Goal: Information Seeking & Learning: Learn about a topic

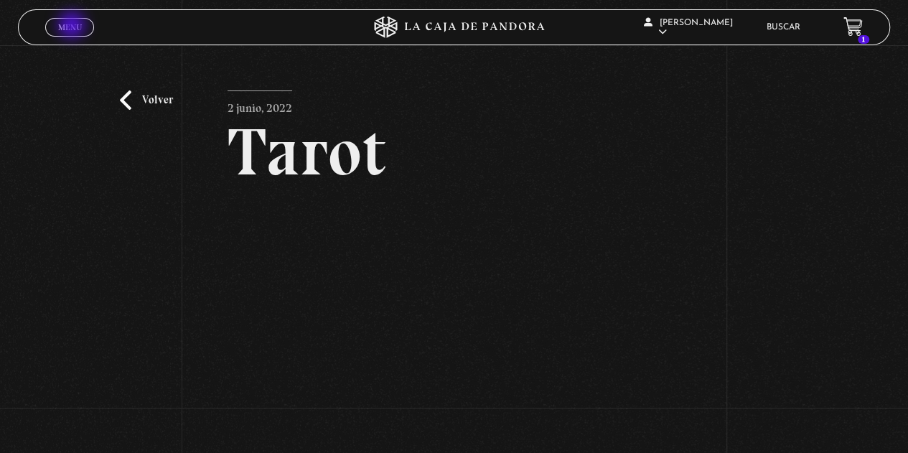
click at [73, 27] on span "Menu" at bounding box center [70, 27] width 24 height 9
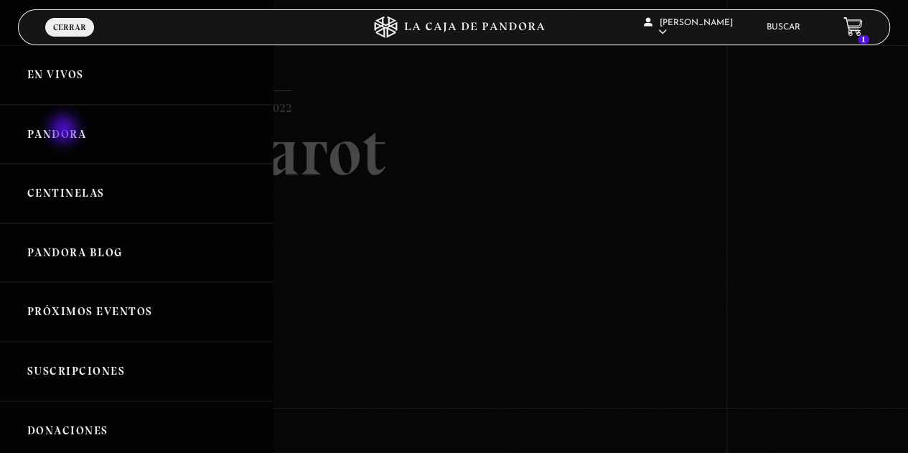
click at [65, 131] on link "Pandora" at bounding box center [136, 135] width 273 height 60
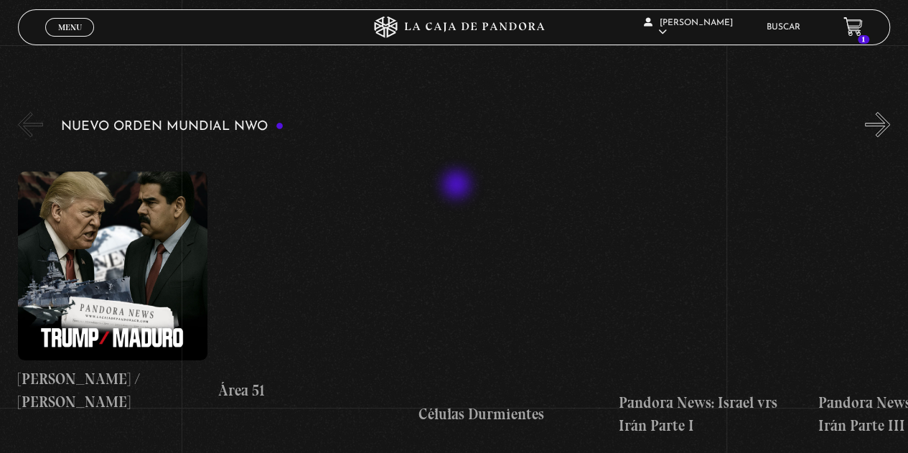
scroll to position [215, 0]
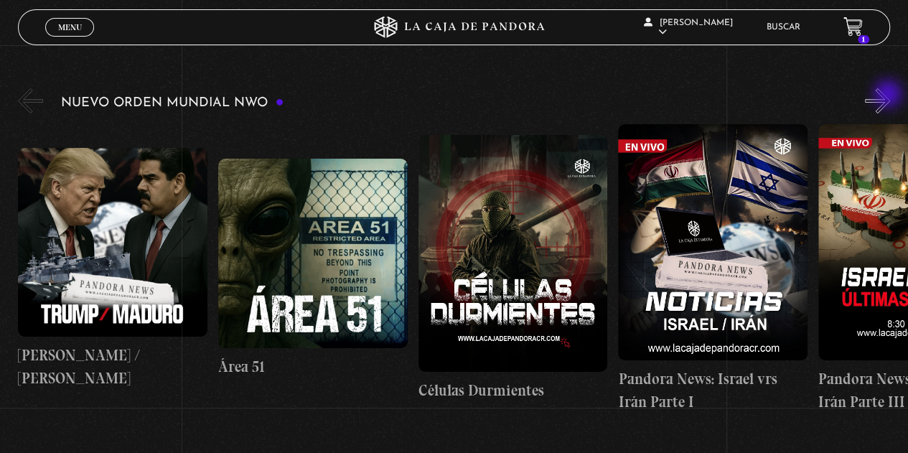
click at [890, 96] on button "»" at bounding box center [877, 100] width 25 height 25
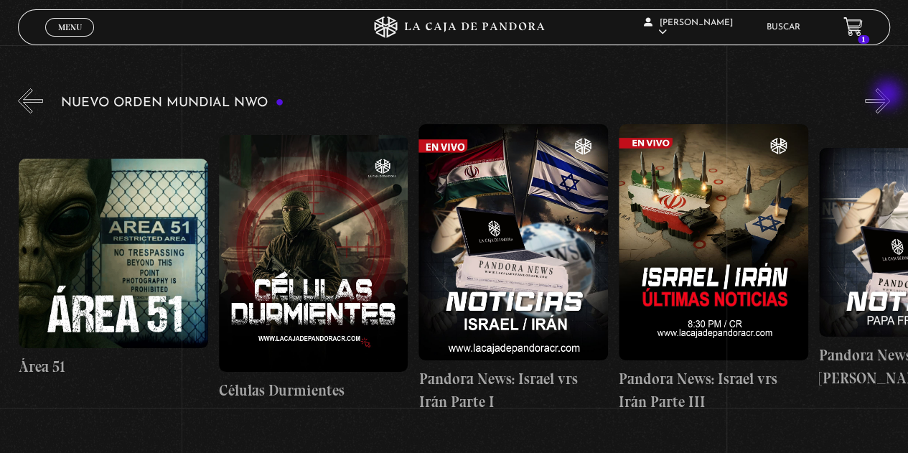
click at [890, 96] on button "»" at bounding box center [877, 100] width 25 height 25
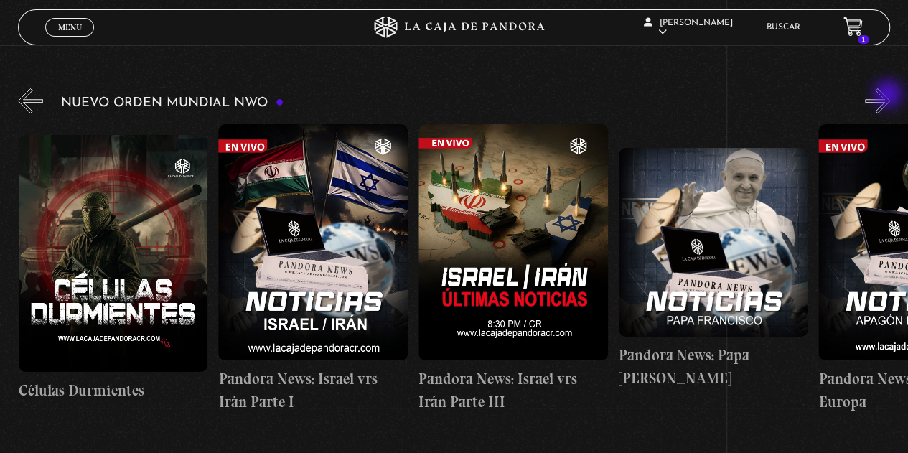
click at [890, 96] on button "»" at bounding box center [877, 100] width 25 height 25
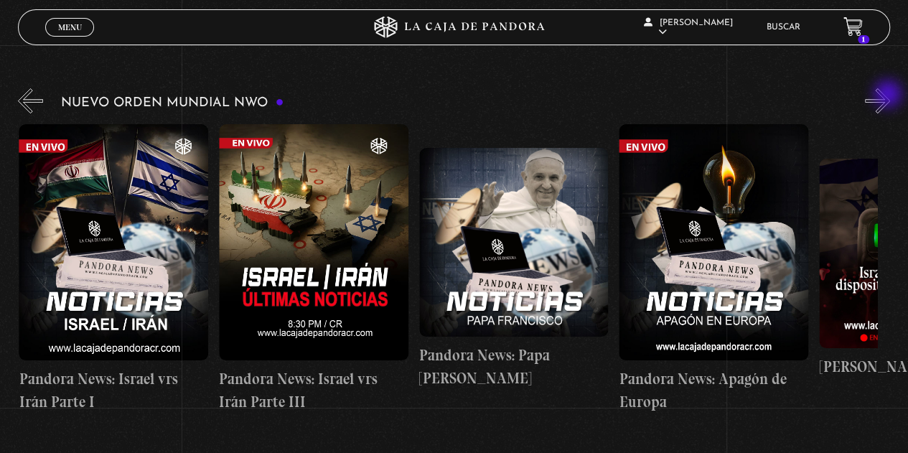
scroll to position [0, 600]
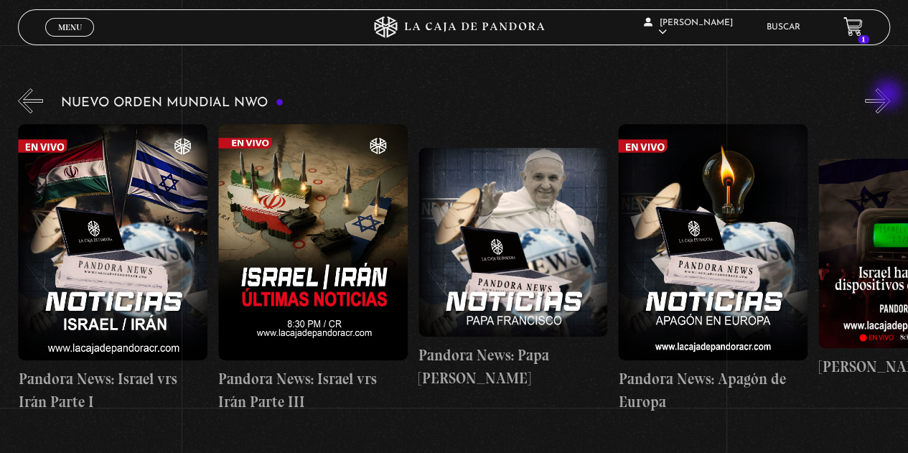
click at [890, 96] on button "»" at bounding box center [877, 100] width 25 height 25
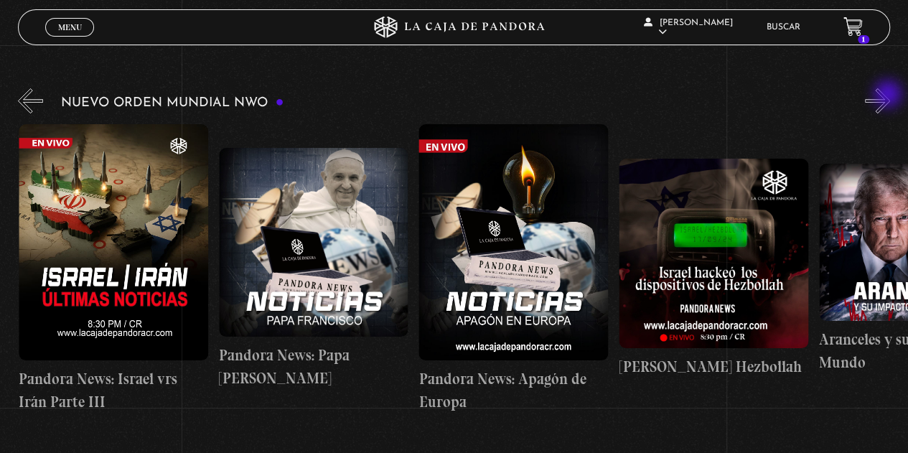
click at [890, 96] on button "»" at bounding box center [877, 100] width 25 height 25
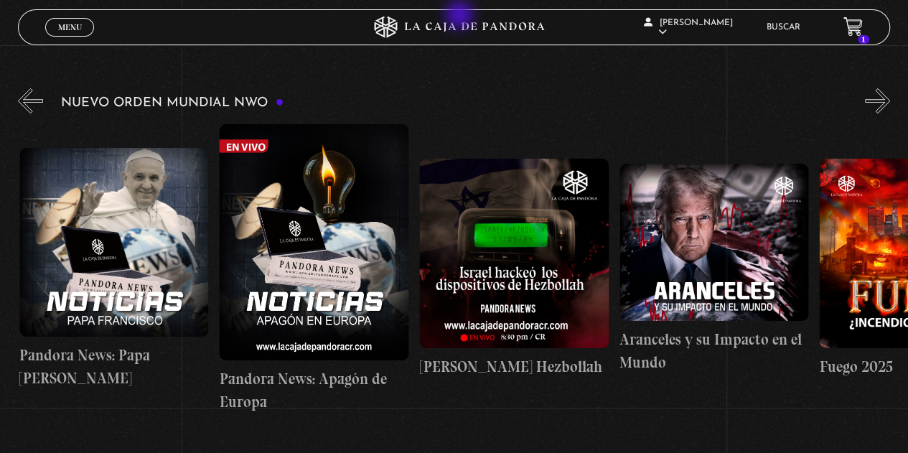
scroll to position [0, 1000]
click at [40, 101] on button "«" at bounding box center [30, 100] width 25 height 25
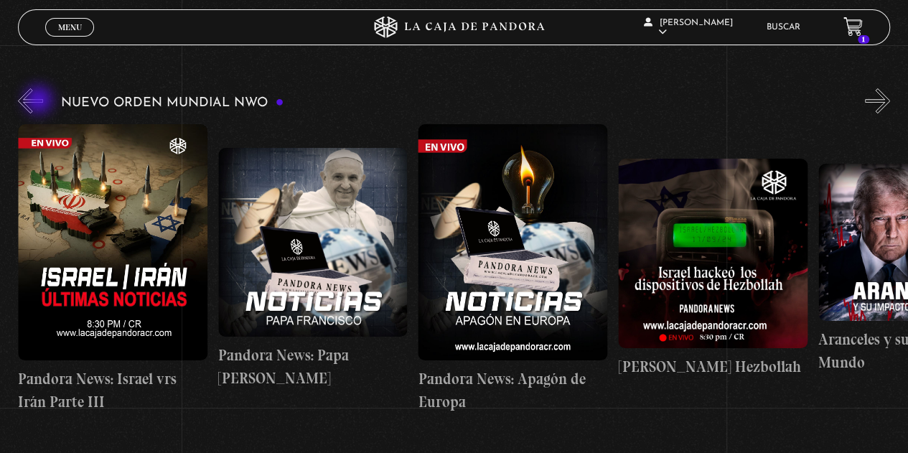
click at [40, 101] on button "«" at bounding box center [30, 100] width 25 height 25
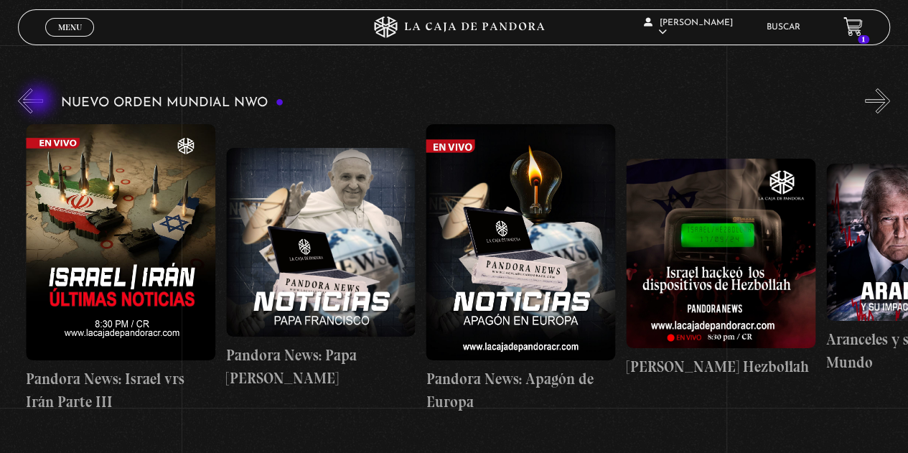
click at [40, 101] on button "«" at bounding box center [30, 100] width 25 height 25
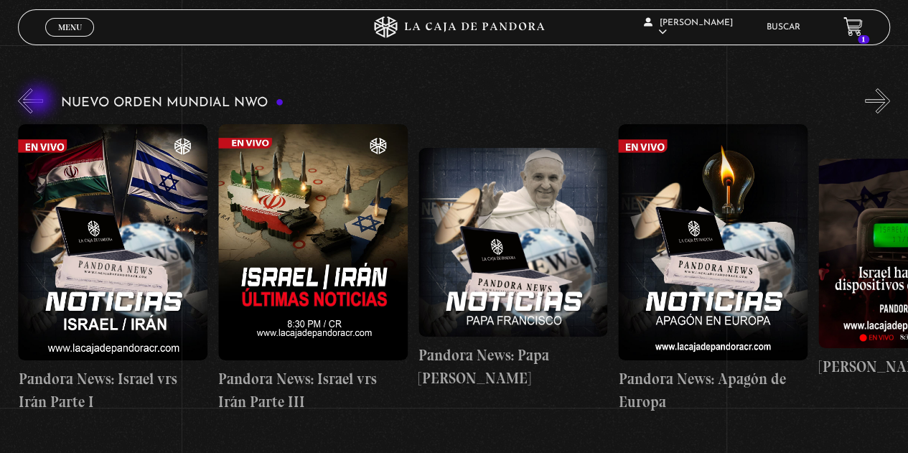
click at [40, 101] on button "«" at bounding box center [30, 100] width 25 height 25
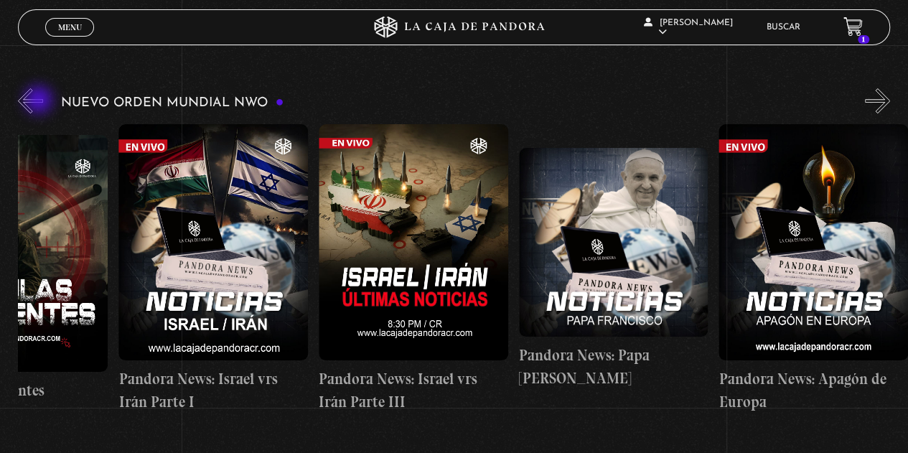
click at [40, 101] on button "«" at bounding box center [30, 100] width 25 height 25
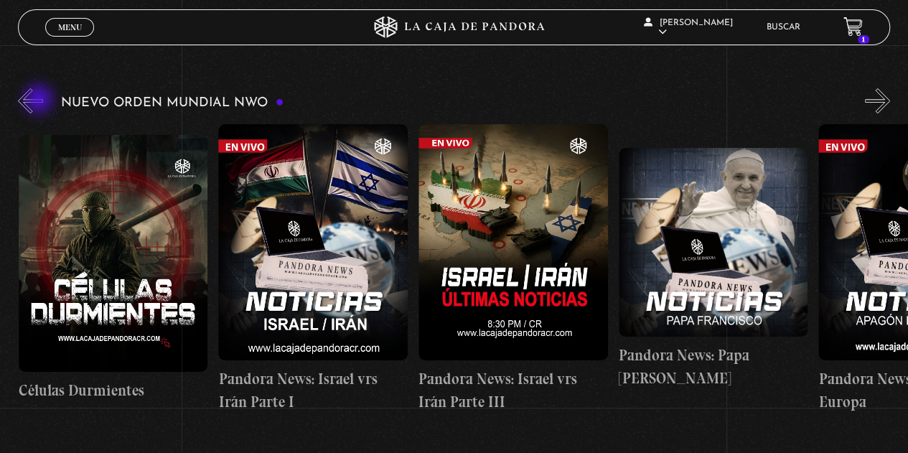
click at [40, 101] on button "«" at bounding box center [30, 100] width 25 height 25
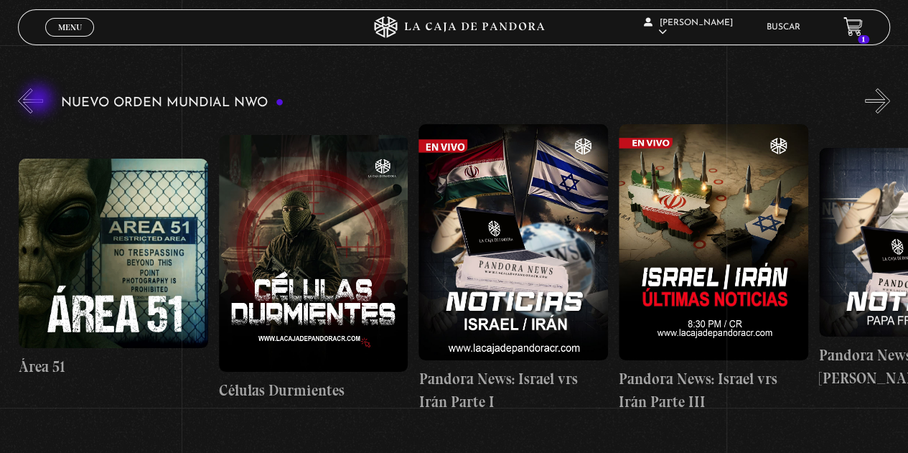
click at [40, 101] on button "«" at bounding box center [30, 100] width 25 height 25
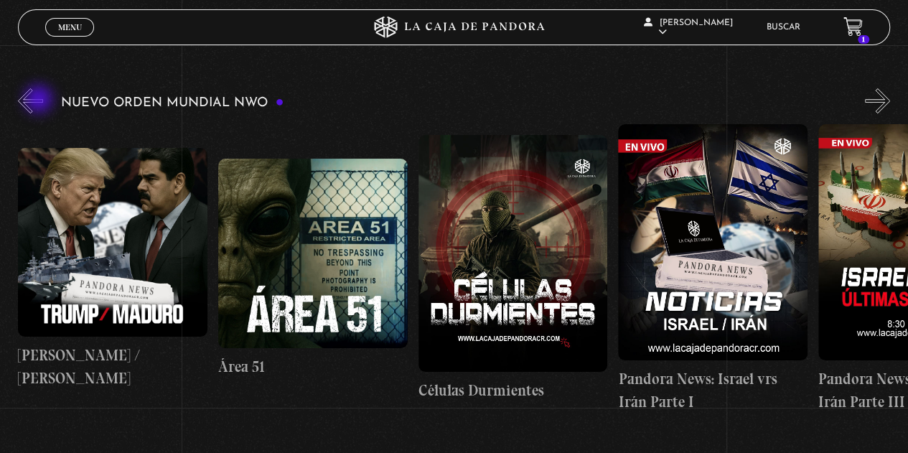
scroll to position [0, 0]
click at [40, 101] on button "«" at bounding box center [30, 100] width 25 height 25
click at [890, 98] on button "»" at bounding box center [877, 100] width 25 height 25
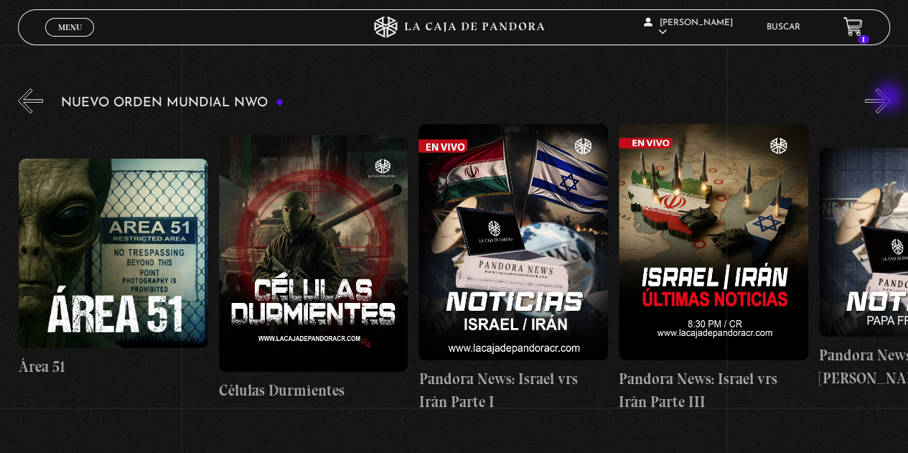
click at [890, 98] on button "»" at bounding box center [877, 100] width 25 height 25
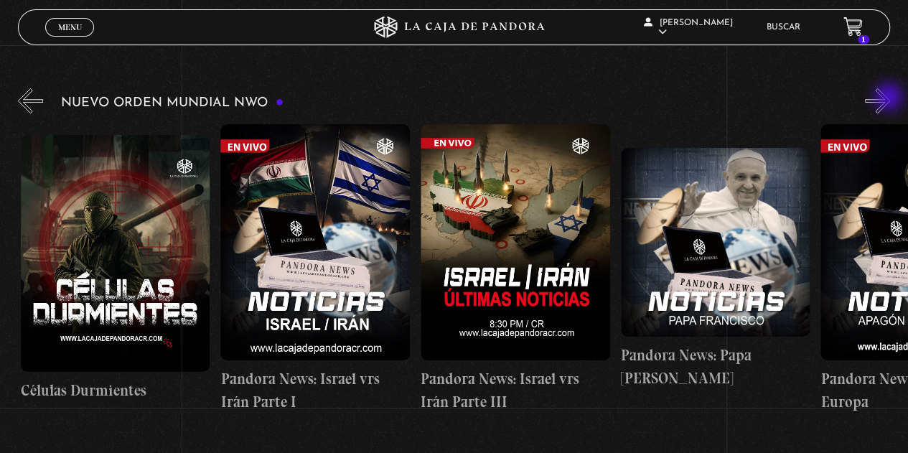
click at [890, 98] on button "»" at bounding box center [877, 100] width 25 height 25
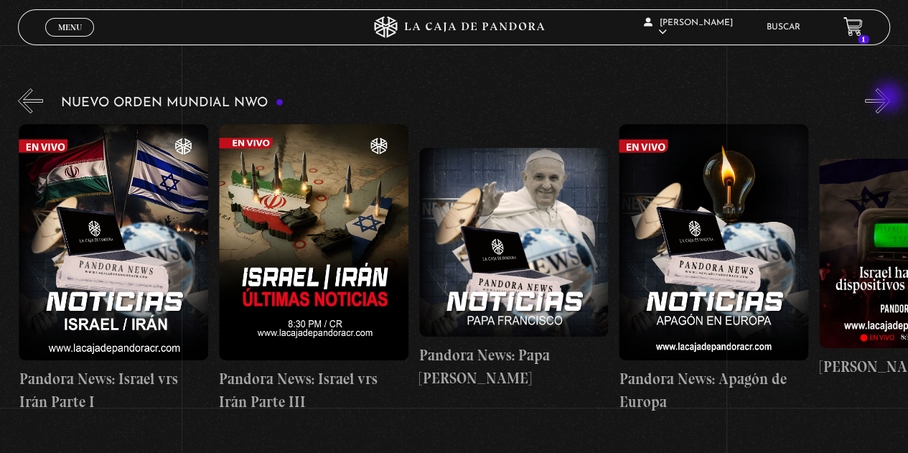
click at [890, 98] on button "»" at bounding box center [877, 100] width 25 height 25
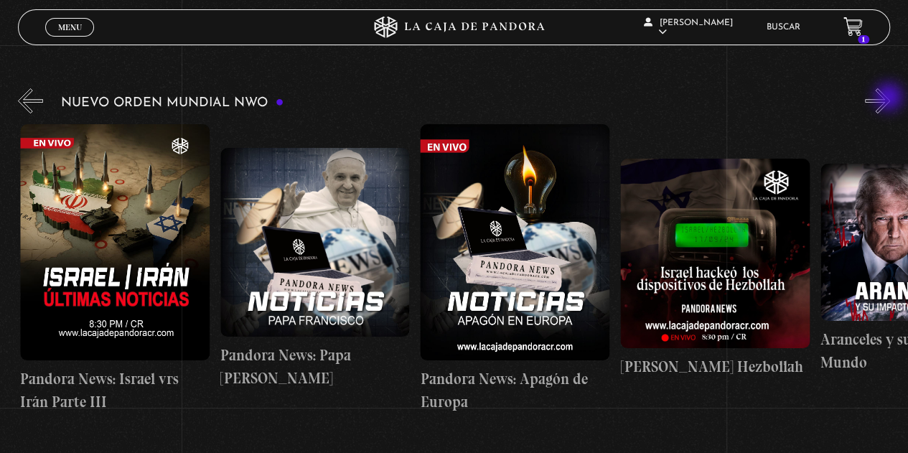
click at [890, 98] on button "»" at bounding box center [877, 100] width 25 height 25
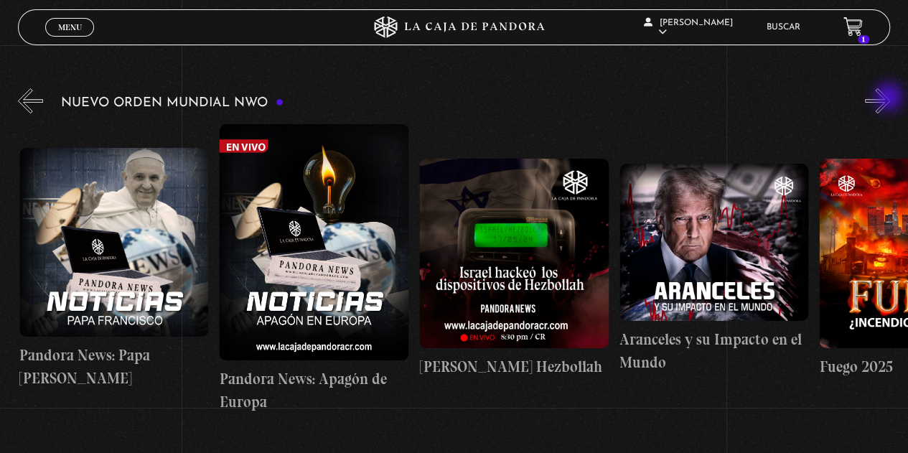
scroll to position [0, 1000]
click at [890, 98] on button "»" at bounding box center [877, 100] width 25 height 25
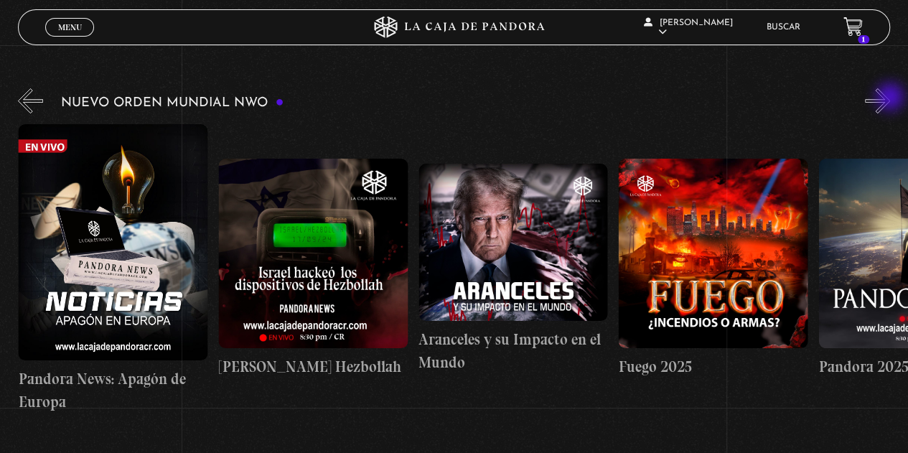
click at [890, 98] on button "»" at bounding box center [877, 100] width 25 height 25
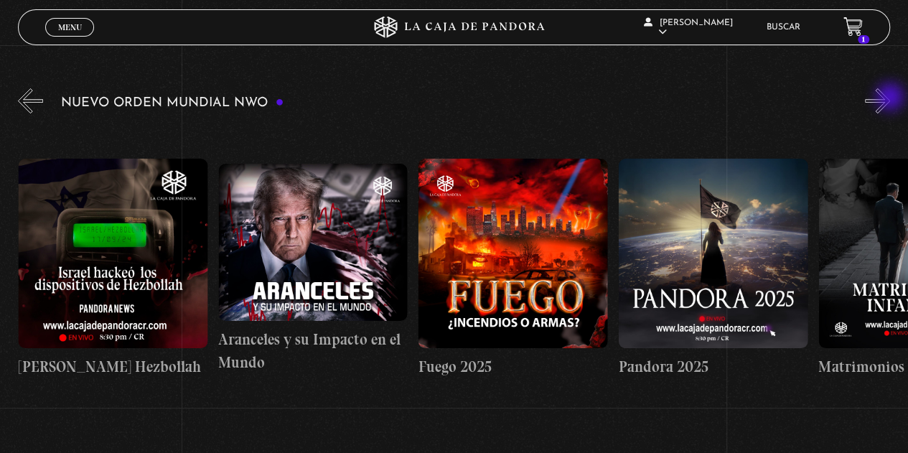
click at [890, 98] on button "»" at bounding box center [877, 100] width 25 height 25
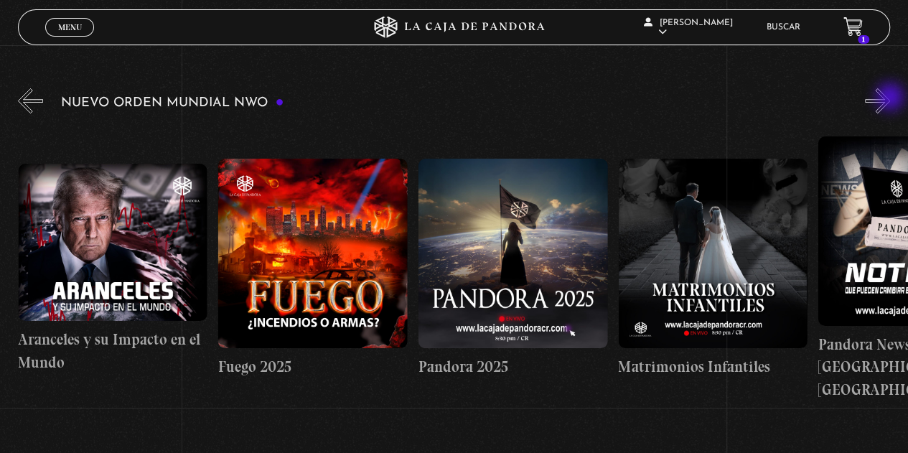
click at [890, 98] on button "»" at bounding box center [877, 100] width 25 height 25
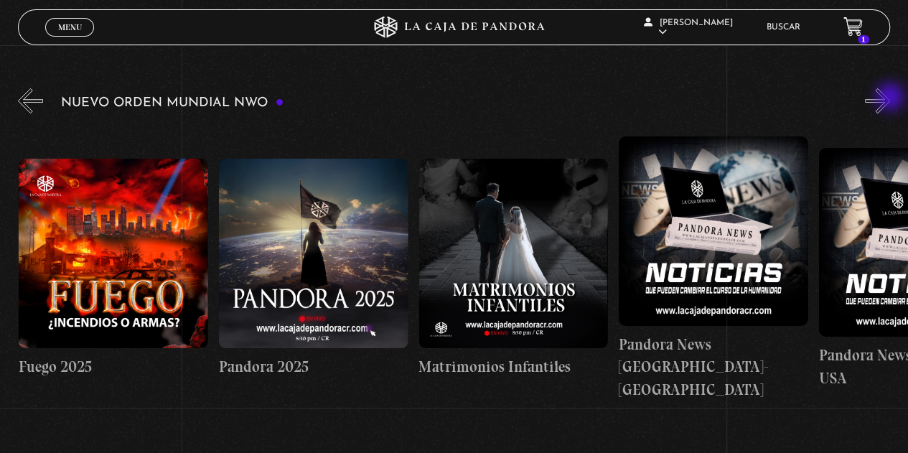
scroll to position [0, 1801]
click at [890, 98] on button "»" at bounding box center [877, 100] width 25 height 25
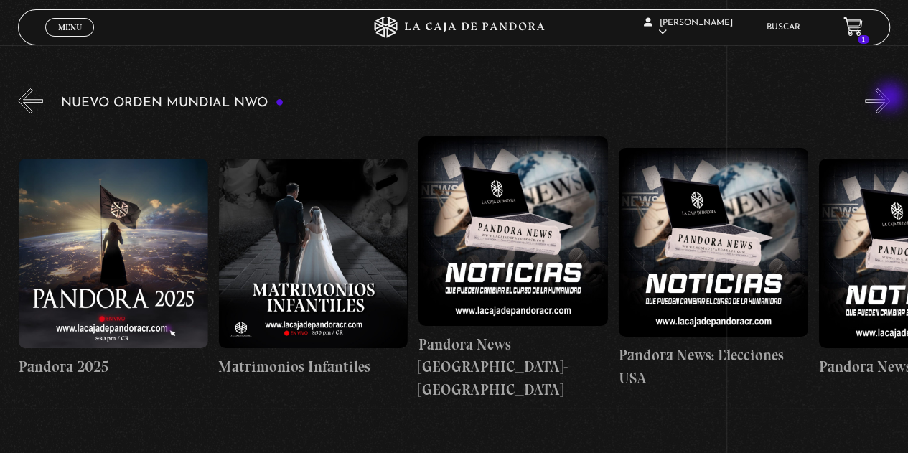
click at [890, 98] on button "»" at bounding box center [877, 100] width 25 height 25
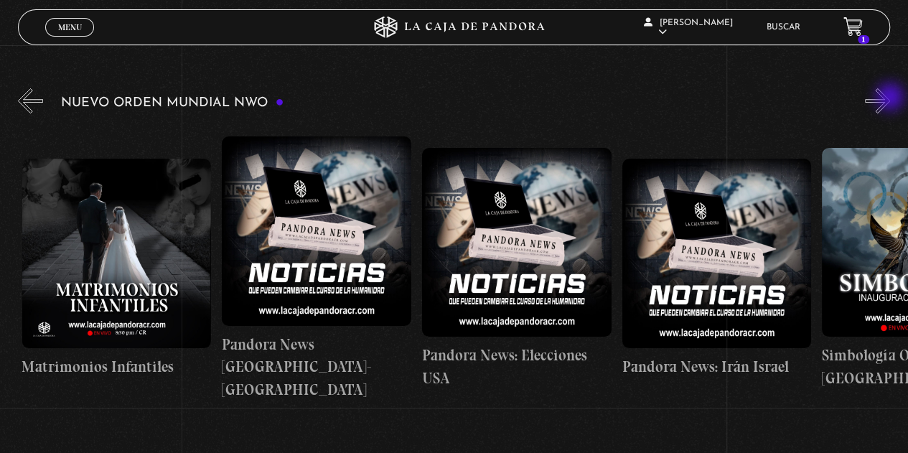
click at [890, 98] on button "»" at bounding box center [877, 100] width 25 height 25
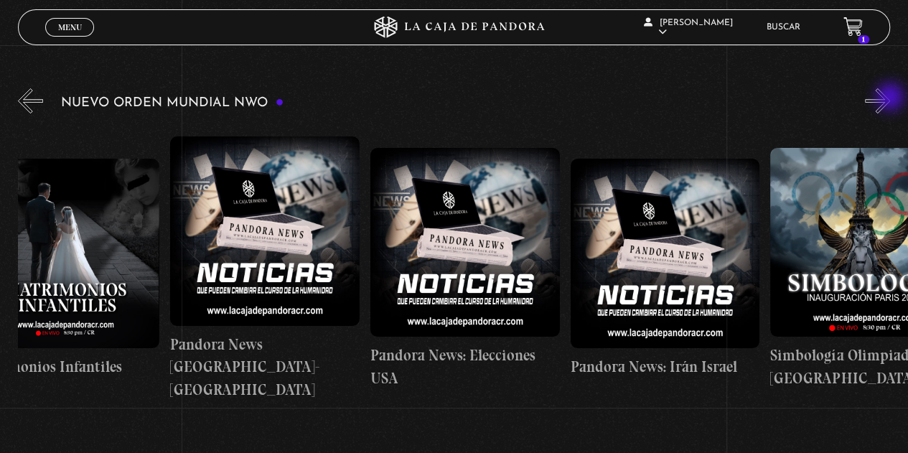
click at [890, 98] on button "»" at bounding box center [877, 100] width 25 height 25
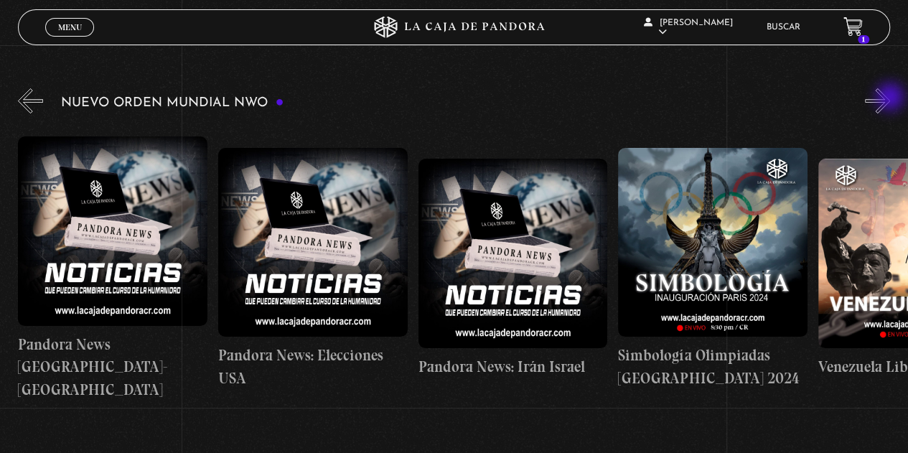
click at [890, 98] on button "»" at bounding box center [877, 100] width 25 height 25
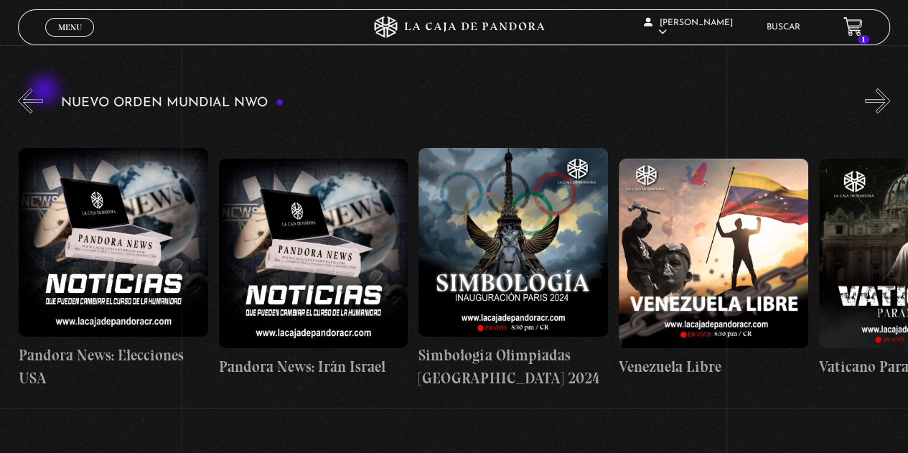
scroll to position [0, 2601]
click at [147, 107] on h3 "Nuevo Orden Mundial NWO" at bounding box center [172, 103] width 223 height 14
click at [66, 24] on span "Menu" at bounding box center [70, 27] width 24 height 9
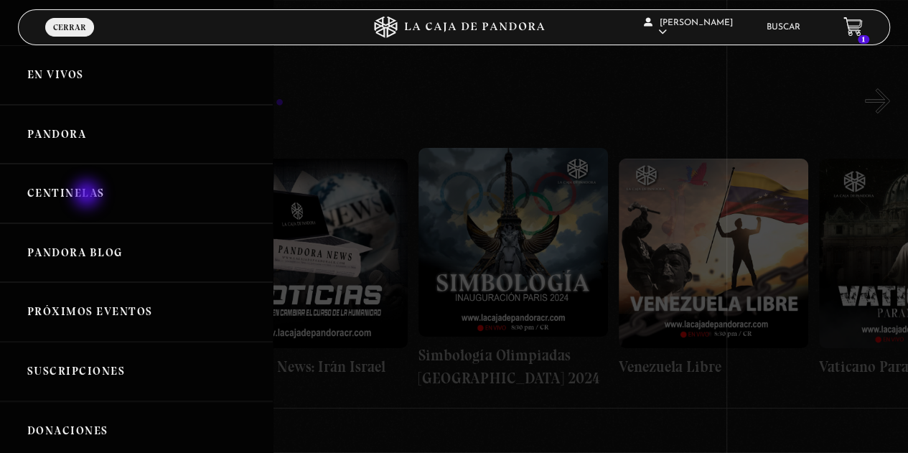
click at [88, 195] on link "Centinelas" at bounding box center [136, 194] width 273 height 60
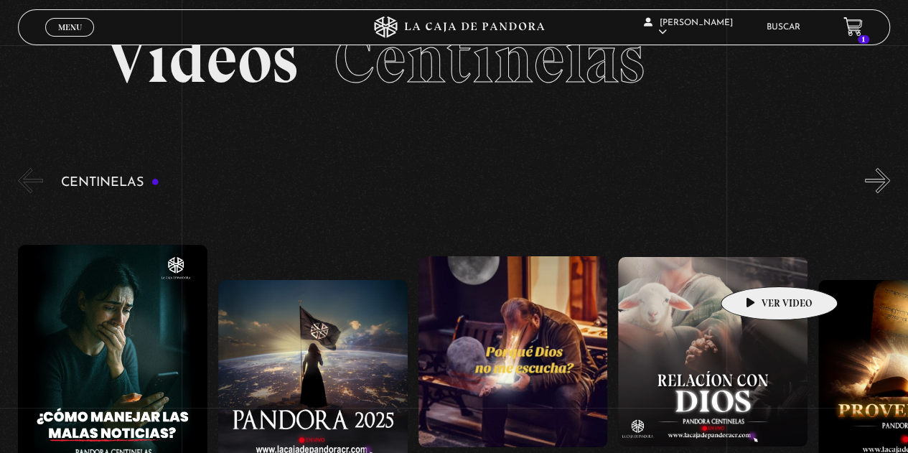
scroll to position [144, 0]
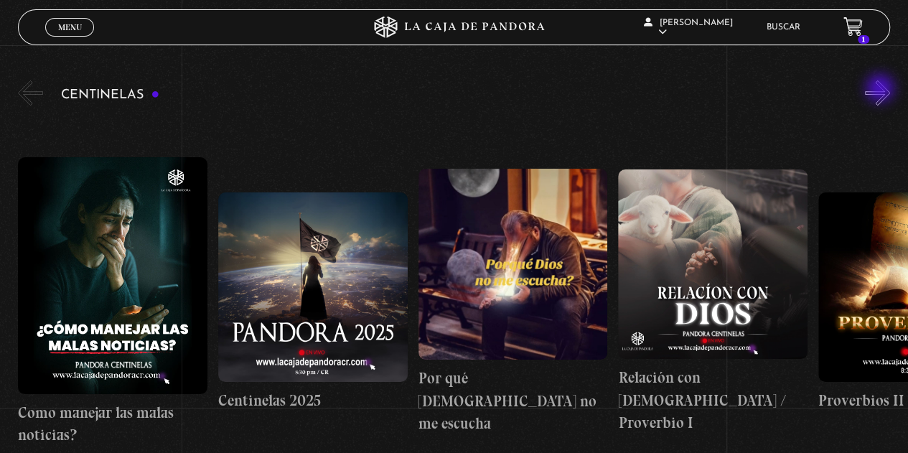
click at [882, 90] on button "»" at bounding box center [877, 92] width 25 height 25
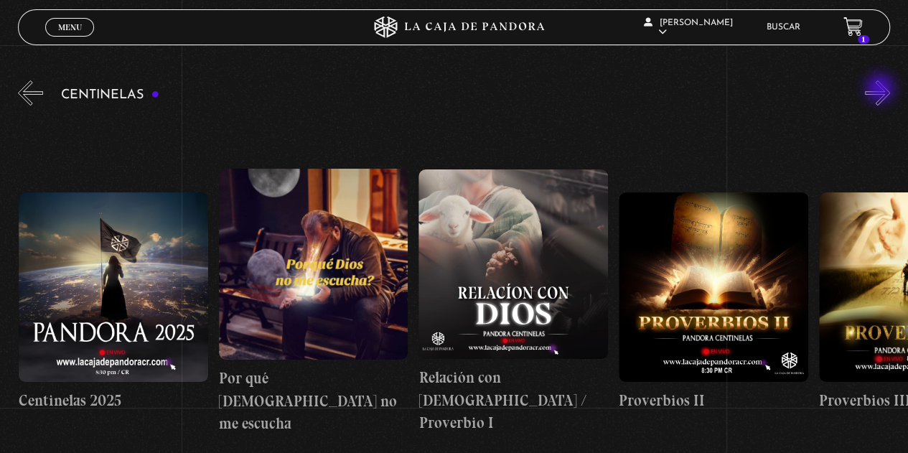
scroll to position [0, 200]
click at [882, 90] on button "»" at bounding box center [877, 92] width 25 height 25
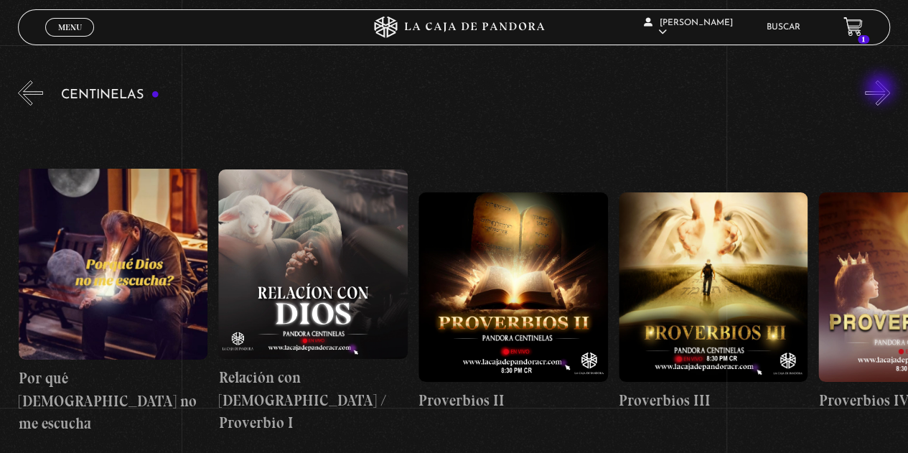
click at [882, 90] on button "»" at bounding box center [877, 92] width 25 height 25
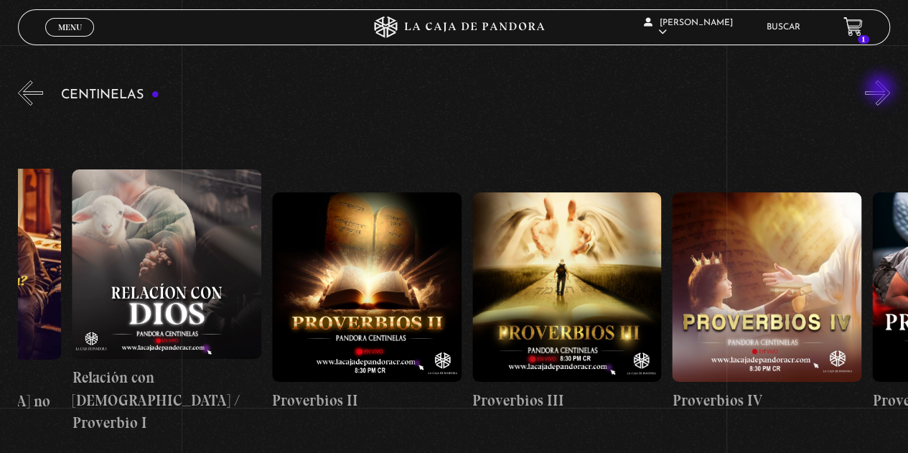
click at [882, 90] on button "»" at bounding box center [877, 92] width 25 height 25
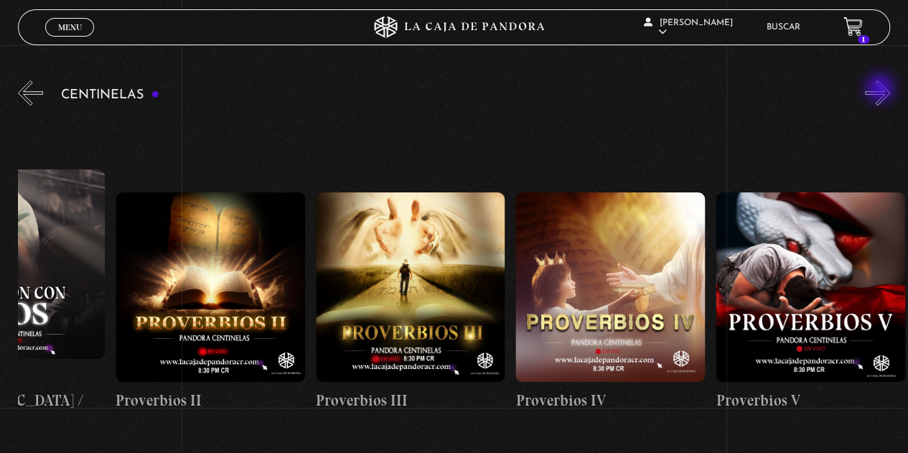
click at [882, 90] on button "»" at bounding box center [877, 92] width 25 height 25
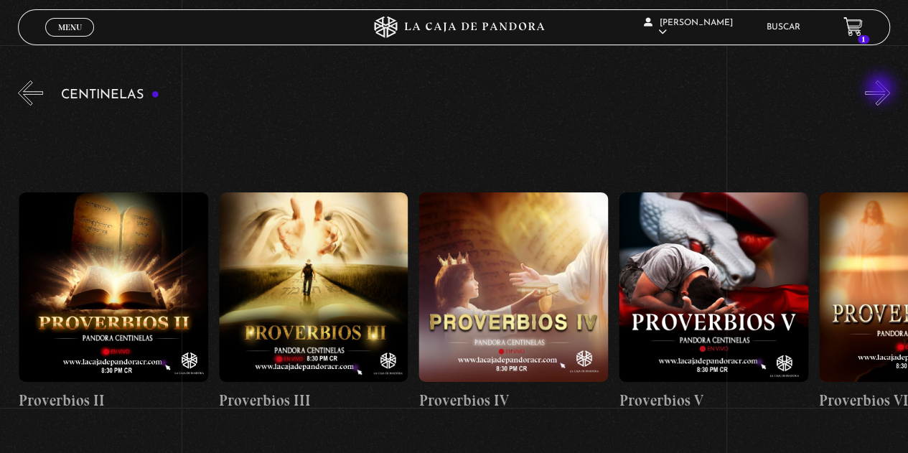
scroll to position [0, 1000]
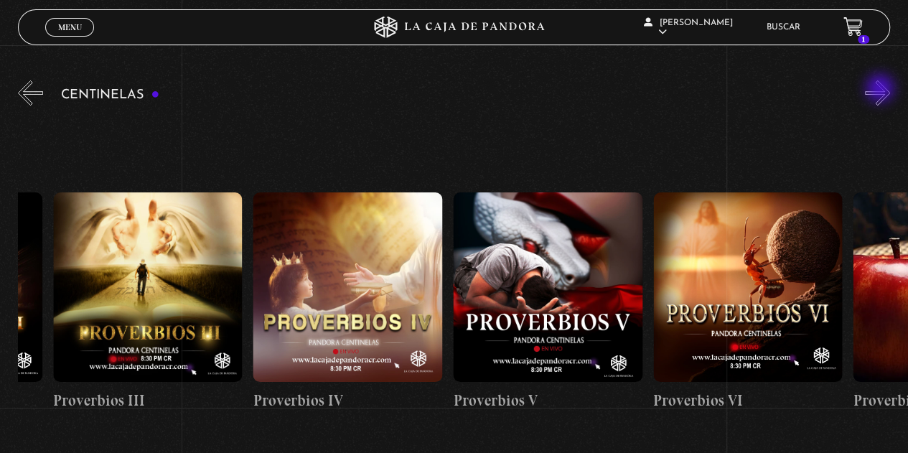
click at [882, 90] on button "»" at bounding box center [877, 92] width 25 height 25
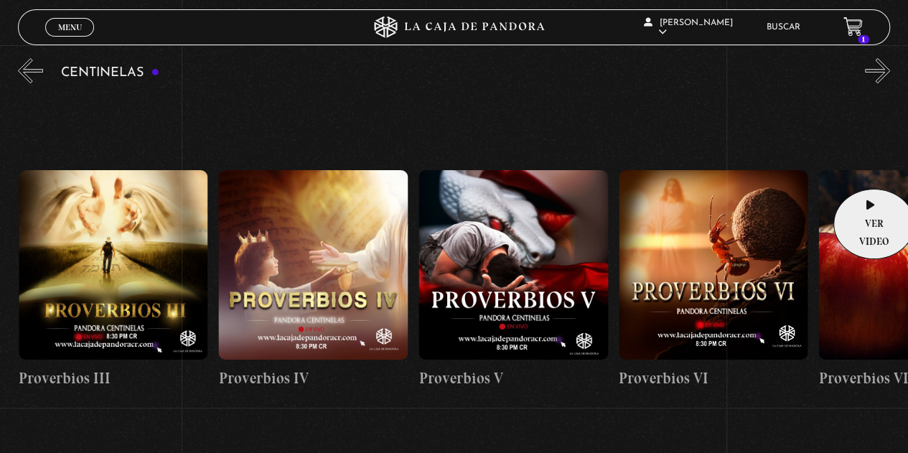
scroll to position [144, 0]
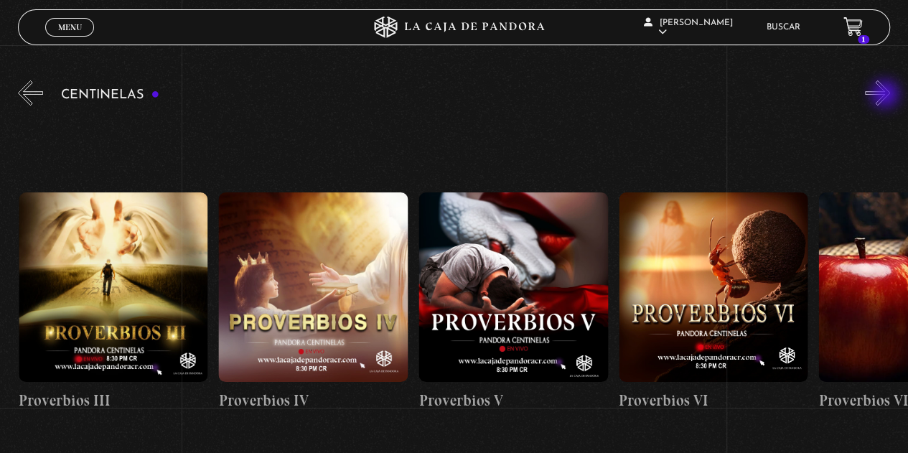
click at [887, 96] on button "»" at bounding box center [877, 92] width 25 height 25
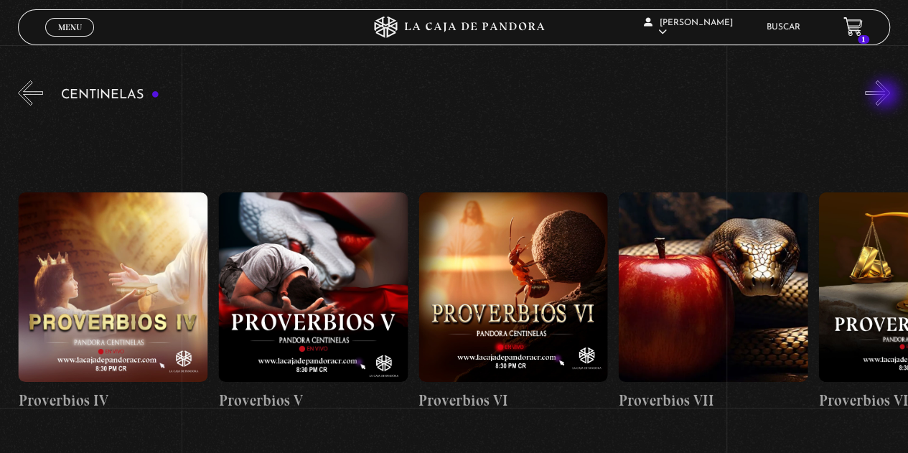
click at [887, 96] on button "»" at bounding box center [877, 92] width 25 height 25
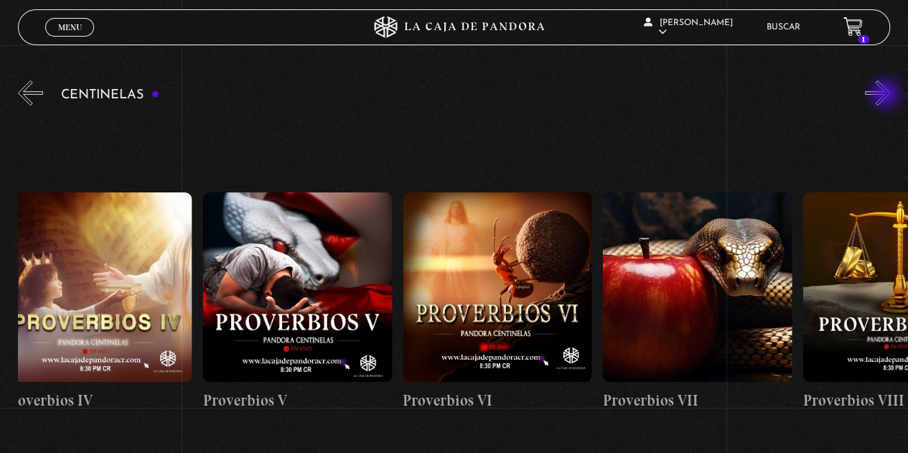
click at [887, 96] on button "»" at bounding box center [877, 92] width 25 height 25
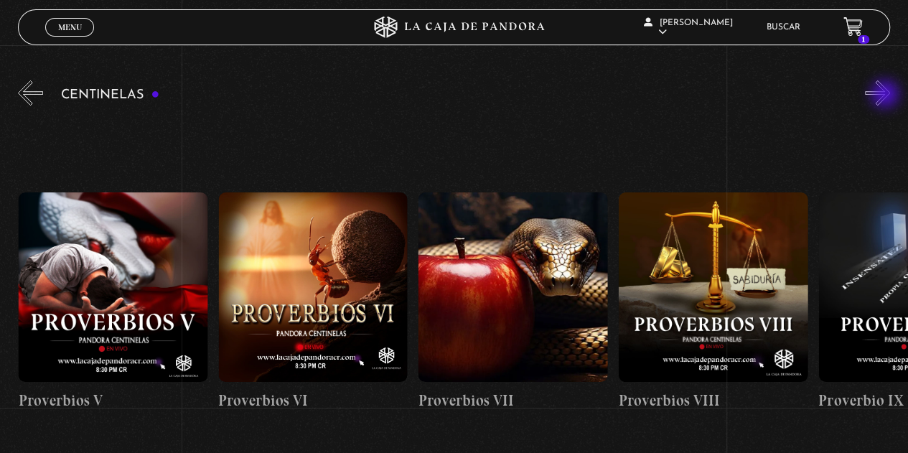
click at [887, 96] on button "»" at bounding box center [877, 92] width 25 height 25
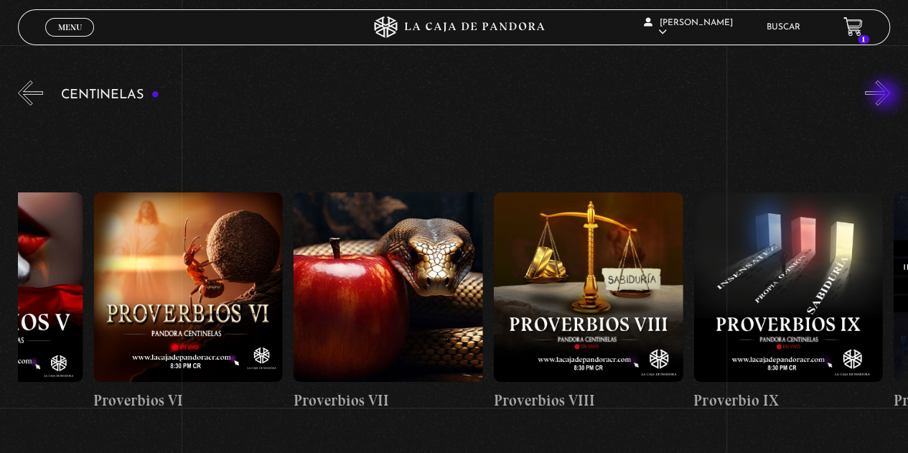
click at [887, 96] on button "»" at bounding box center [877, 92] width 25 height 25
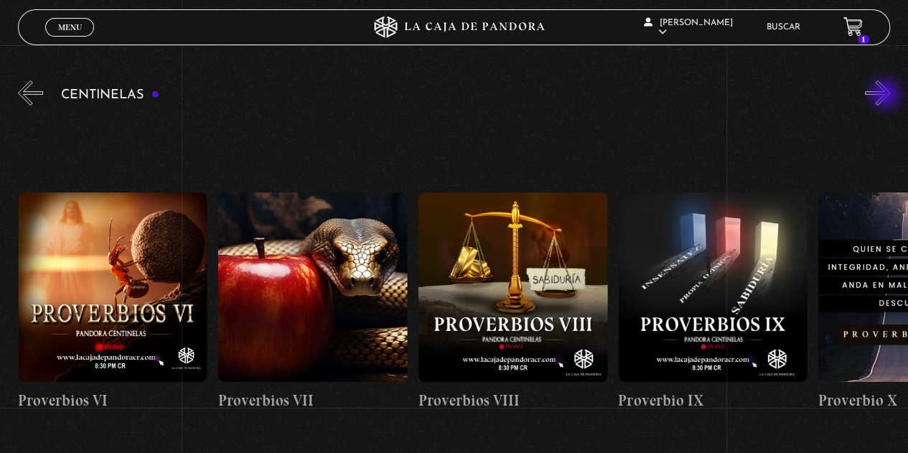
click at [887, 96] on button "»" at bounding box center [877, 92] width 25 height 25
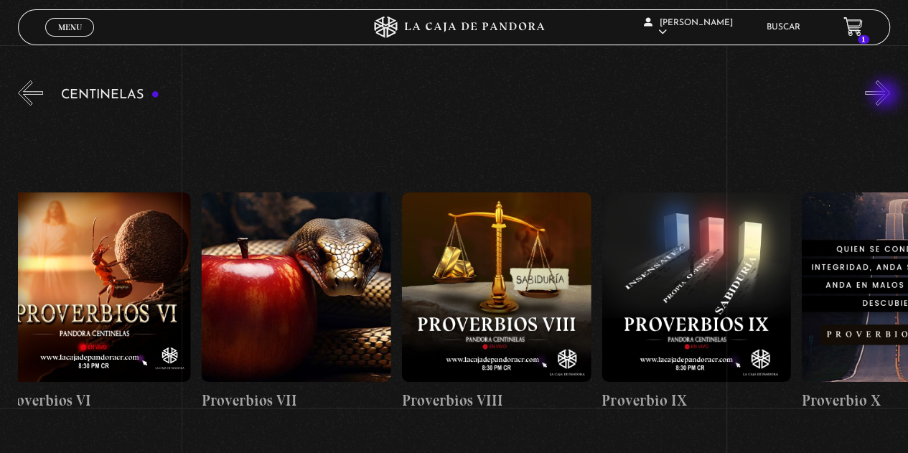
click at [887, 96] on button "»" at bounding box center [877, 92] width 25 height 25
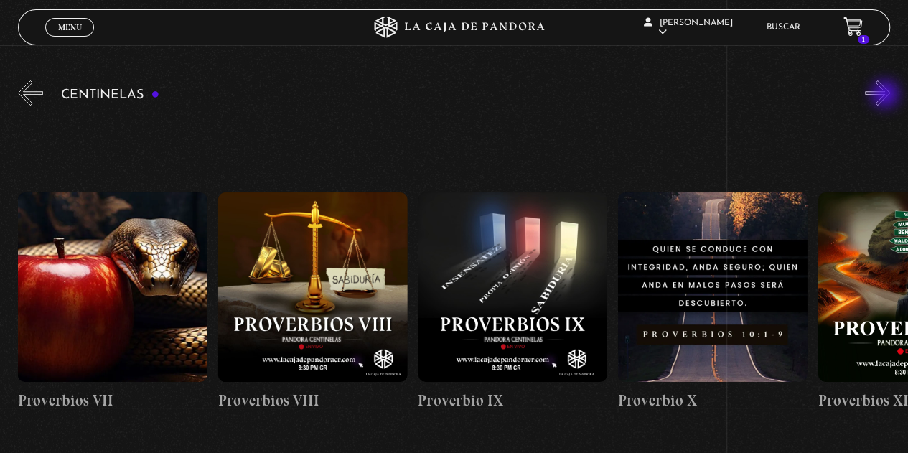
click at [887, 96] on button "»" at bounding box center [877, 92] width 25 height 25
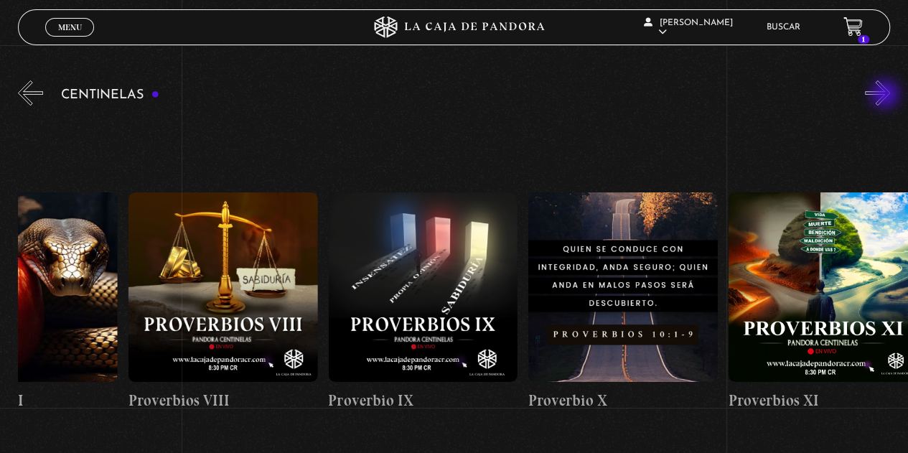
click at [887, 96] on button "»" at bounding box center [877, 92] width 25 height 25
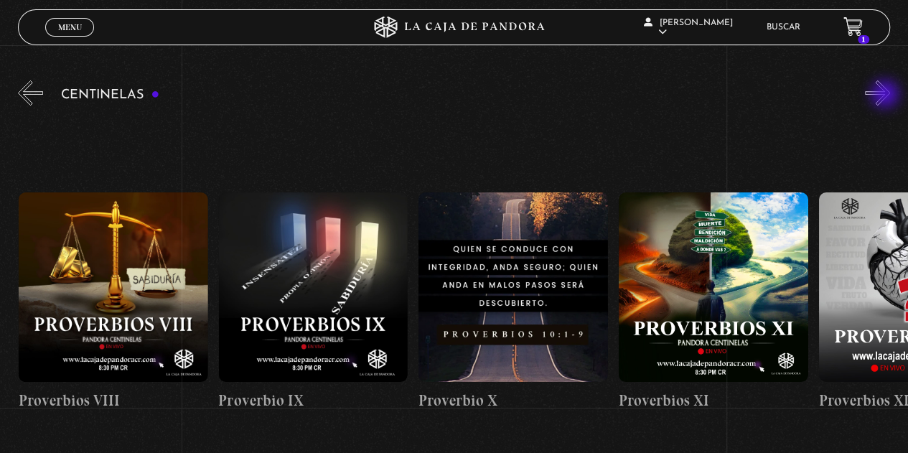
click at [887, 96] on button "»" at bounding box center [877, 92] width 25 height 25
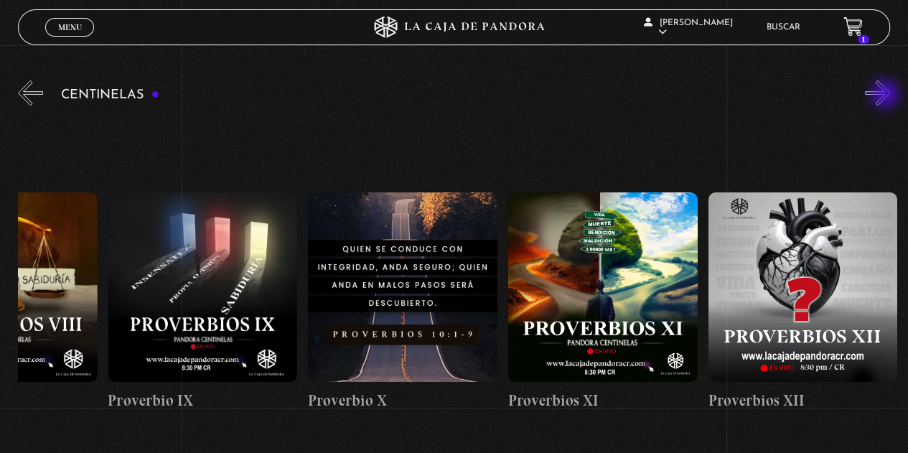
click at [887, 96] on button "»" at bounding box center [877, 92] width 25 height 25
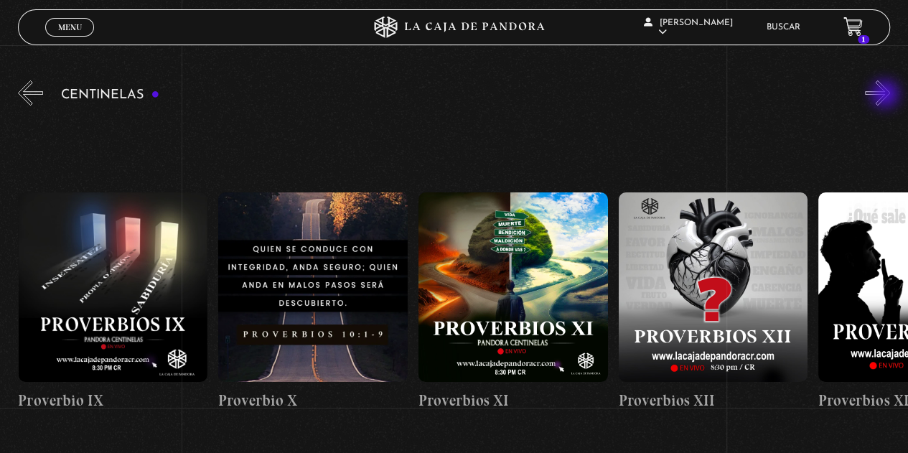
click at [887, 96] on button "»" at bounding box center [877, 92] width 25 height 25
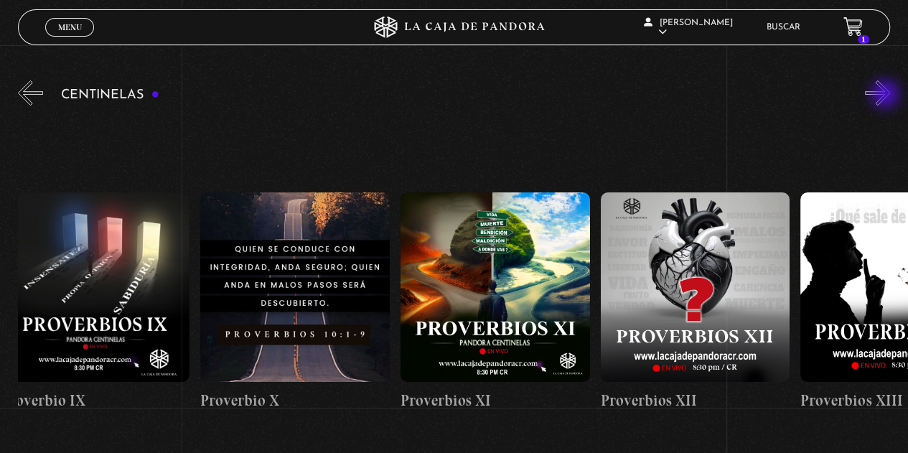
click at [887, 96] on button "»" at bounding box center [877, 92] width 25 height 25
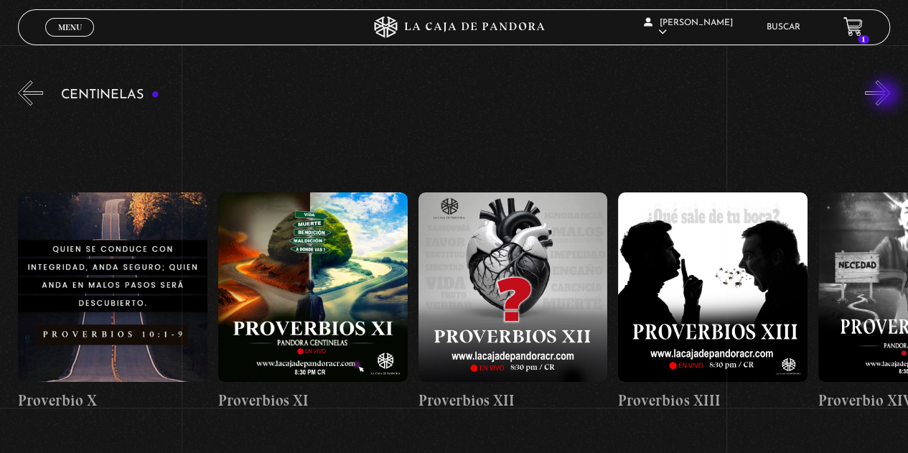
click at [887, 96] on button "»" at bounding box center [877, 92] width 25 height 25
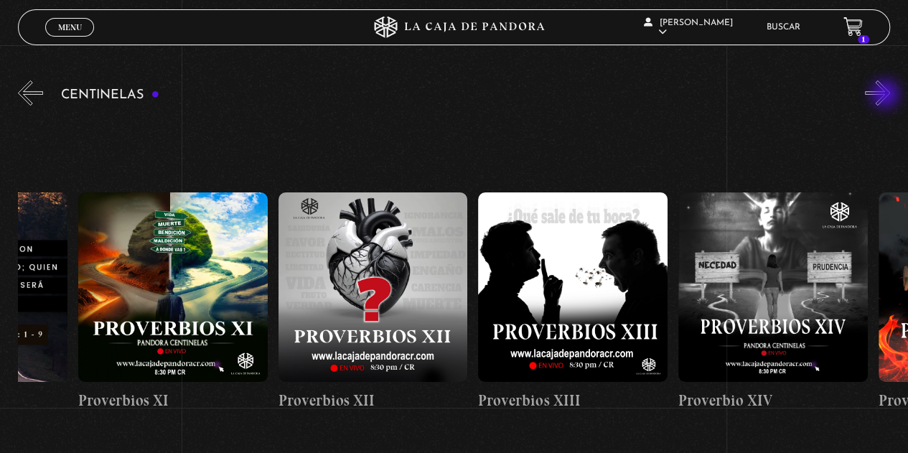
click at [887, 96] on button "»" at bounding box center [877, 92] width 25 height 25
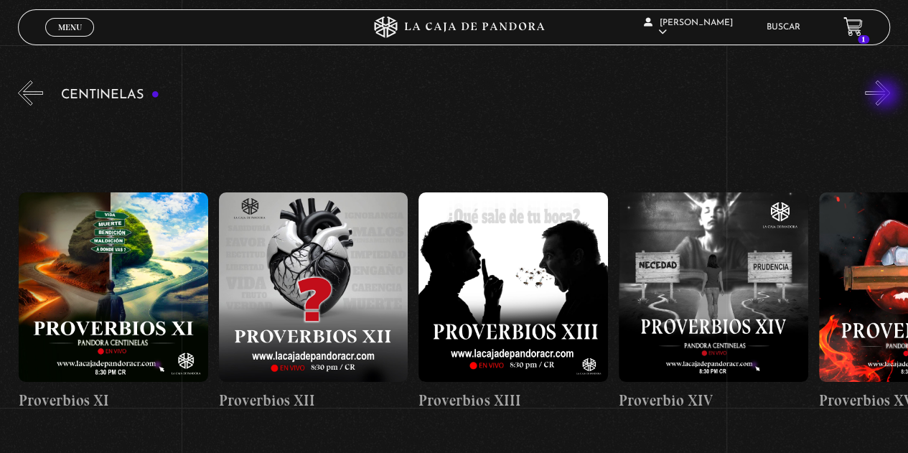
click at [887, 96] on button "»" at bounding box center [877, 92] width 25 height 25
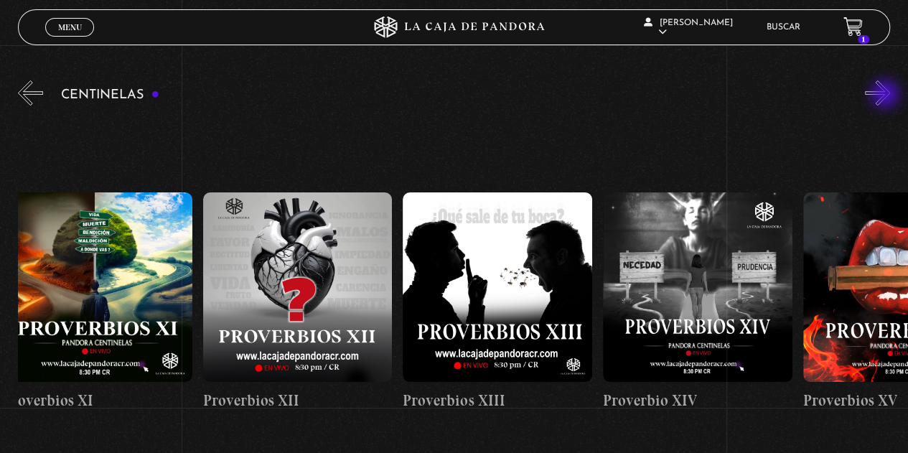
click at [887, 96] on button "»" at bounding box center [877, 92] width 25 height 25
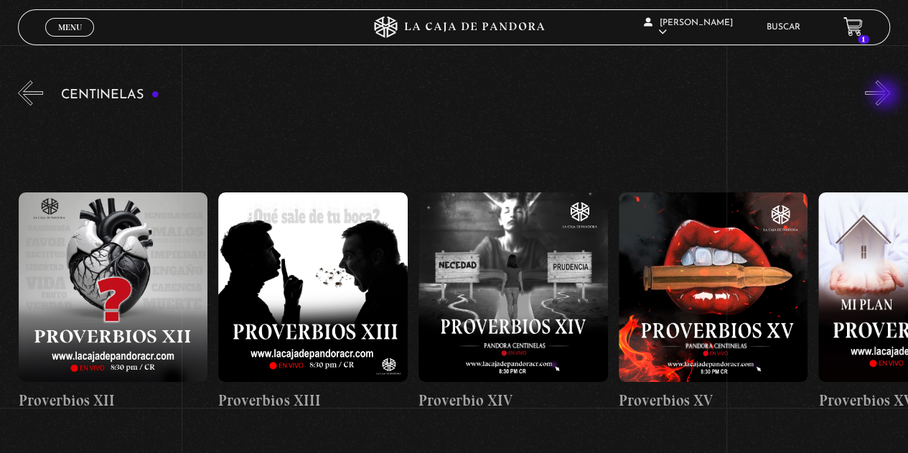
click at [887, 96] on button "»" at bounding box center [877, 92] width 25 height 25
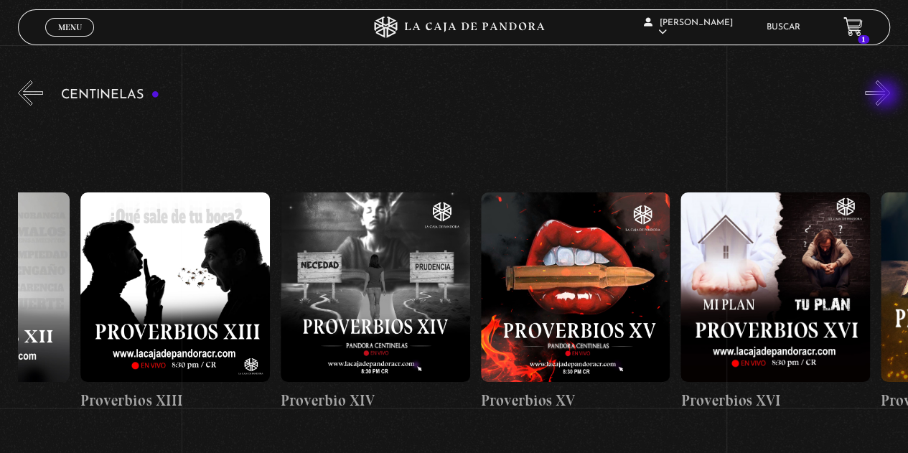
click at [887, 96] on button "»" at bounding box center [877, 92] width 25 height 25
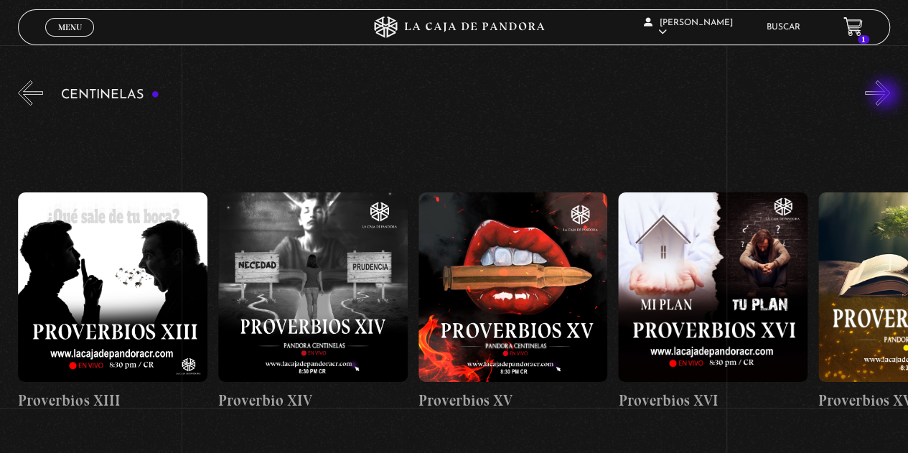
click at [887, 96] on button "»" at bounding box center [877, 92] width 25 height 25
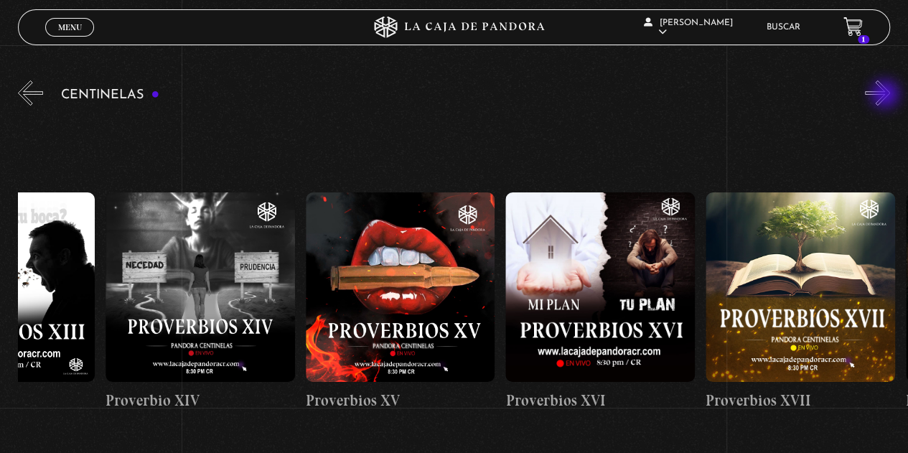
click at [887, 96] on button "»" at bounding box center [877, 92] width 25 height 25
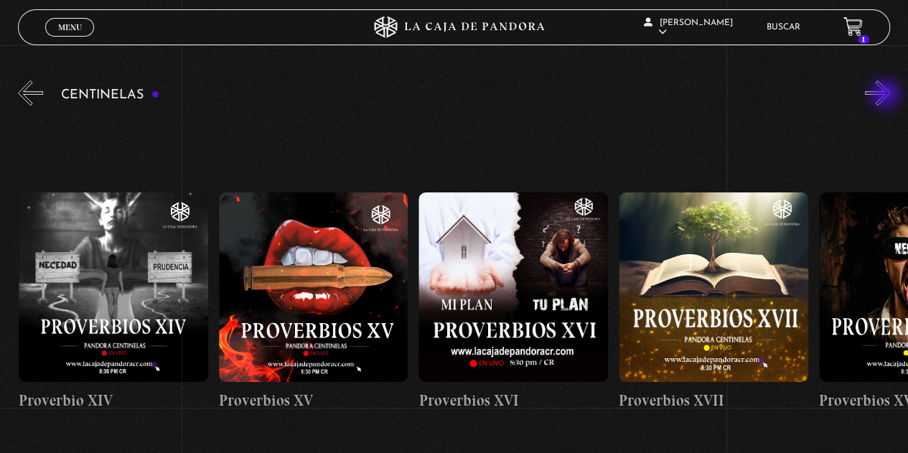
click at [887, 96] on button "»" at bounding box center [877, 92] width 25 height 25
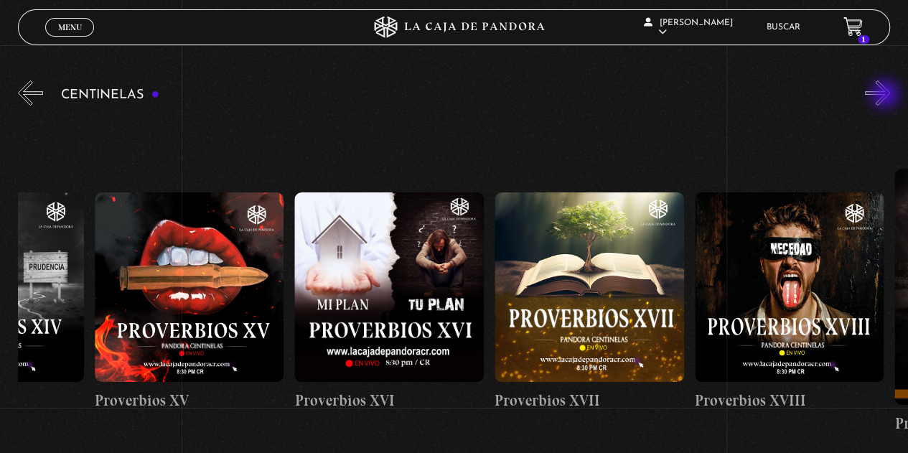
click at [887, 96] on button "»" at bounding box center [877, 92] width 25 height 25
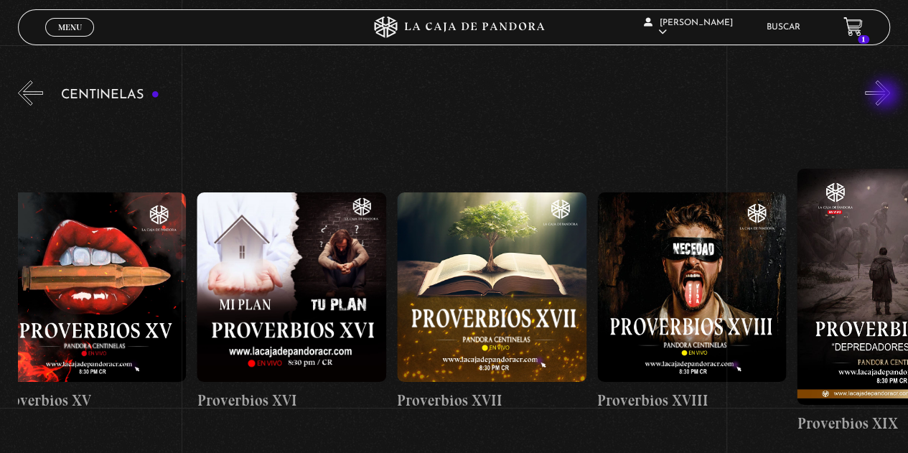
click at [887, 96] on button "»" at bounding box center [877, 92] width 25 height 25
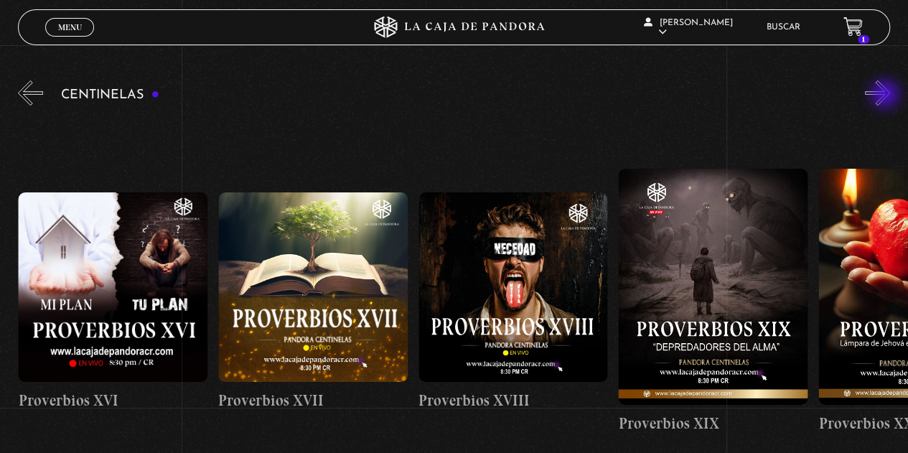
click at [887, 96] on button "»" at bounding box center [877, 92] width 25 height 25
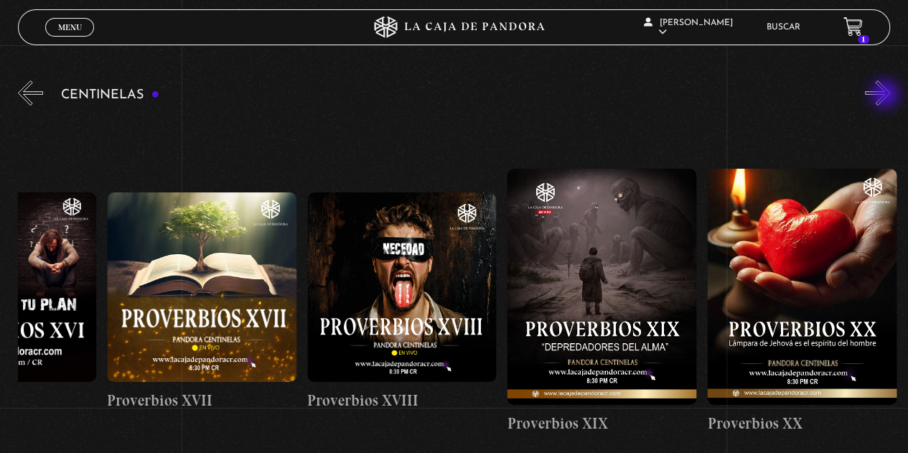
click at [887, 96] on button "»" at bounding box center [877, 92] width 25 height 25
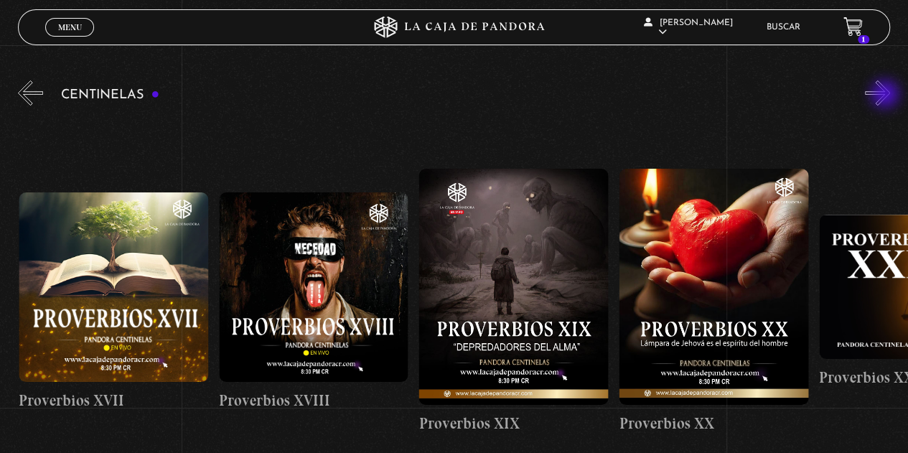
click at [887, 96] on button "»" at bounding box center [877, 92] width 25 height 25
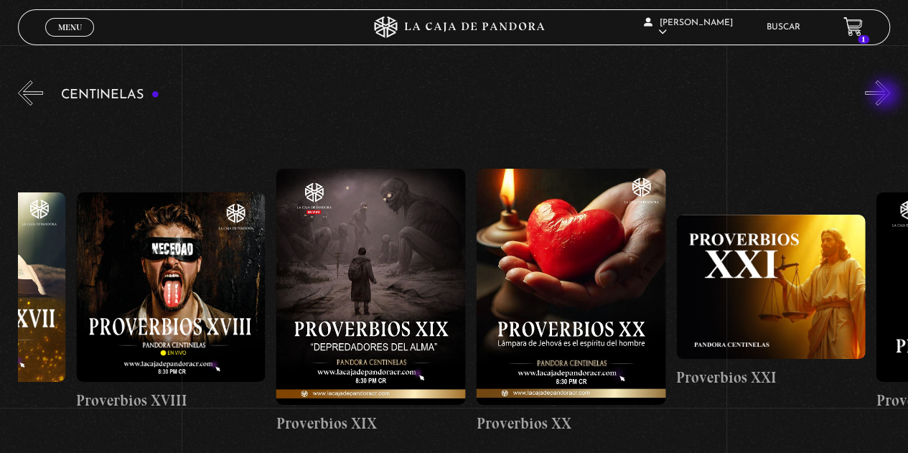
click at [887, 96] on button "»" at bounding box center [877, 92] width 25 height 25
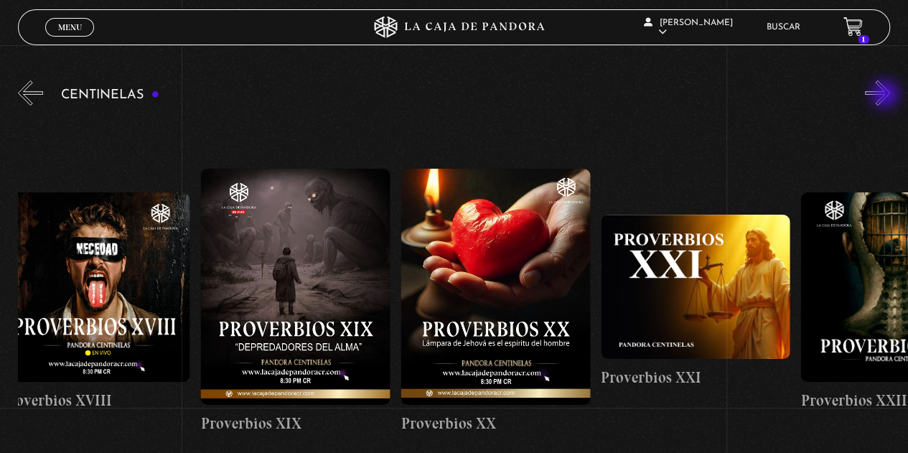
click at [887, 96] on button "»" at bounding box center [877, 92] width 25 height 25
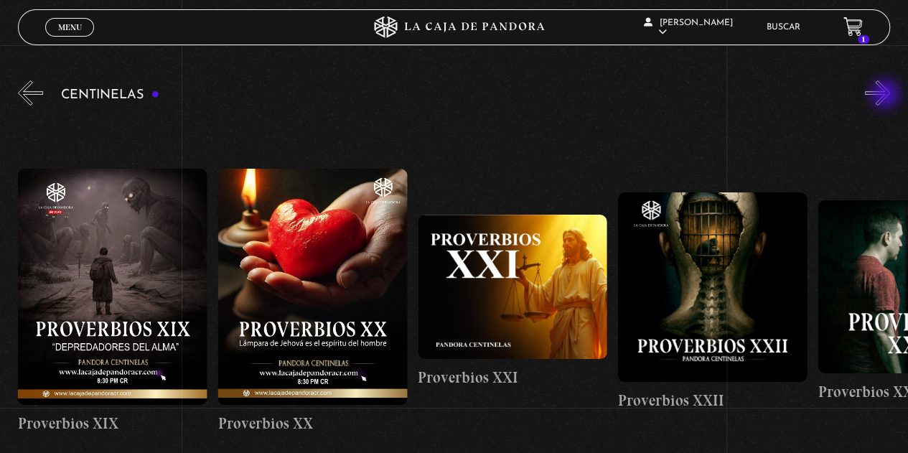
click at [887, 96] on button "»" at bounding box center [877, 92] width 25 height 25
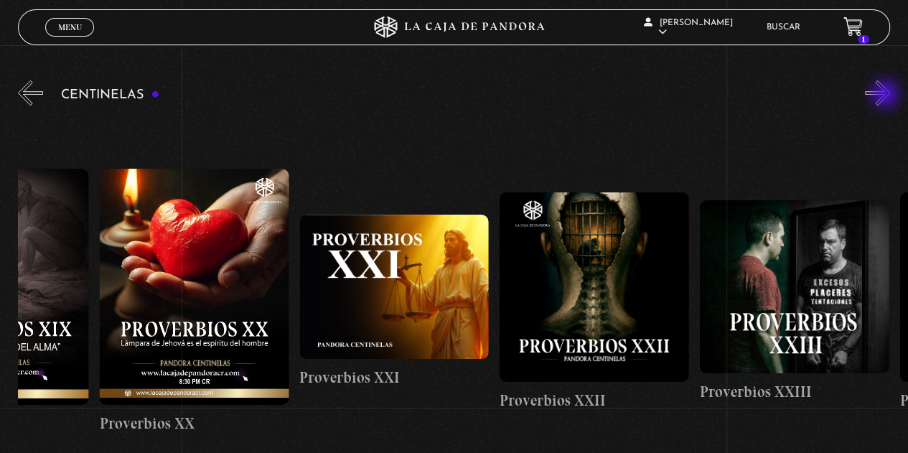
click at [887, 96] on button "»" at bounding box center [877, 92] width 25 height 25
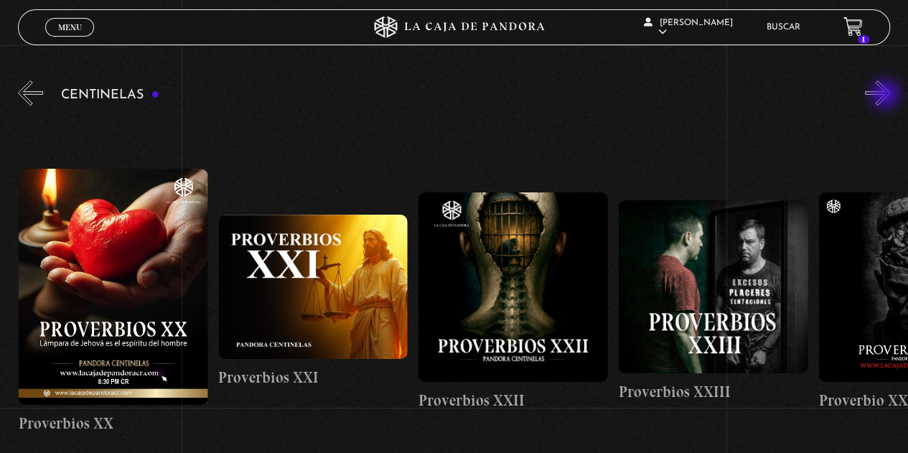
click at [887, 96] on button "»" at bounding box center [877, 92] width 25 height 25
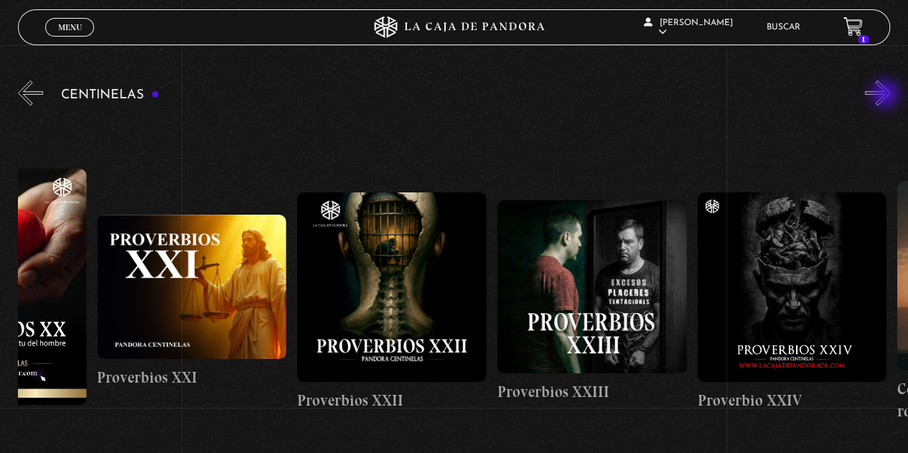
click at [887, 96] on button "»" at bounding box center [877, 92] width 25 height 25
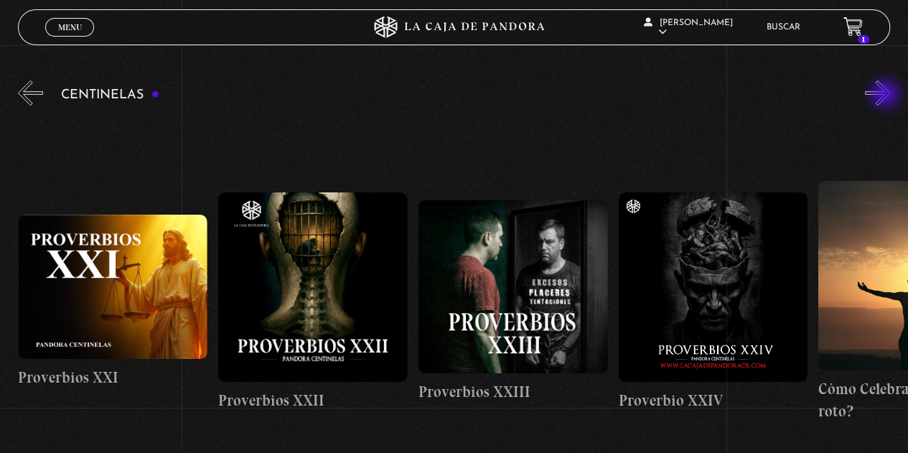
click at [887, 96] on button "»" at bounding box center [877, 92] width 25 height 25
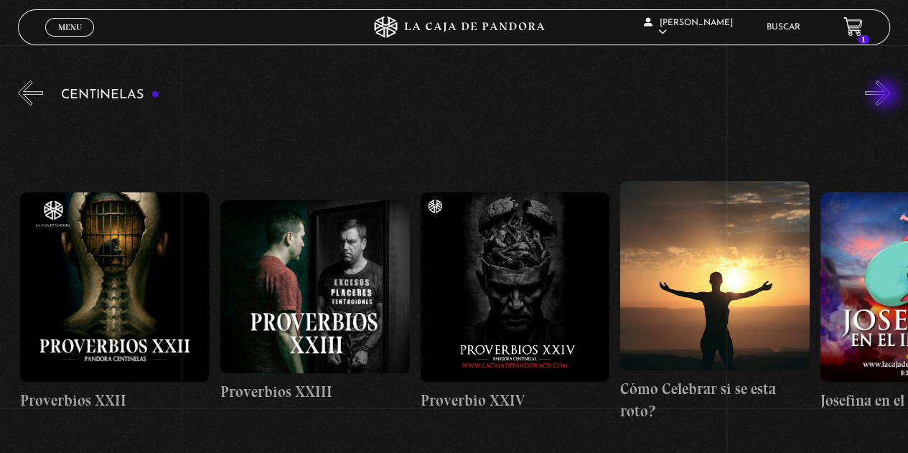
click at [887, 96] on button "»" at bounding box center [877, 92] width 25 height 25
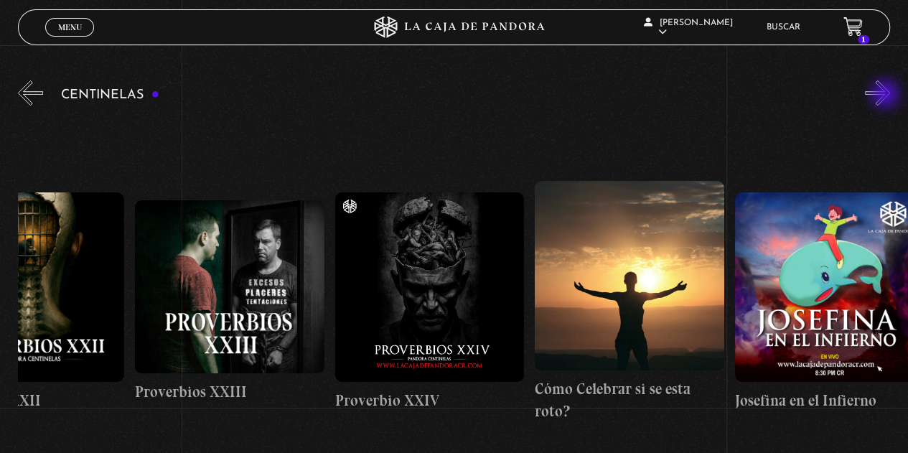
click at [887, 96] on button "»" at bounding box center [877, 92] width 25 height 25
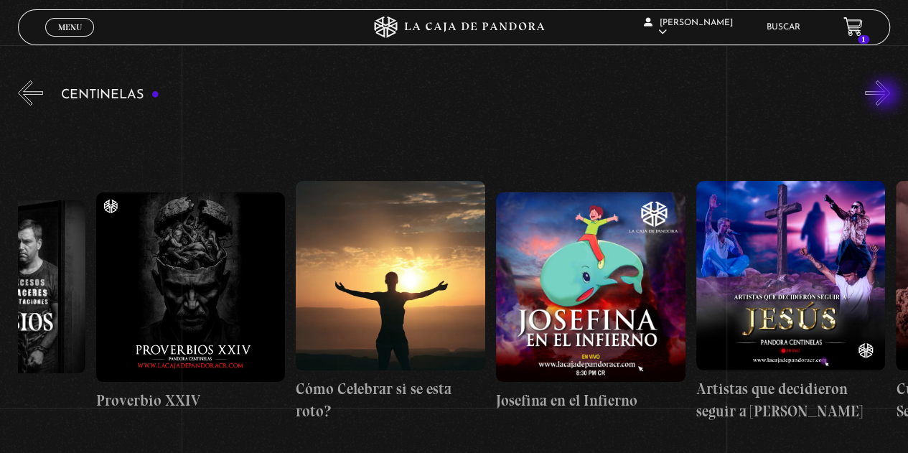
click at [887, 96] on button "»" at bounding box center [877, 92] width 25 height 25
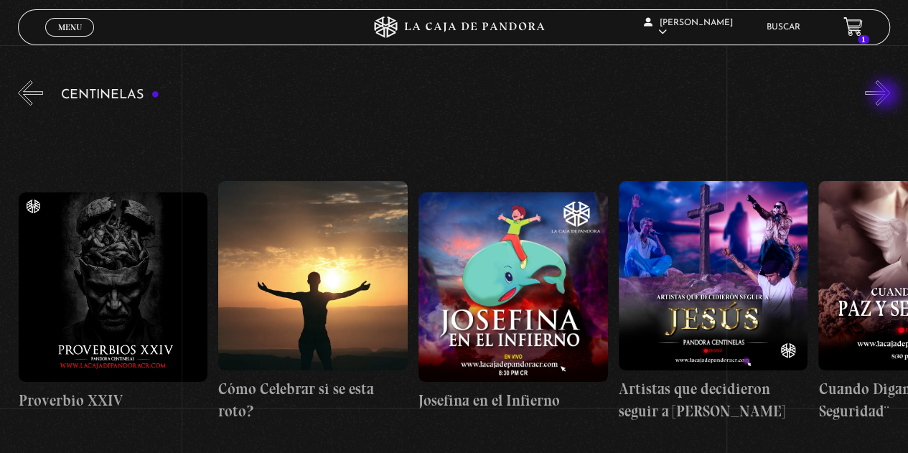
click at [887, 96] on button "»" at bounding box center [877, 92] width 25 height 25
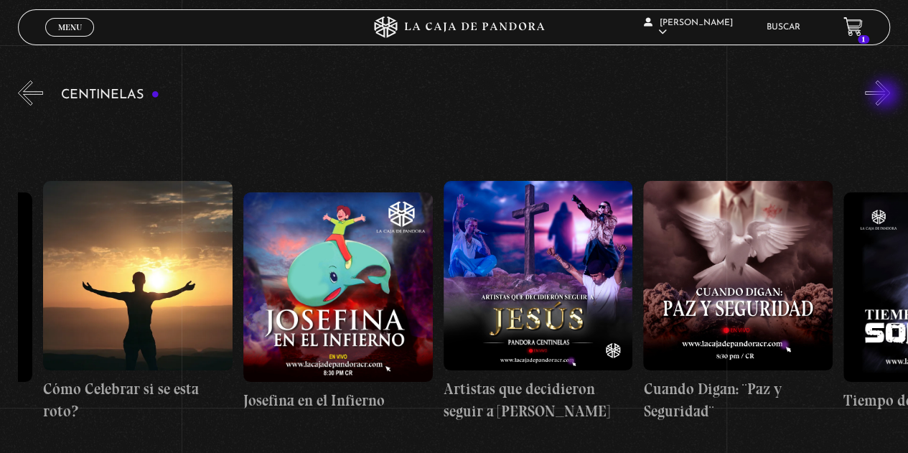
click at [887, 96] on button "»" at bounding box center [877, 92] width 25 height 25
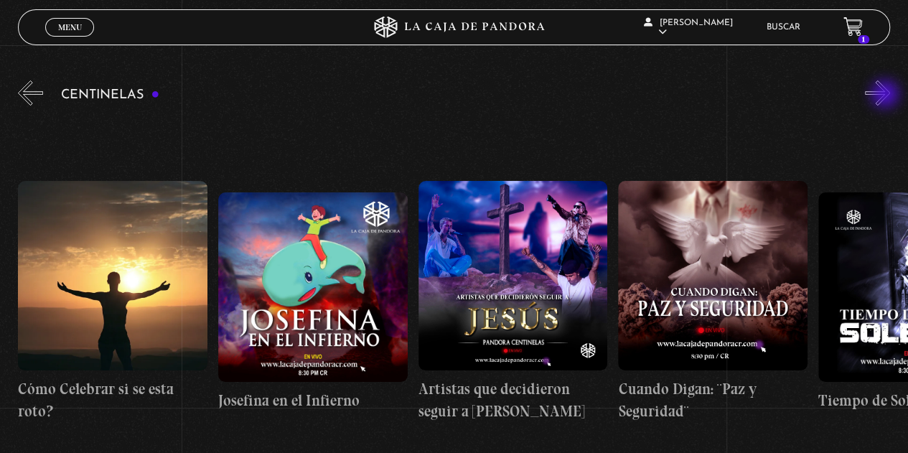
click at [887, 96] on button "»" at bounding box center [877, 92] width 25 height 25
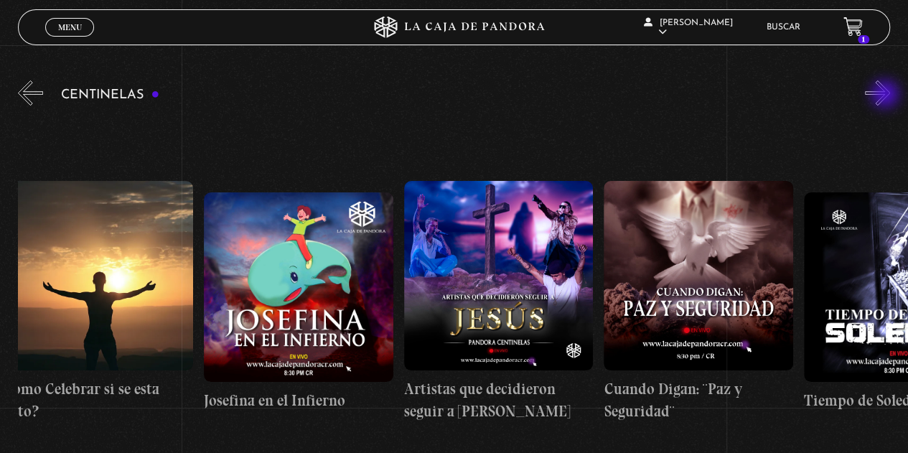
click at [887, 96] on button "»" at bounding box center [877, 92] width 25 height 25
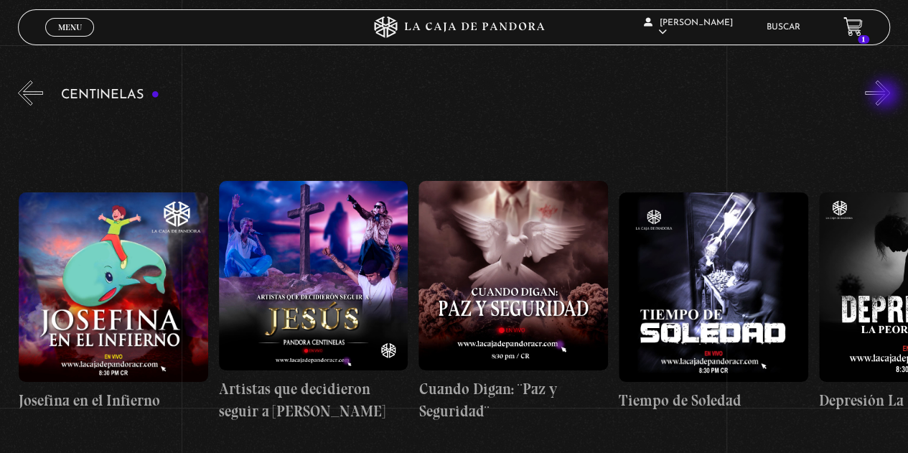
click at [887, 96] on button "»" at bounding box center [877, 92] width 25 height 25
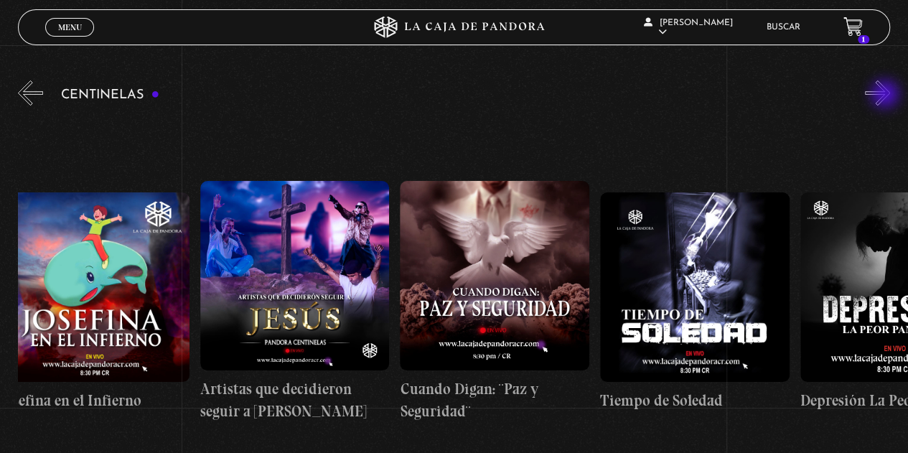
click at [887, 96] on button "»" at bounding box center [877, 92] width 25 height 25
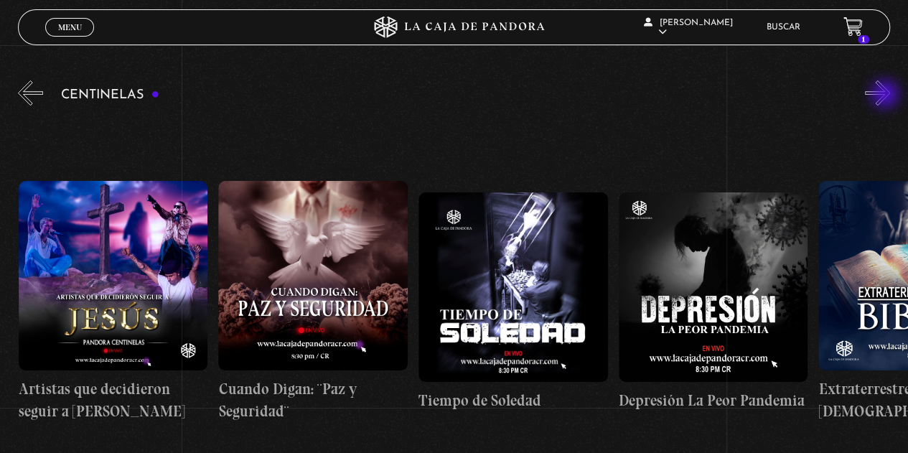
click at [887, 96] on button "»" at bounding box center [877, 92] width 25 height 25
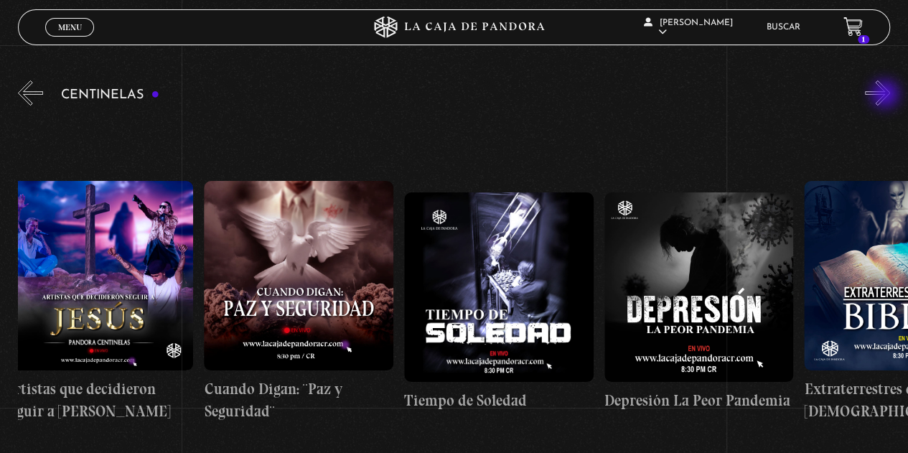
click at [887, 96] on button "»" at bounding box center [877, 92] width 25 height 25
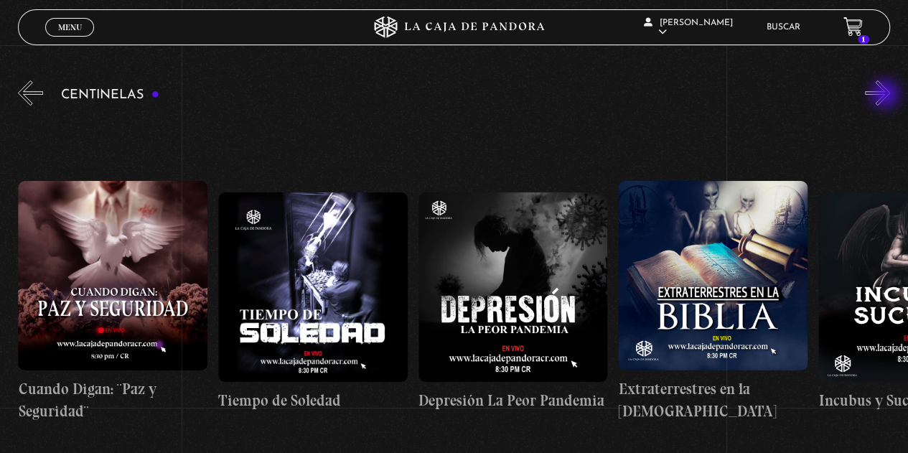
click at [887, 96] on button "»" at bounding box center [877, 92] width 25 height 25
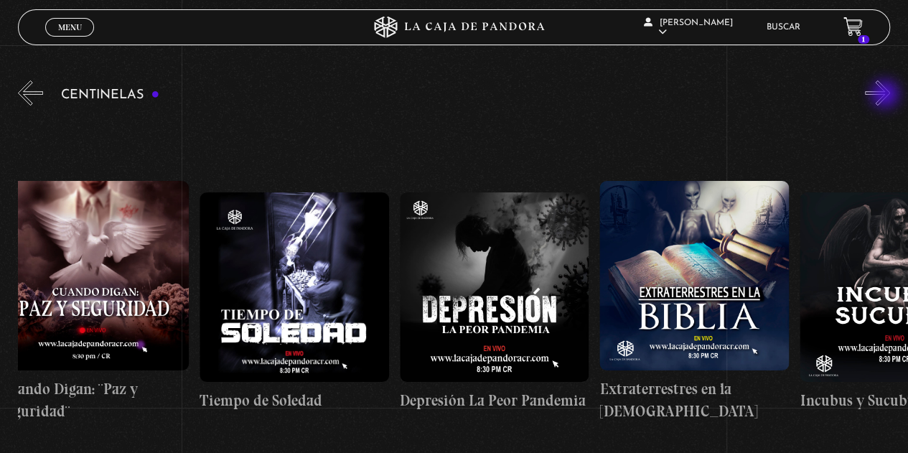
click at [887, 96] on button "»" at bounding box center [877, 92] width 25 height 25
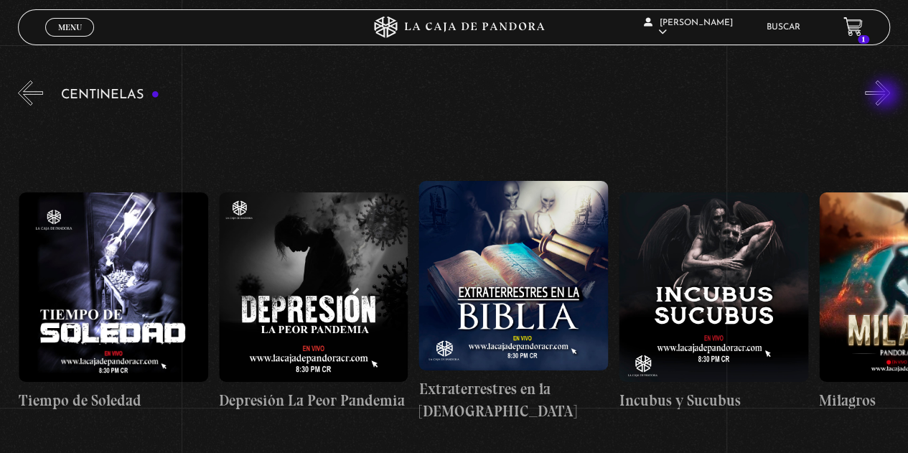
click at [887, 96] on button "»" at bounding box center [877, 92] width 25 height 25
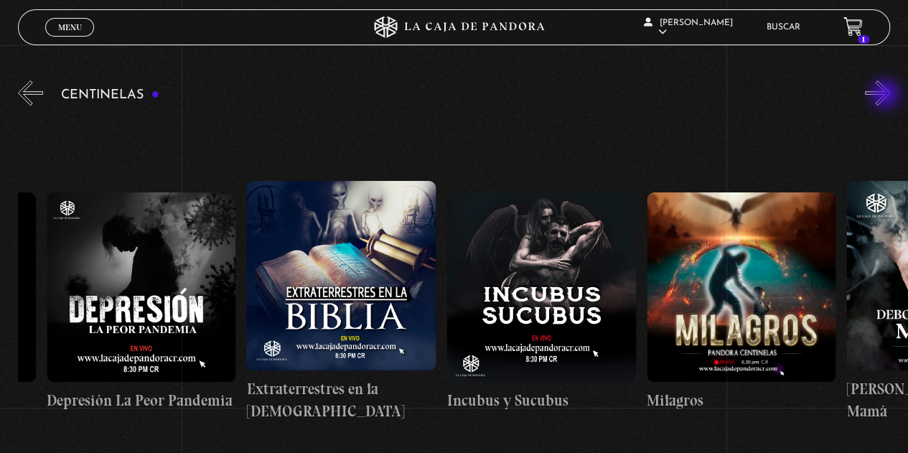
click at [887, 96] on button "»" at bounding box center [877, 92] width 25 height 25
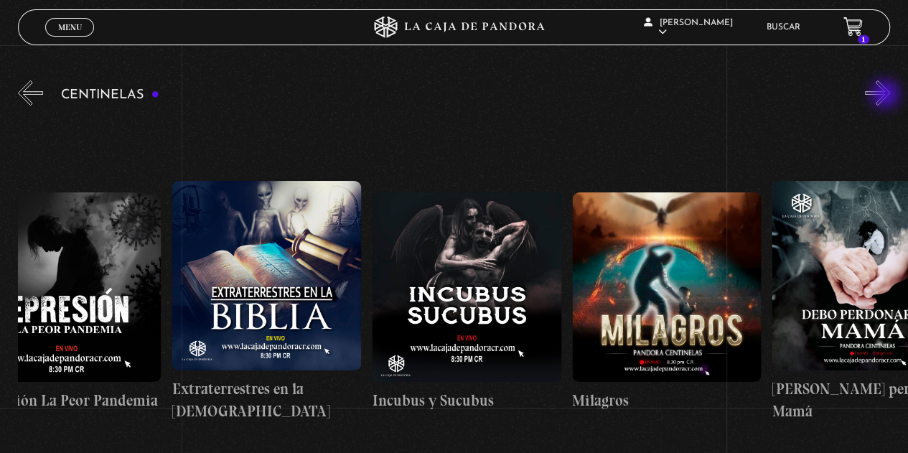
click at [887, 96] on button "»" at bounding box center [877, 92] width 25 height 25
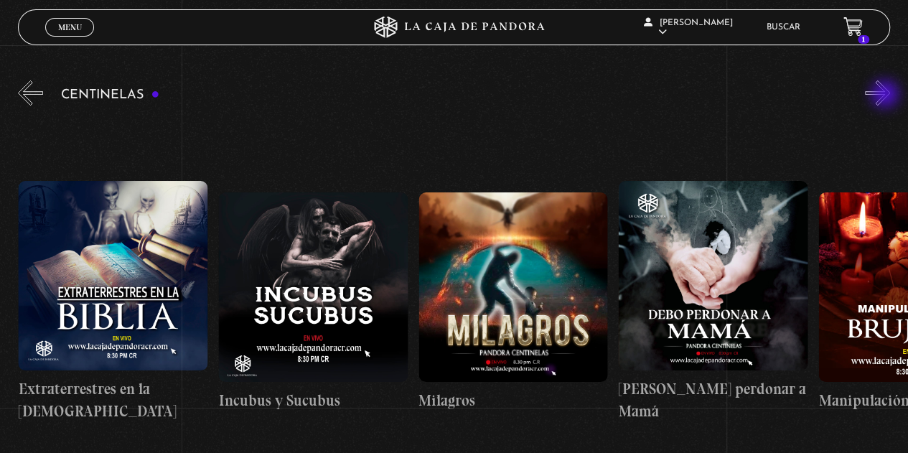
click at [887, 96] on button "»" at bounding box center [877, 92] width 25 height 25
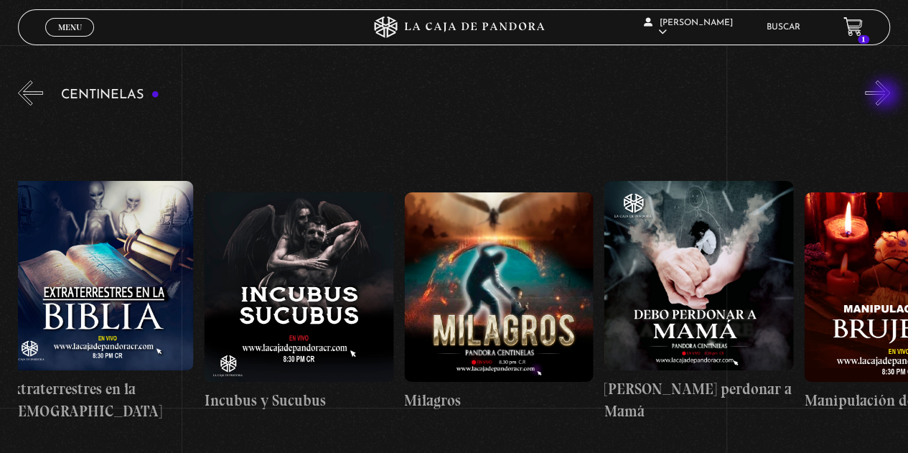
click at [887, 96] on button "»" at bounding box center [877, 92] width 25 height 25
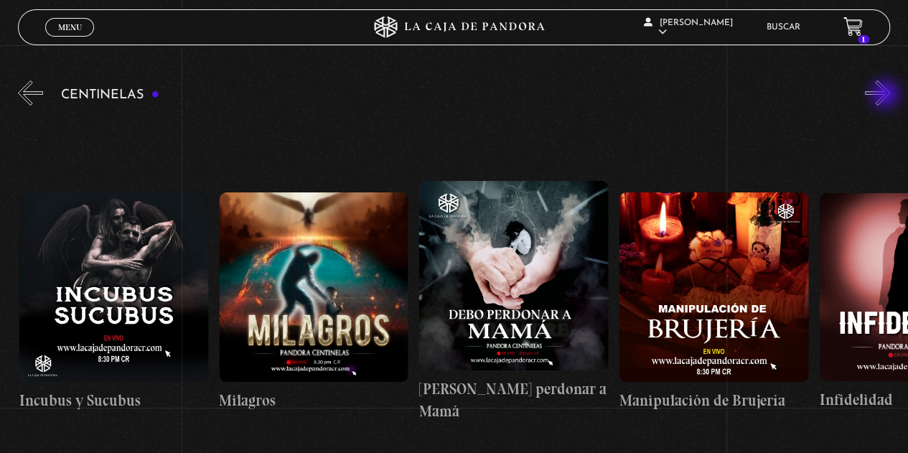
click at [887, 96] on button "»" at bounding box center [877, 92] width 25 height 25
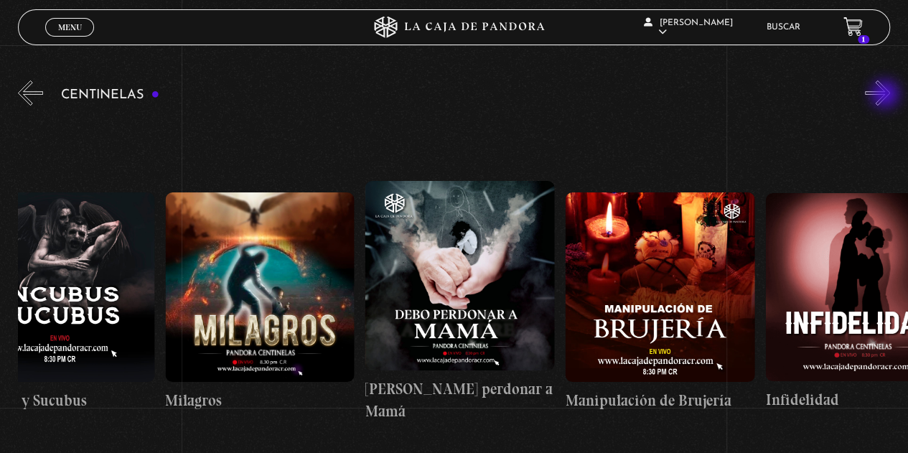
click at [887, 96] on button "»" at bounding box center [877, 92] width 25 height 25
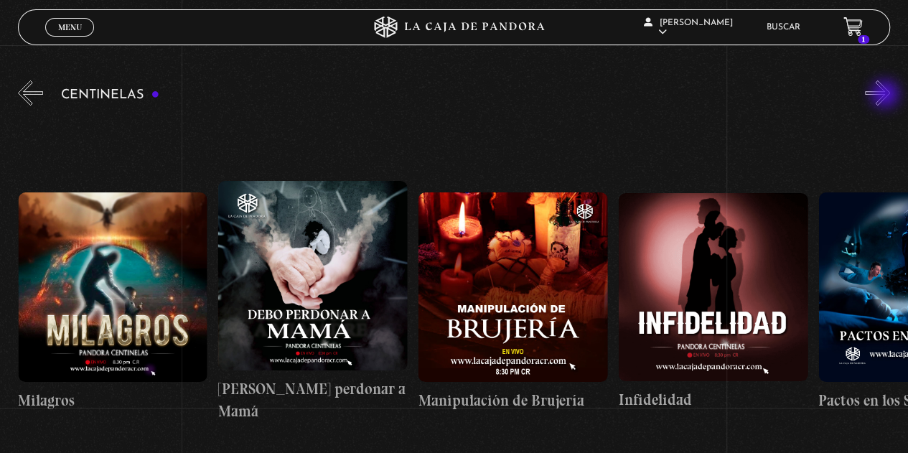
click at [887, 96] on button "»" at bounding box center [877, 92] width 25 height 25
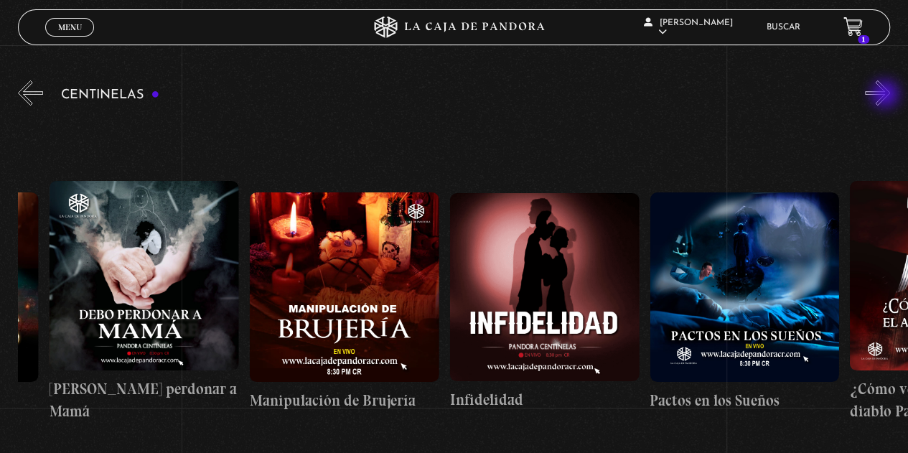
click at [887, 96] on button "»" at bounding box center [877, 92] width 25 height 25
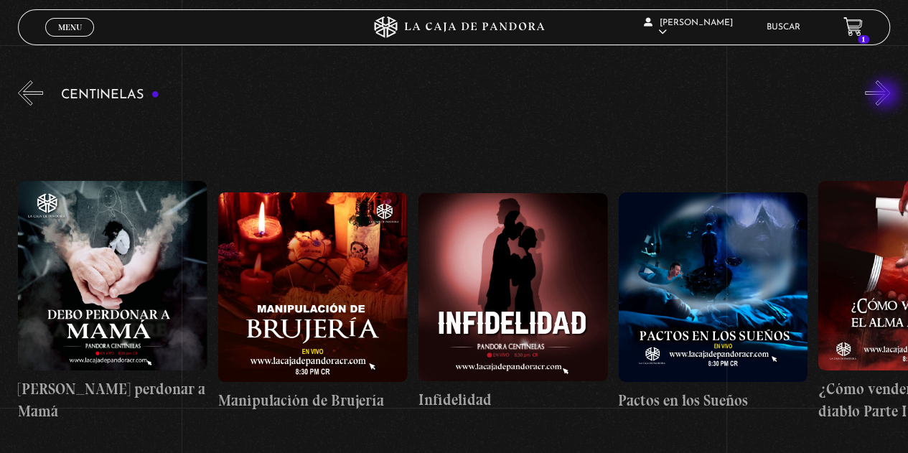
click at [887, 96] on button "»" at bounding box center [877, 92] width 25 height 25
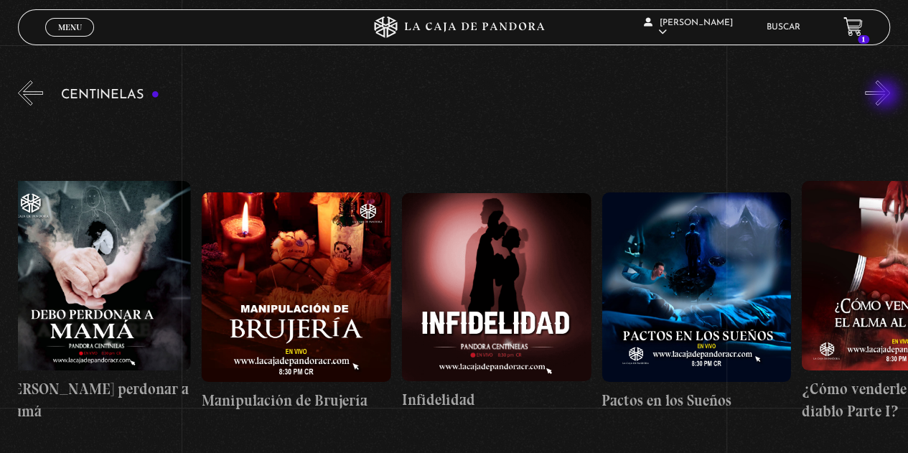
click at [887, 96] on button "»" at bounding box center [877, 92] width 25 height 25
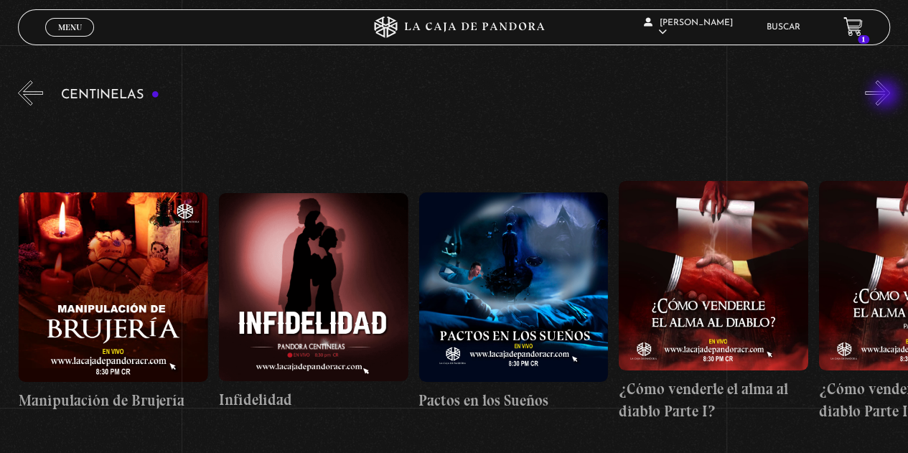
click at [887, 96] on button "»" at bounding box center [877, 92] width 25 height 25
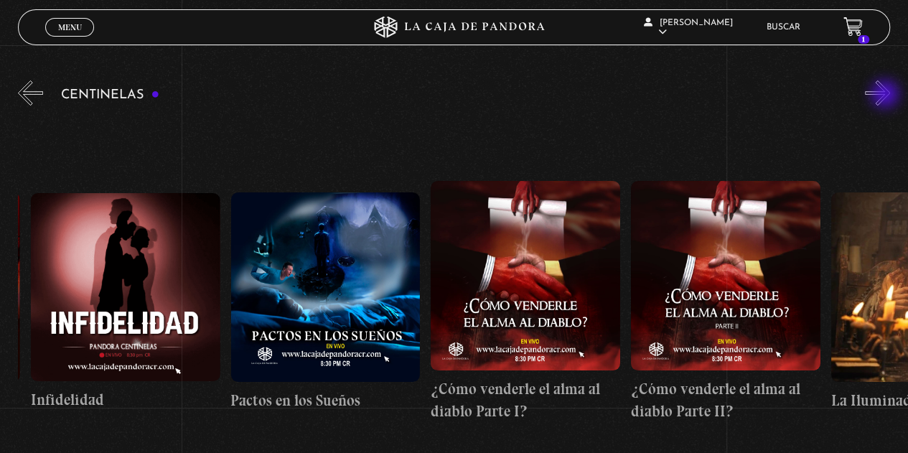
click at [887, 96] on button "»" at bounding box center [877, 92] width 25 height 25
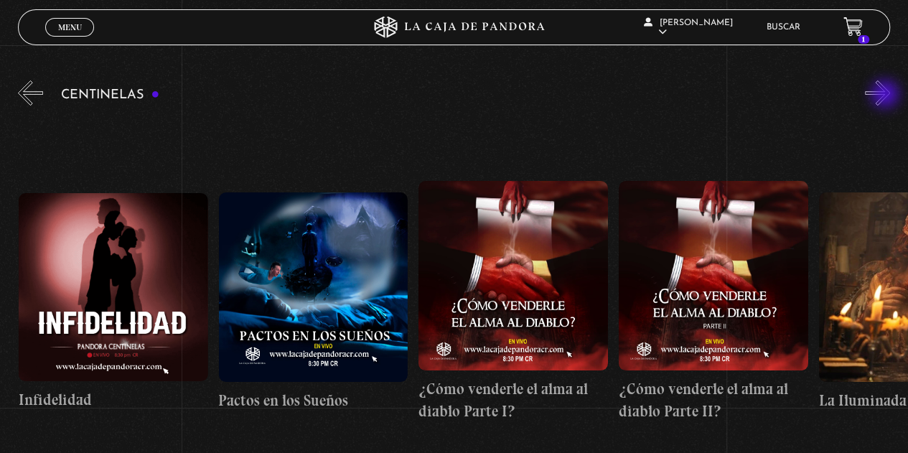
click at [887, 96] on button "»" at bounding box center [877, 92] width 25 height 25
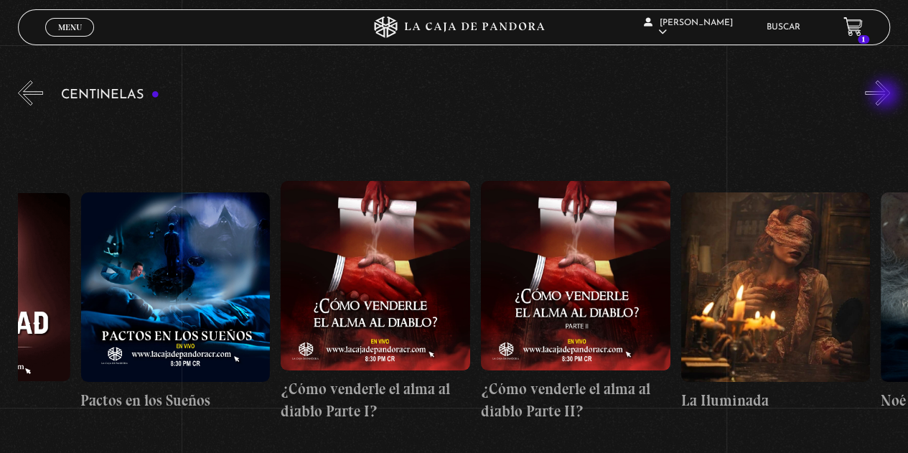
click at [887, 96] on button "»" at bounding box center [877, 92] width 25 height 25
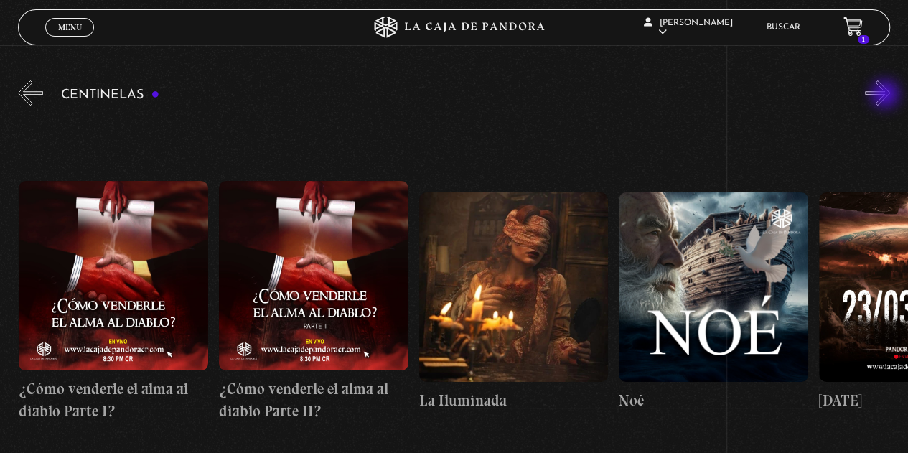
scroll to position [0, 8004]
click at [887, 96] on button "»" at bounding box center [877, 92] width 25 height 25
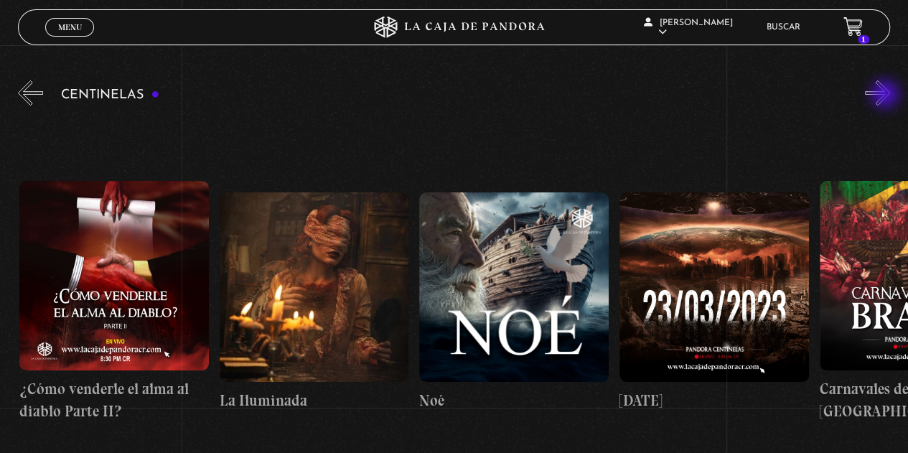
click at [887, 96] on button "»" at bounding box center [877, 92] width 25 height 25
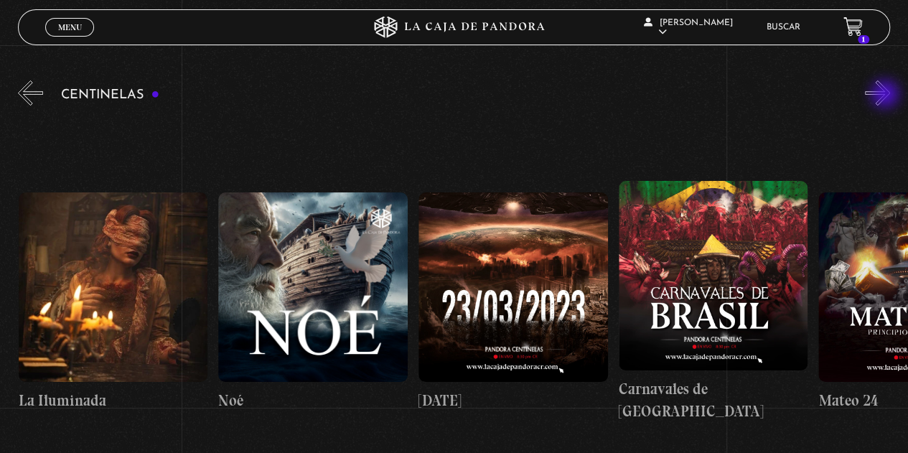
click at [887, 96] on button "»" at bounding box center [877, 92] width 25 height 25
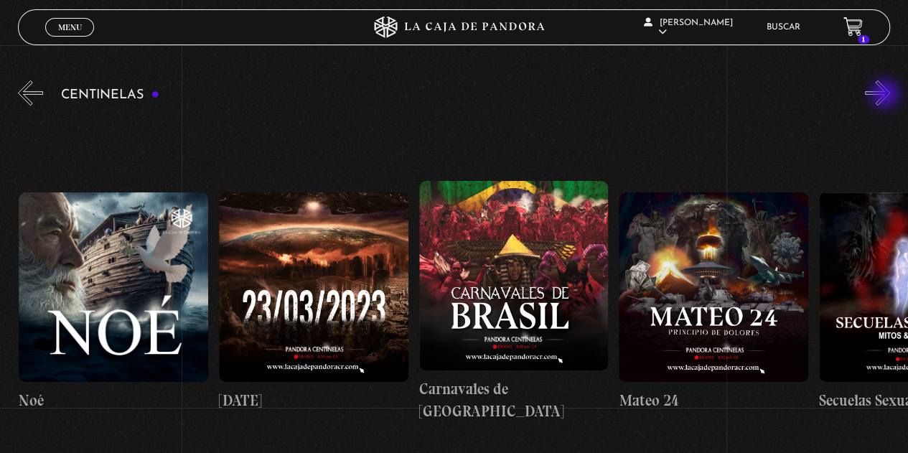
click at [887, 96] on button "»" at bounding box center [877, 92] width 25 height 25
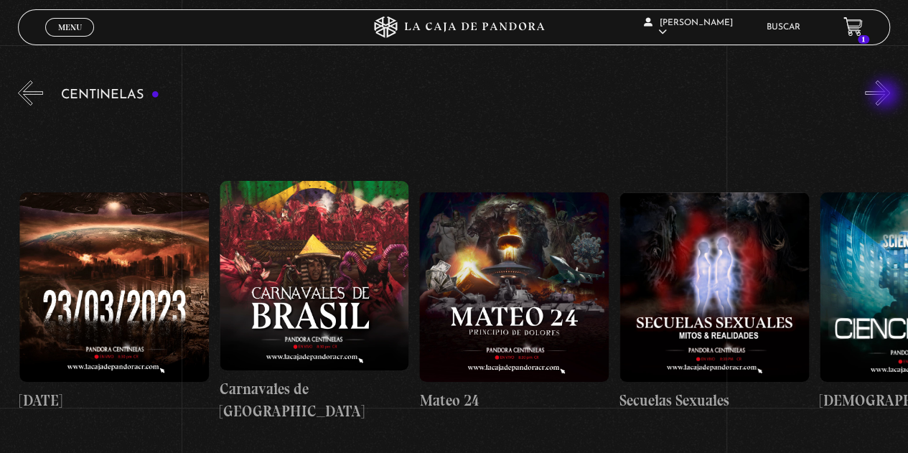
scroll to position [0, 8804]
click at [887, 96] on button "»" at bounding box center [877, 92] width 25 height 25
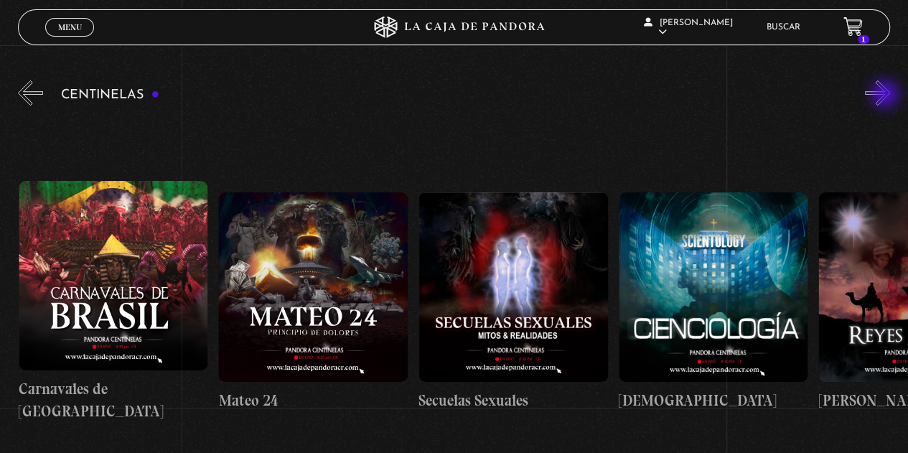
click at [887, 96] on button "»" at bounding box center [877, 92] width 25 height 25
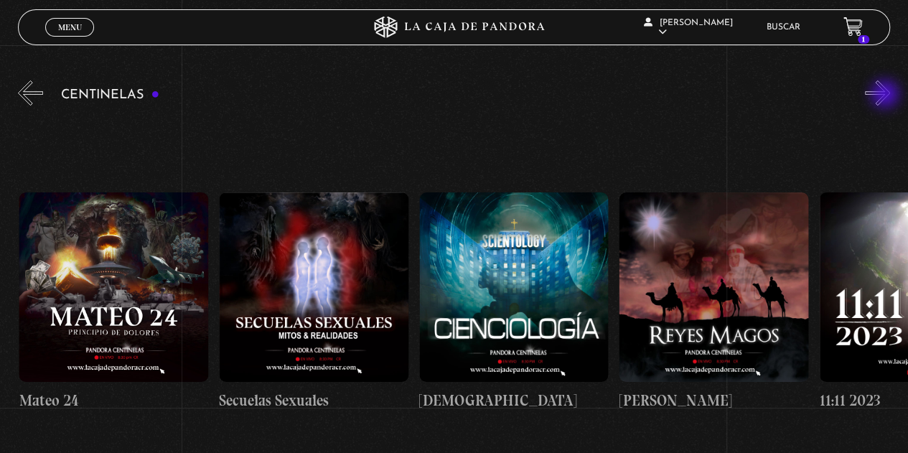
scroll to position [0, 9204]
click at [887, 96] on button "»" at bounding box center [877, 92] width 25 height 25
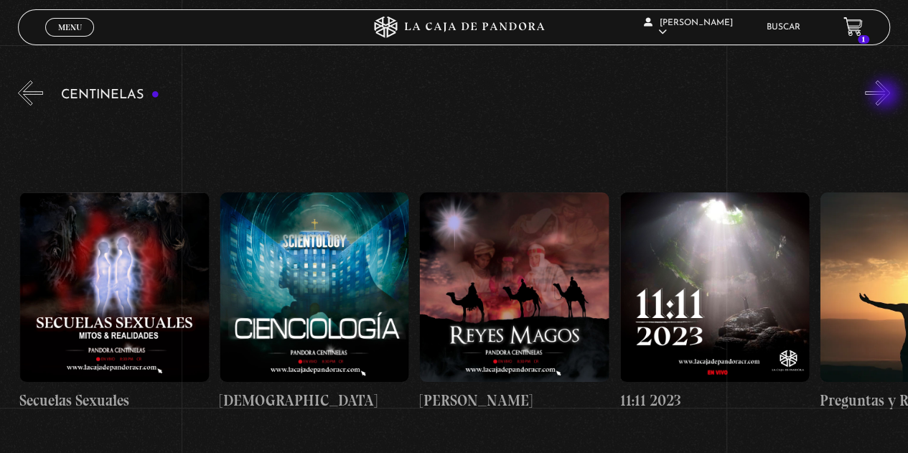
click at [887, 96] on button "»" at bounding box center [877, 92] width 25 height 25
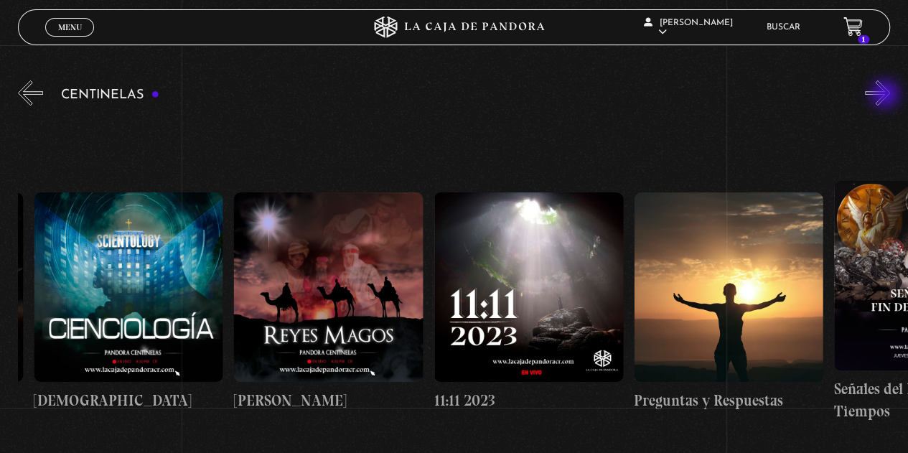
click at [887, 96] on button "»" at bounding box center [877, 92] width 25 height 25
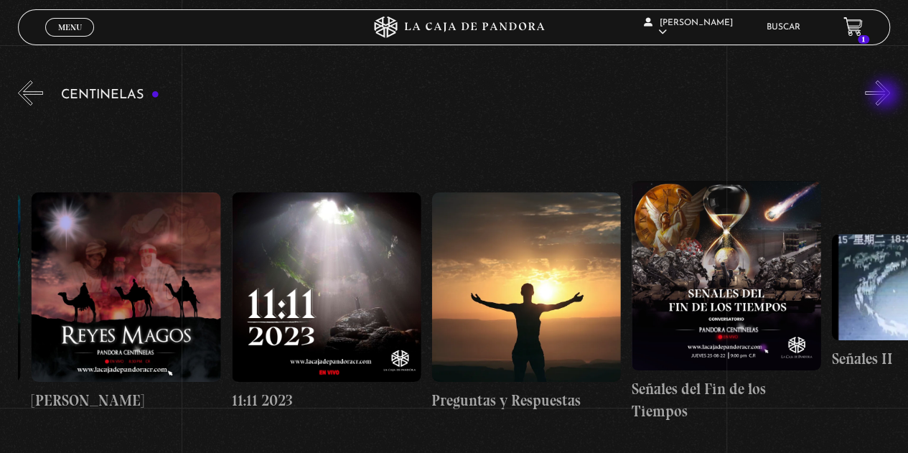
click at [887, 96] on button "»" at bounding box center [877, 92] width 25 height 25
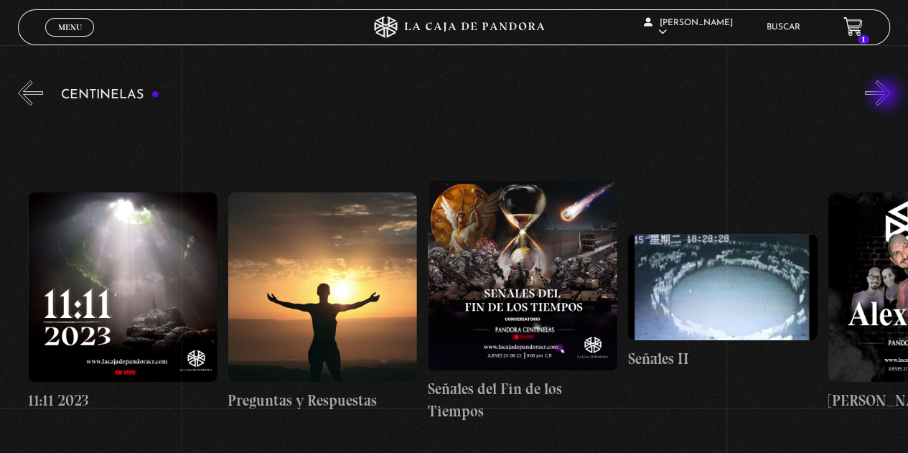
click at [887, 96] on button "»" at bounding box center [877, 92] width 25 height 25
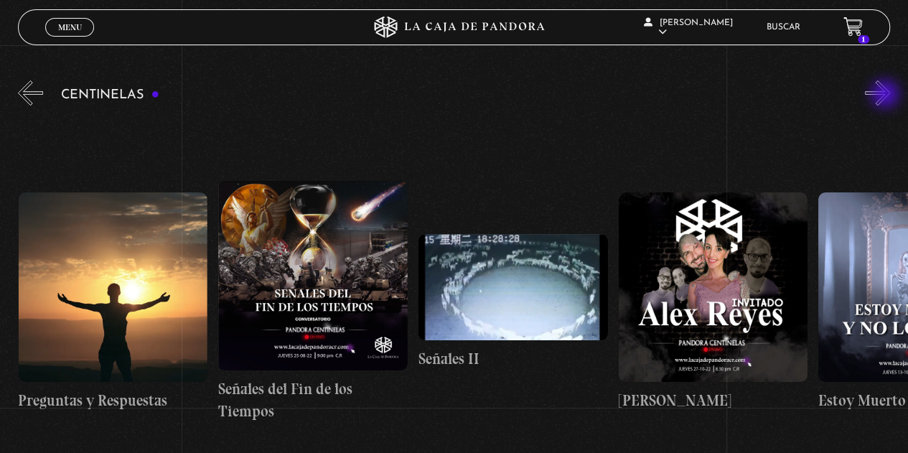
click at [887, 96] on button "»" at bounding box center [877, 92] width 25 height 25
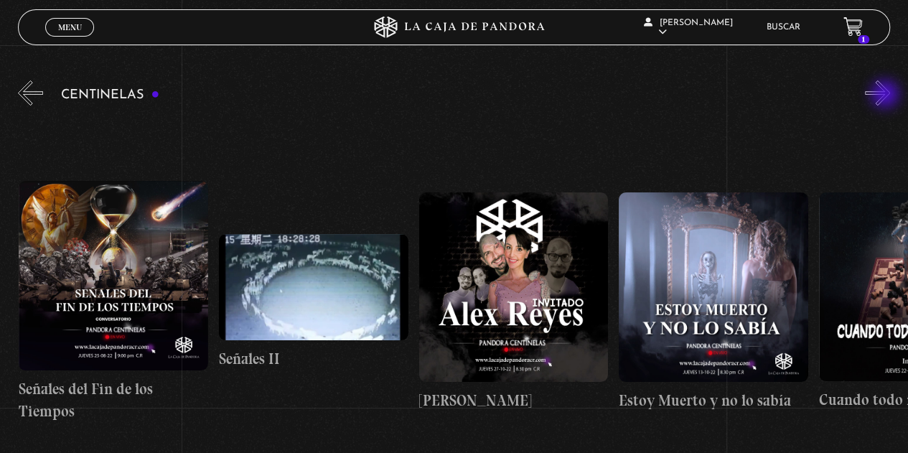
click at [887, 96] on button "»" at bounding box center [877, 92] width 25 height 25
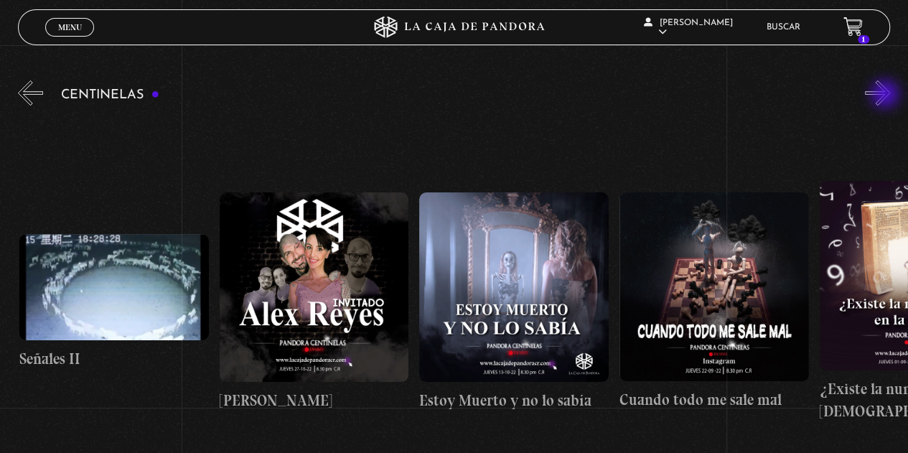
click at [887, 96] on button "»" at bounding box center [877, 92] width 25 height 25
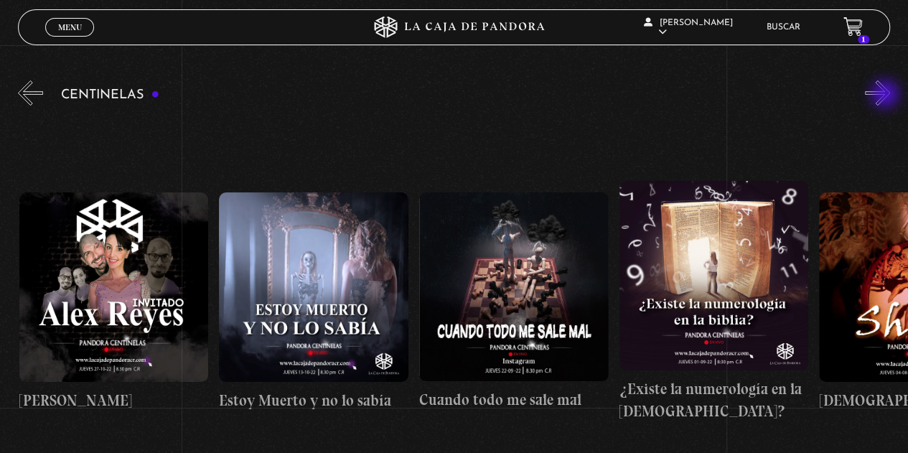
click at [887, 96] on button "»" at bounding box center [877, 92] width 25 height 25
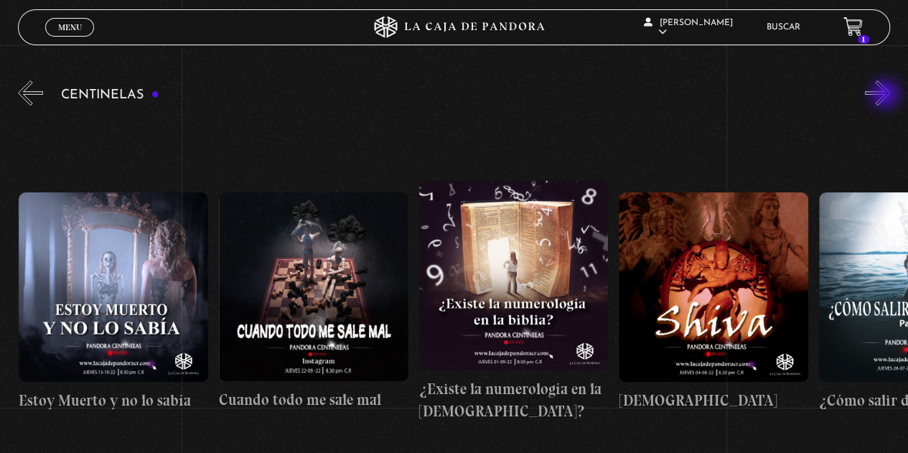
click at [887, 96] on button "»" at bounding box center [877, 92] width 25 height 25
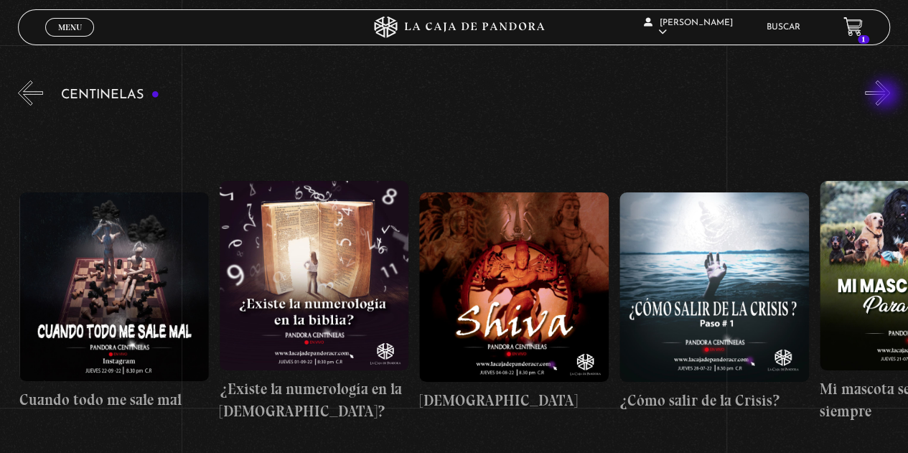
click at [887, 96] on button "»" at bounding box center [877, 92] width 25 height 25
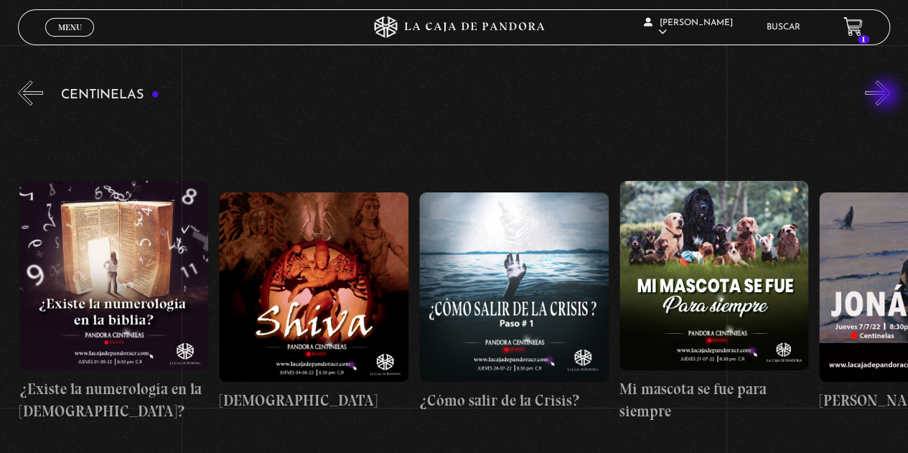
scroll to position [0, 11406]
click at [887, 96] on button "»" at bounding box center [877, 92] width 25 height 25
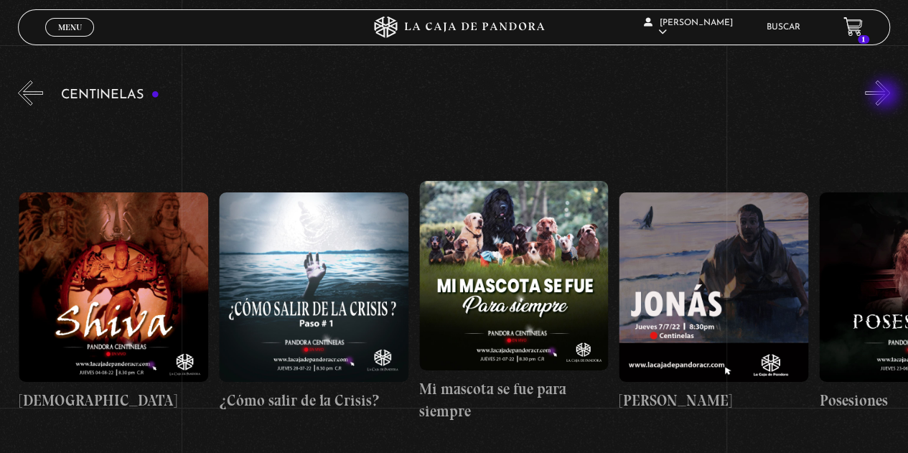
click at [887, 96] on button "»" at bounding box center [877, 92] width 25 height 25
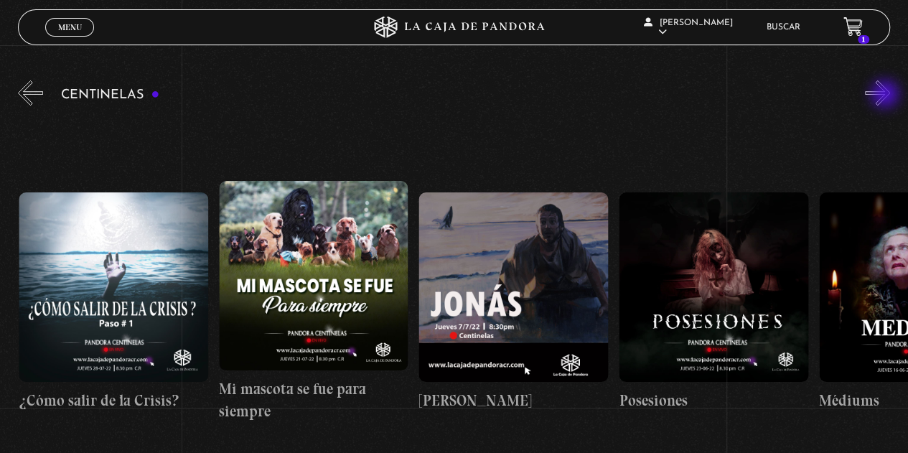
click at [887, 96] on button "»" at bounding box center [877, 92] width 25 height 25
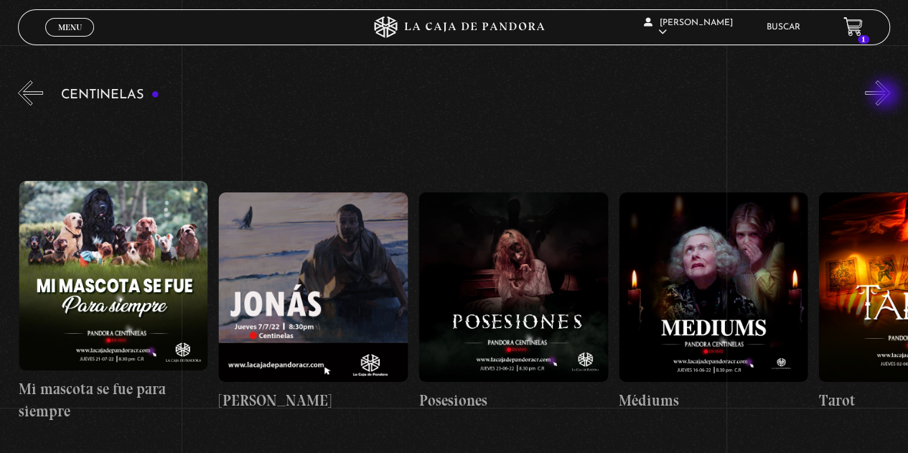
click at [887, 96] on button "»" at bounding box center [877, 92] width 25 height 25
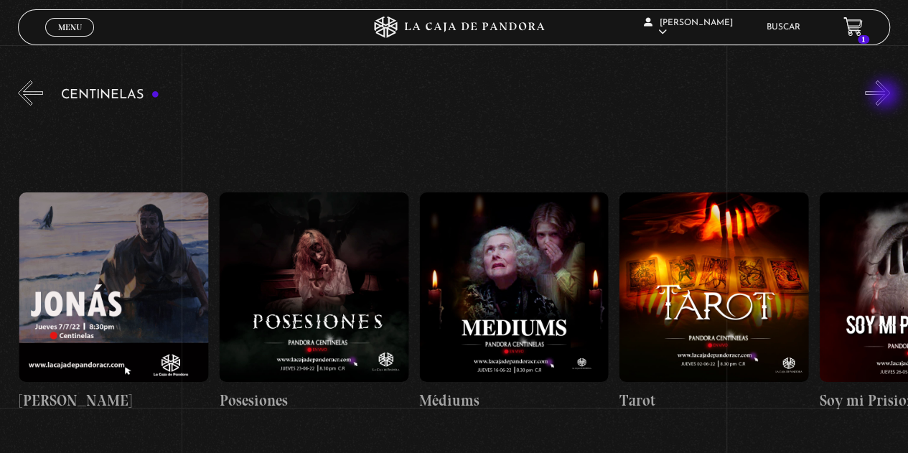
click at [887, 96] on button "»" at bounding box center [877, 92] width 25 height 25
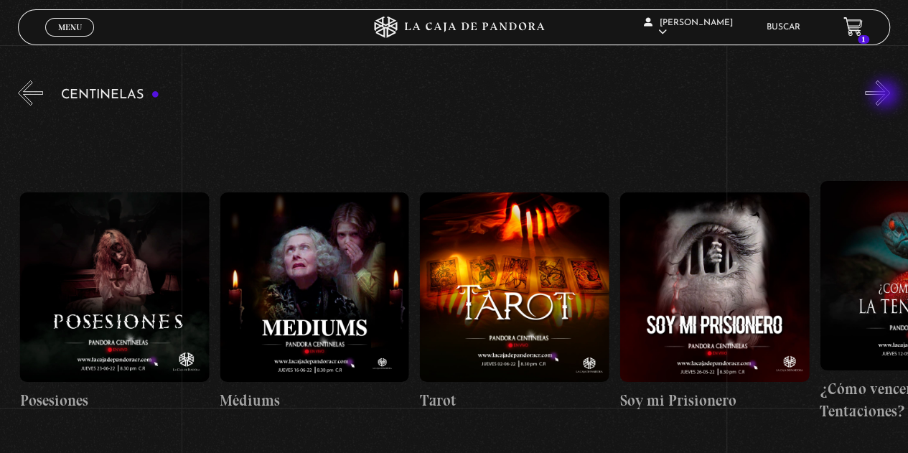
click at [887, 96] on button "»" at bounding box center [877, 92] width 25 height 25
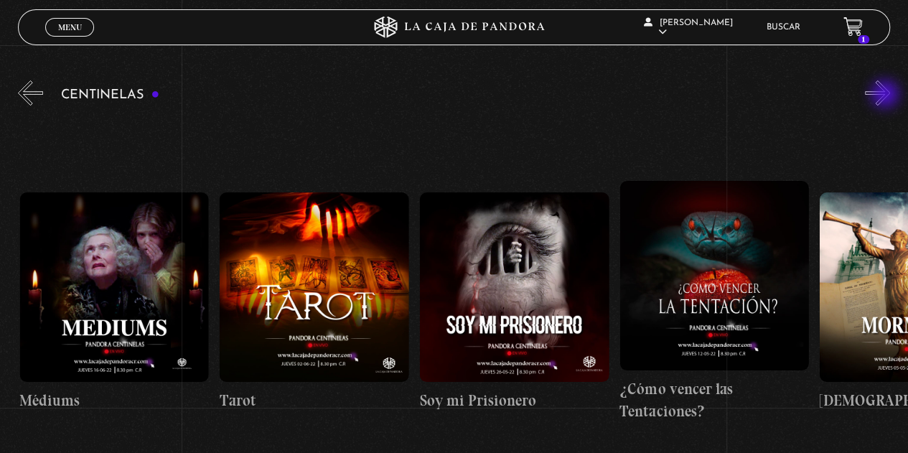
click at [887, 96] on button "»" at bounding box center [877, 92] width 25 height 25
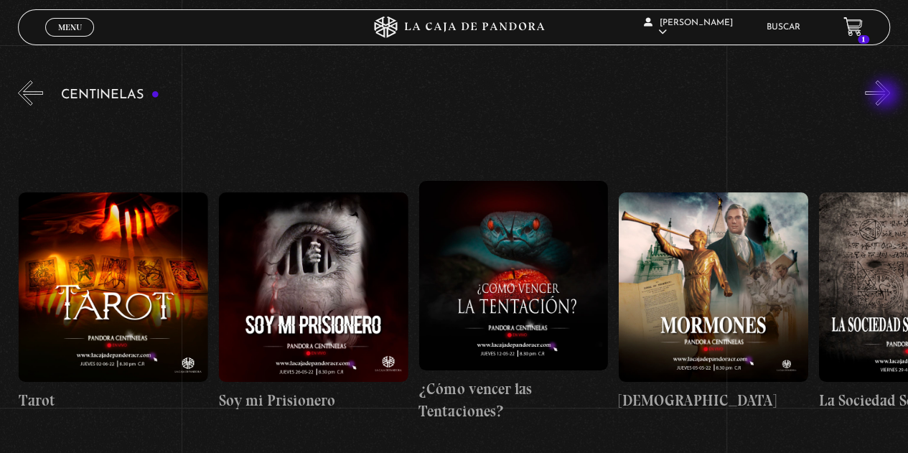
click at [887, 96] on button "»" at bounding box center [877, 92] width 25 height 25
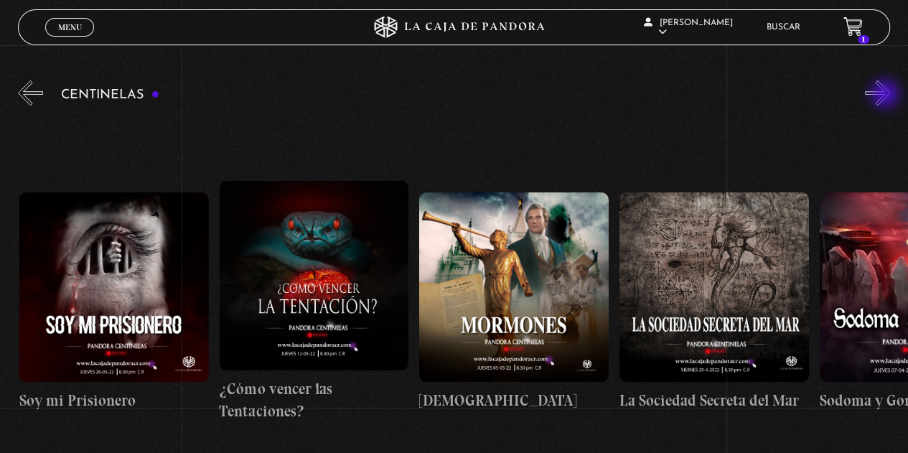
click at [887, 96] on button "»" at bounding box center [877, 92] width 25 height 25
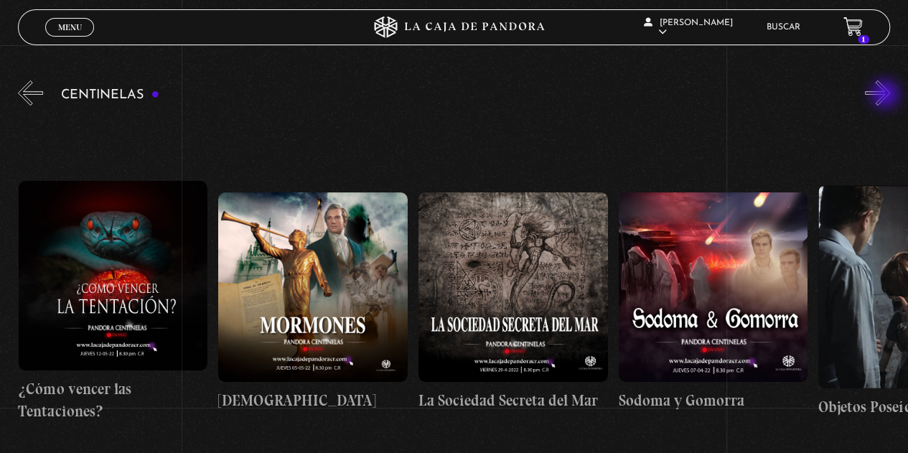
click at [887, 96] on button "»" at bounding box center [877, 92] width 25 height 25
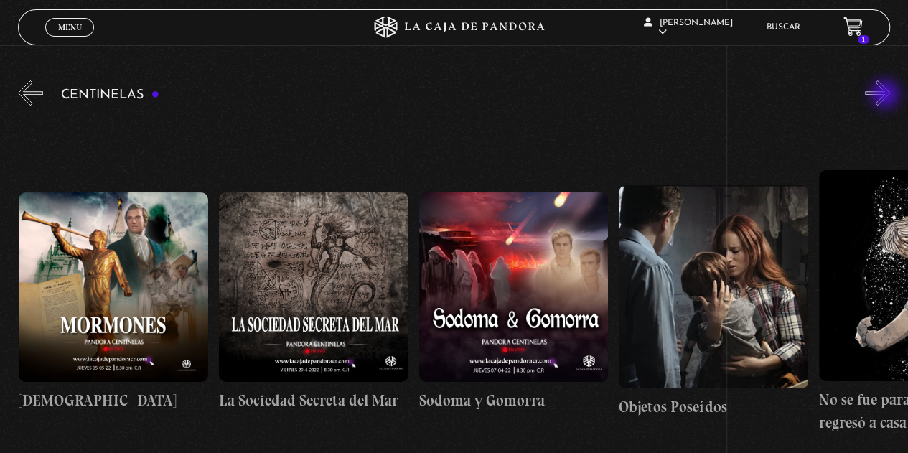
click at [887, 96] on button "»" at bounding box center [877, 92] width 25 height 25
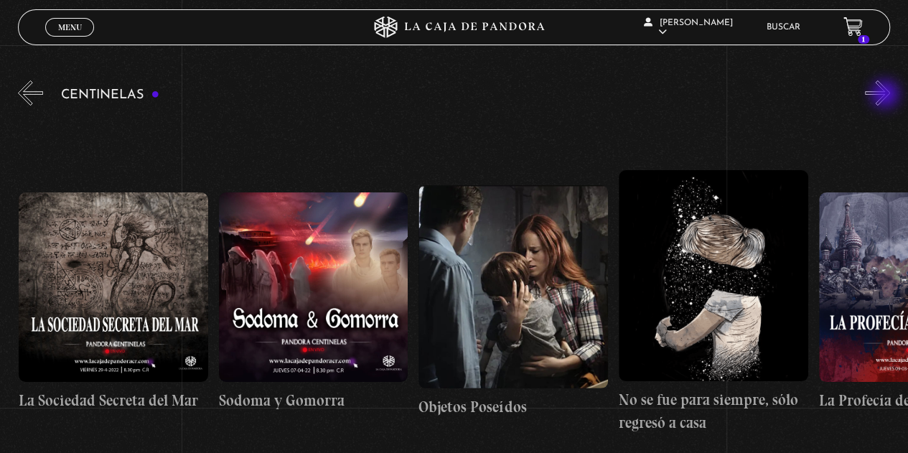
click at [887, 96] on button "»" at bounding box center [877, 92] width 25 height 25
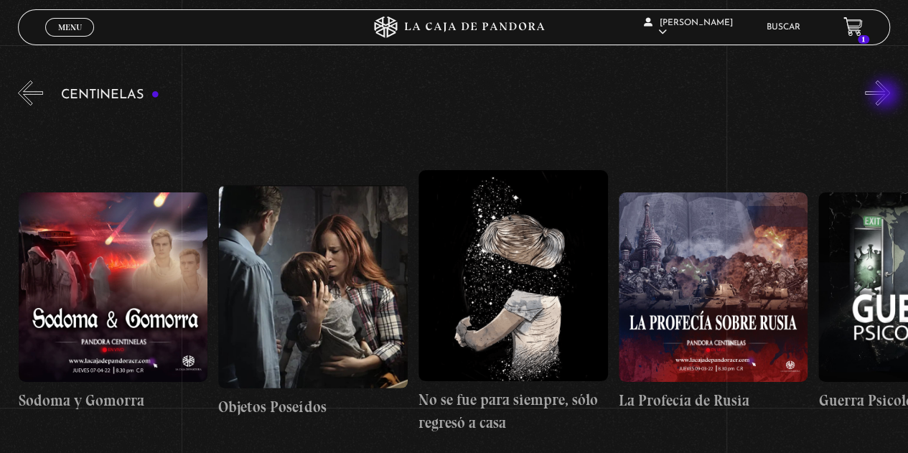
click at [887, 96] on button "»" at bounding box center [877, 92] width 25 height 25
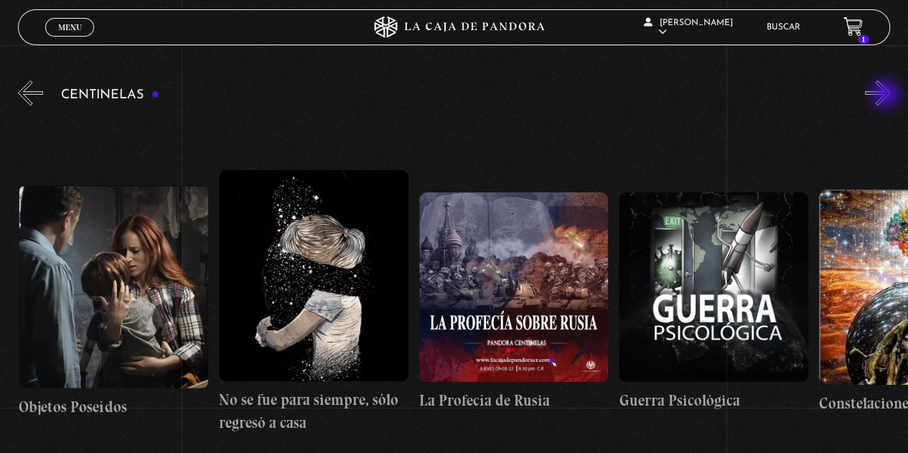
scroll to position [0, 14007]
click at [887, 96] on button "»" at bounding box center [877, 92] width 25 height 25
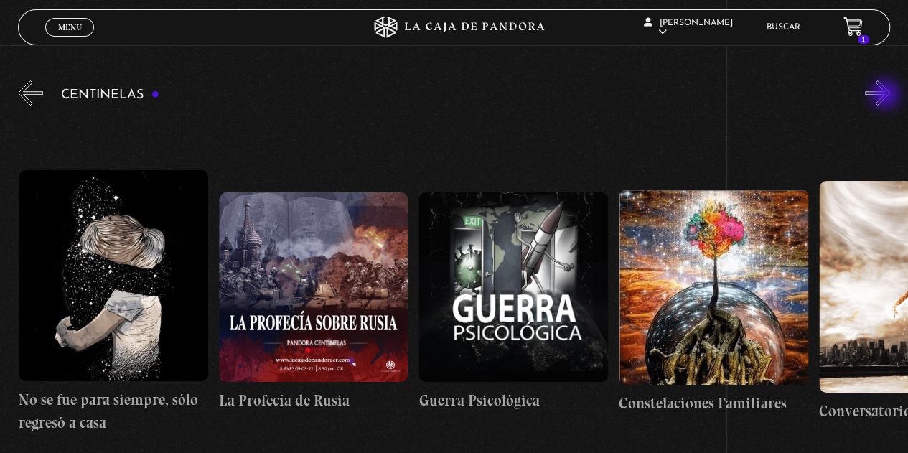
click at [887, 96] on button "»" at bounding box center [877, 92] width 25 height 25
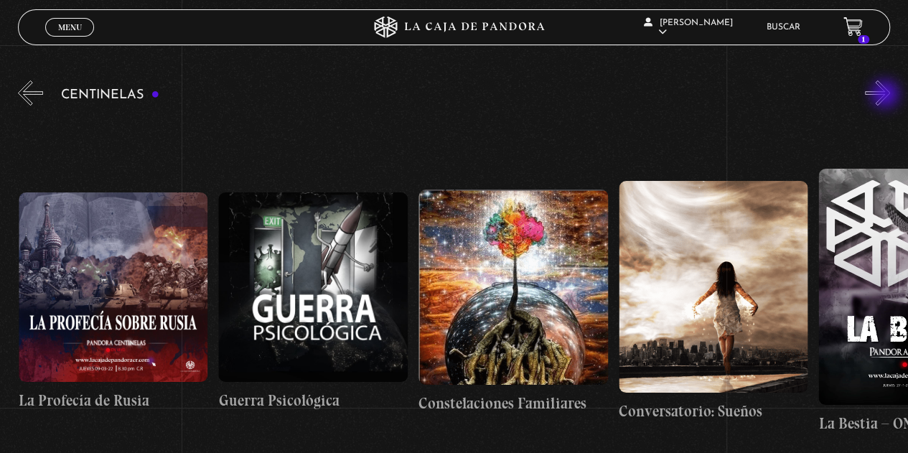
click at [887, 96] on button "»" at bounding box center [877, 92] width 25 height 25
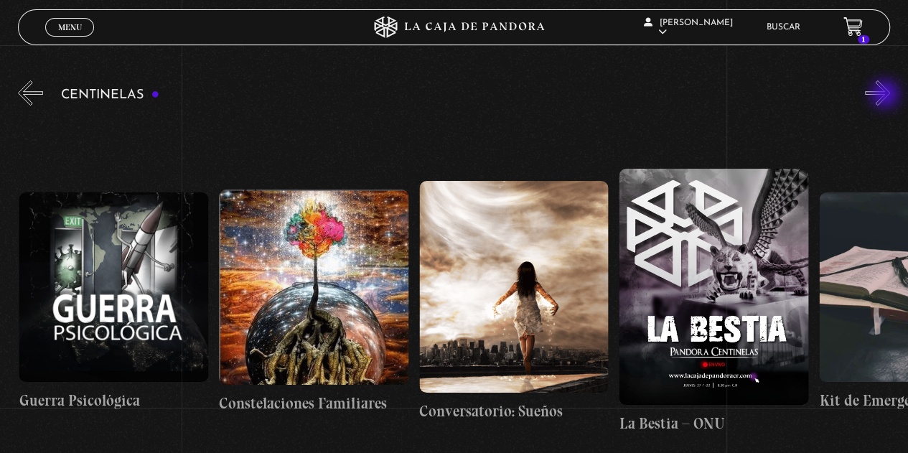
click at [887, 96] on button "»" at bounding box center [877, 92] width 25 height 25
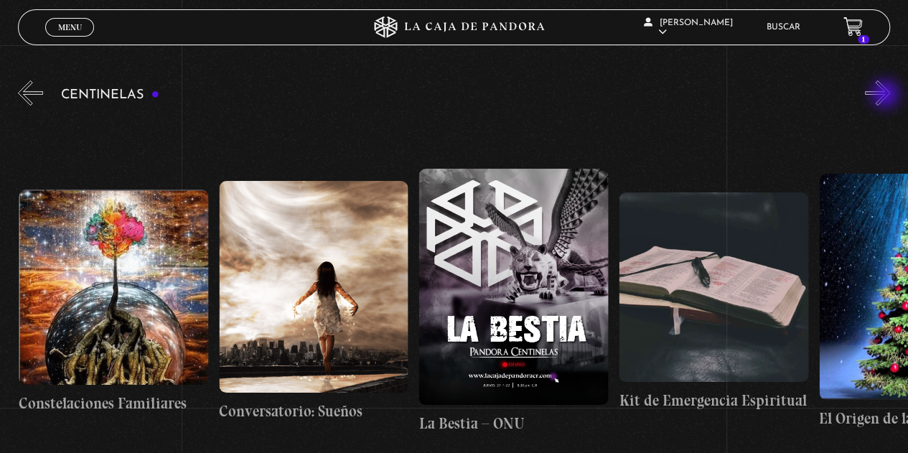
click at [887, 96] on button "»" at bounding box center [877, 92] width 25 height 25
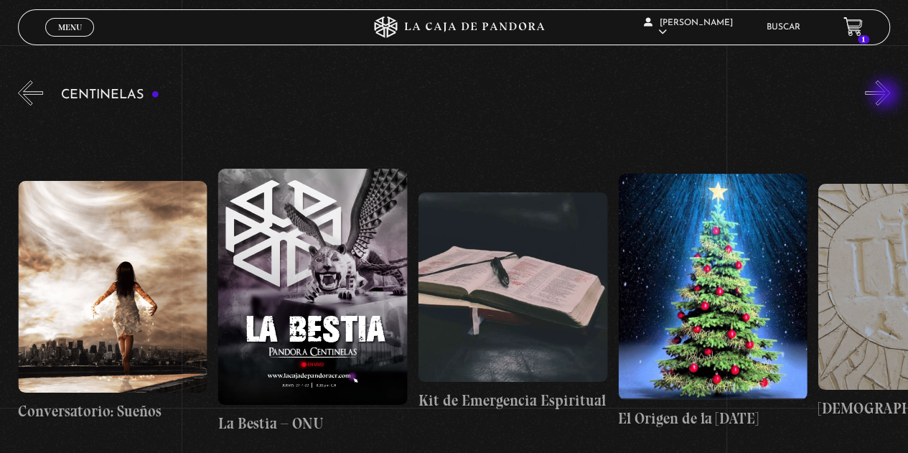
click at [887, 96] on button "»" at bounding box center [877, 92] width 25 height 25
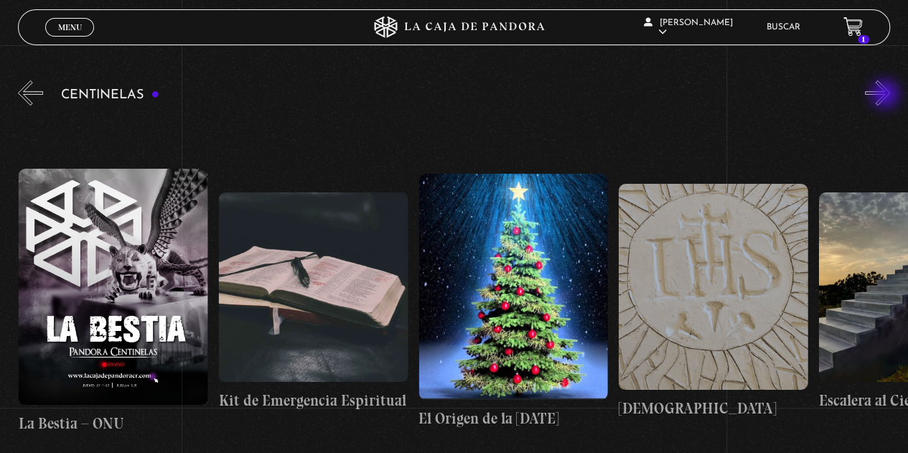
scroll to position [0, 15207]
click at [887, 96] on button "»" at bounding box center [877, 92] width 25 height 25
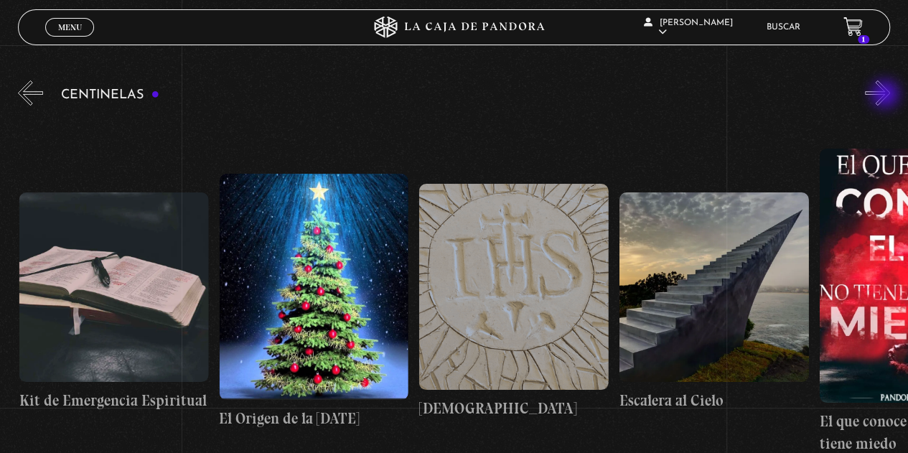
scroll to position [0, 15408]
click at [887, 96] on button "»" at bounding box center [877, 92] width 25 height 25
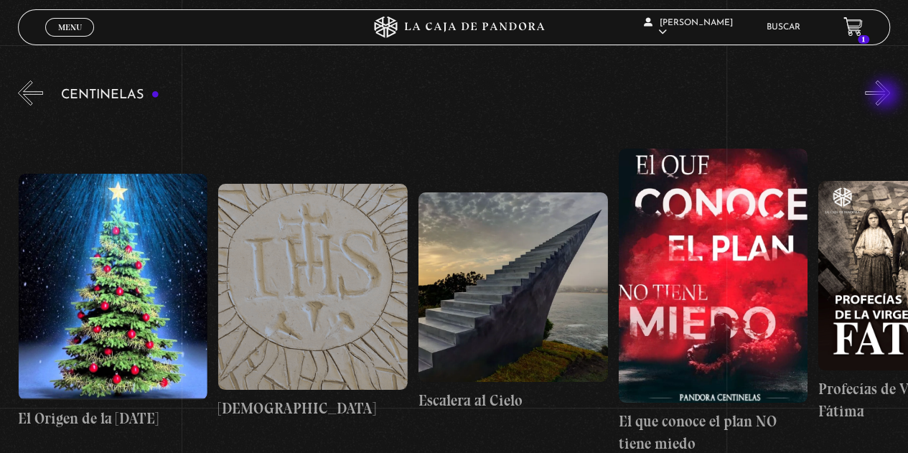
click at [887, 96] on button "»" at bounding box center [877, 92] width 25 height 25
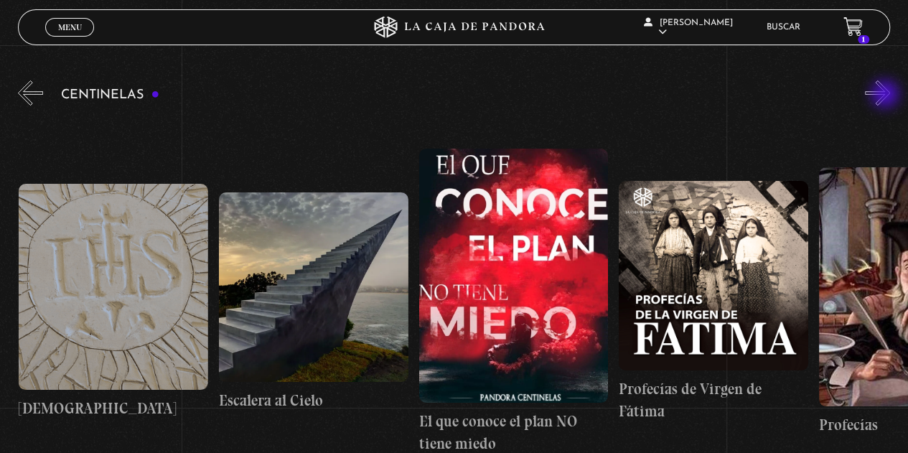
scroll to position [0, 15807]
click at [887, 96] on button "»" at bounding box center [877, 92] width 25 height 25
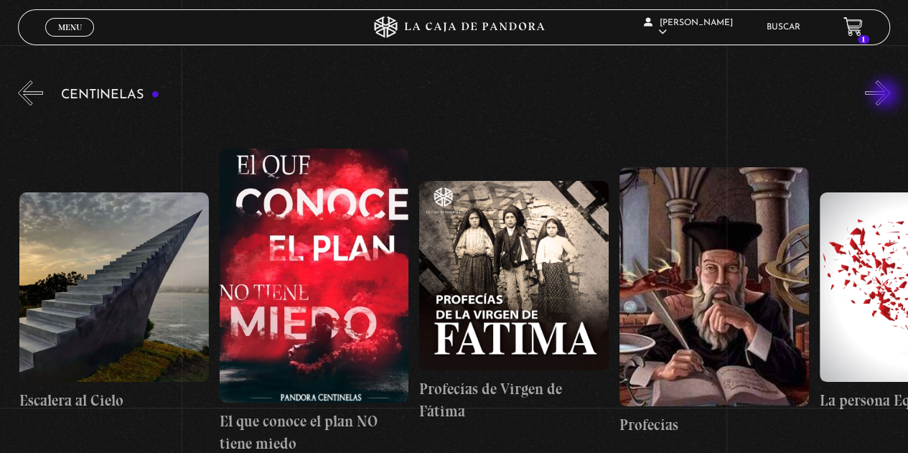
scroll to position [0, 16008]
click at [887, 96] on button "»" at bounding box center [877, 92] width 25 height 25
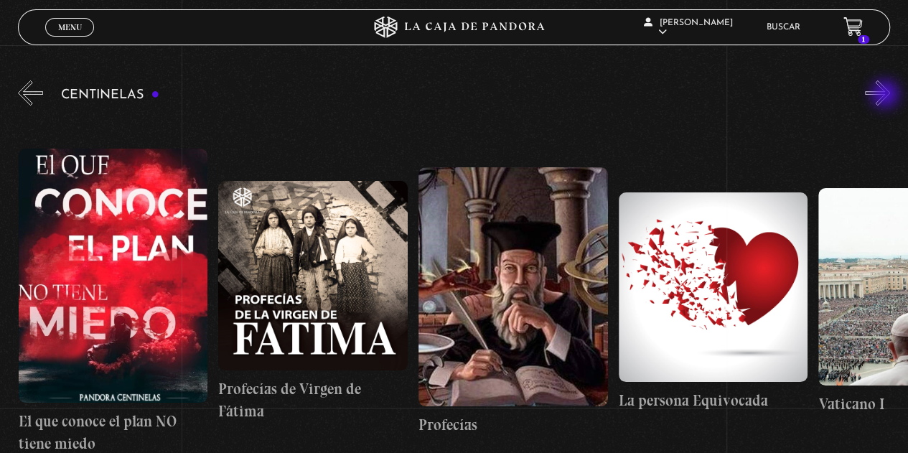
click at [887, 96] on button "»" at bounding box center [877, 92] width 25 height 25
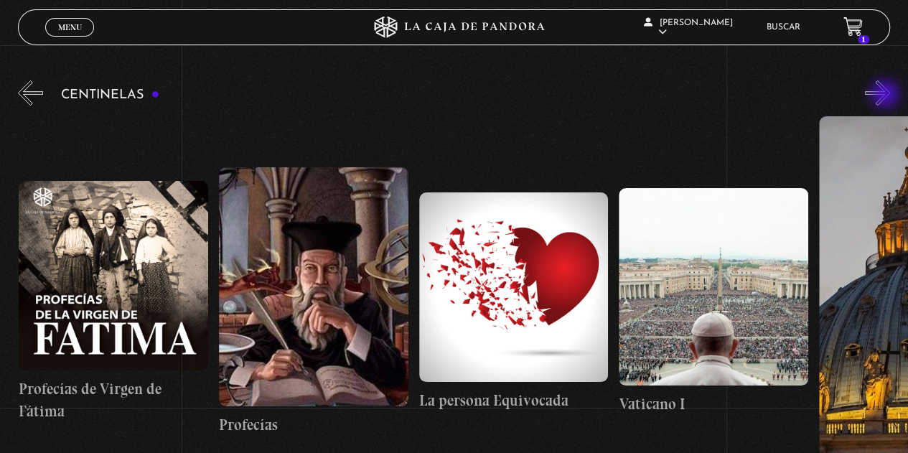
click at [887, 96] on button "»" at bounding box center [877, 92] width 25 height 25
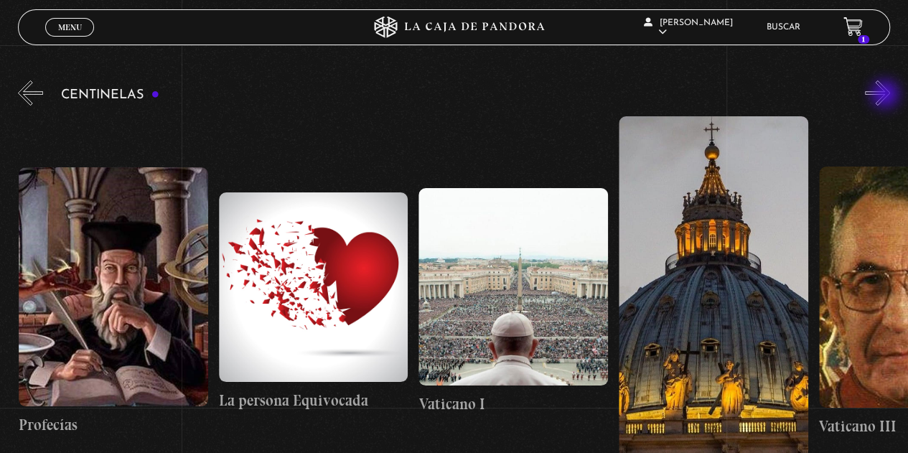
click at [887, 96] on button "»" at bounding box center [877, 92] width 25 height 25
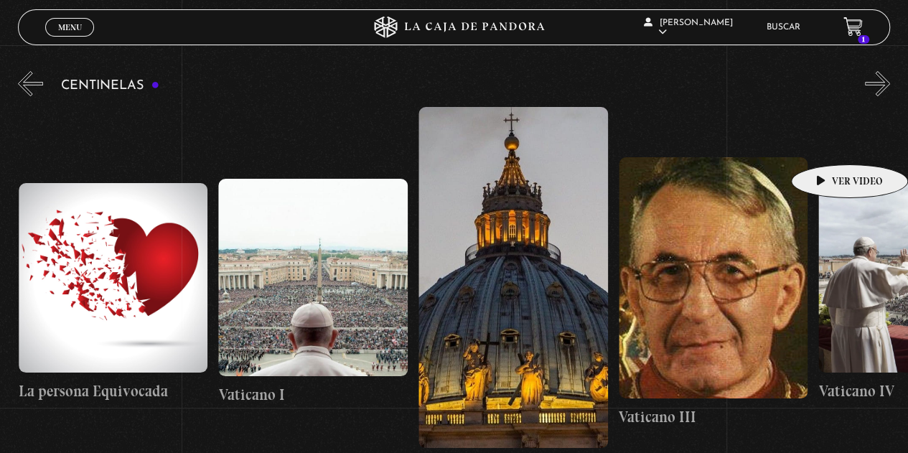
scroll to position [144, 0]
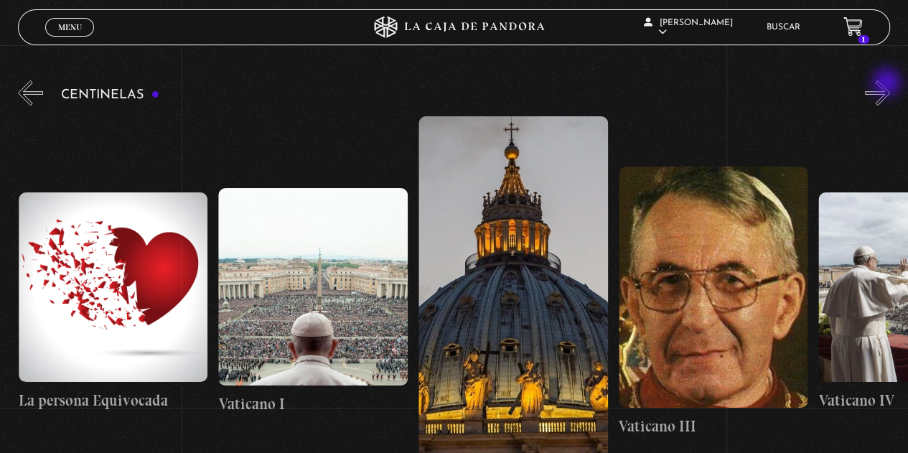
click at [888, 84] on button "»" at bounding box center [877, 92] width 25 height 25
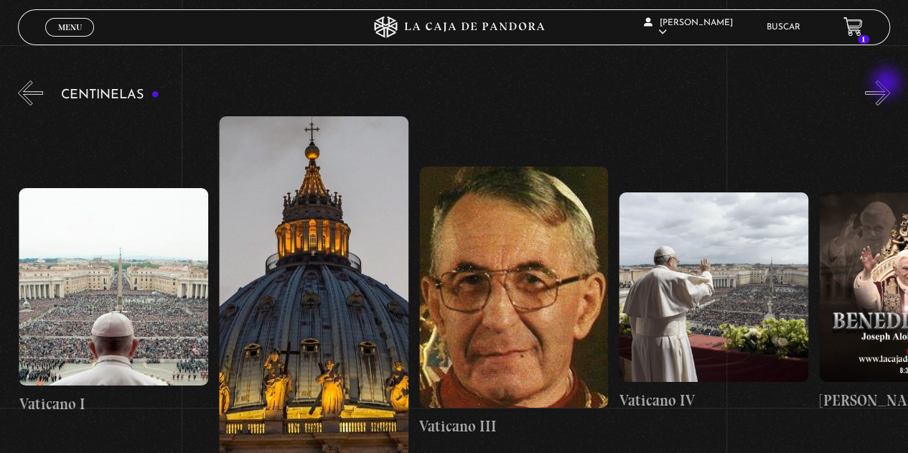
click at [888, 84] on button "»" at bounding box center [877, 92] width 25 height 25
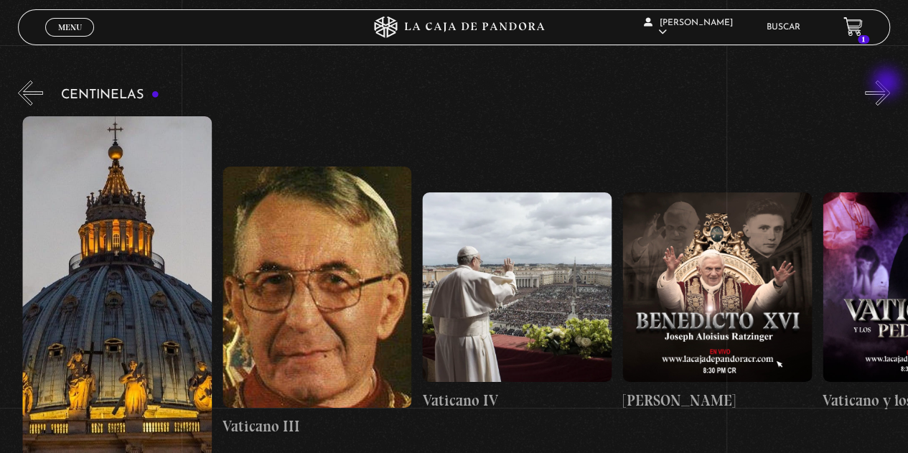
click at [888, 84] on button "»" at bounding box center [877, 92] width 25 height 25
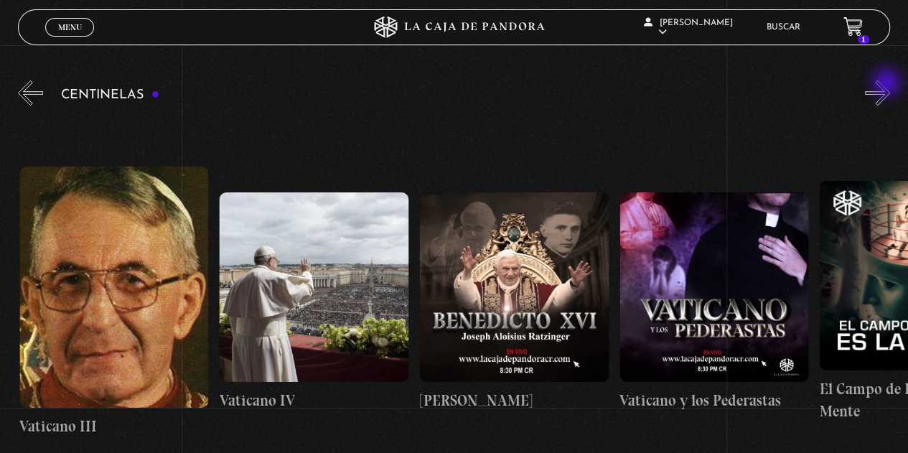
click at [888, 84] on button "»" at bounding box center [877, 92] width 25 height 25
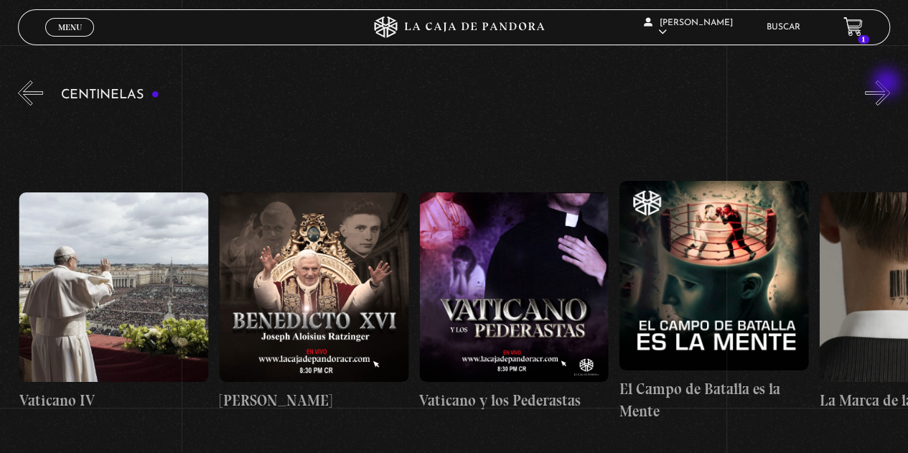
click at [888, 84] on button "»" at bounding box center [877, 92] width 25 height 25
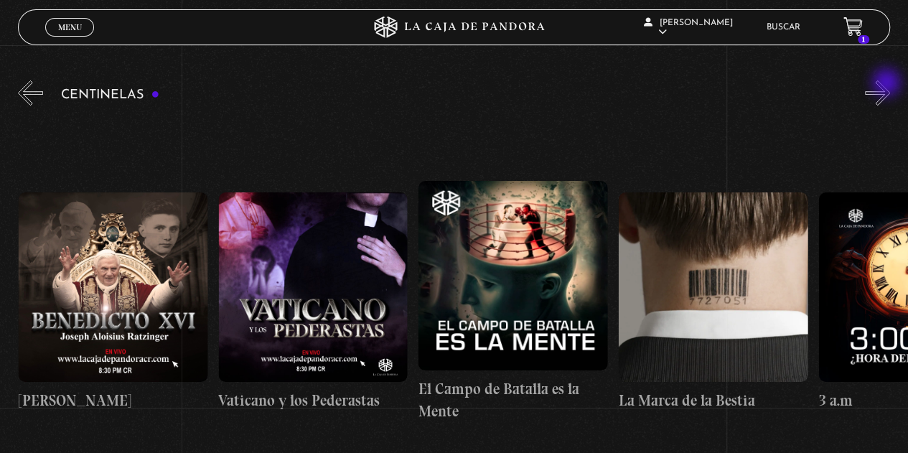
click at [888, 84] on button "»" at bounding box center [877, 92] width 25 height 25
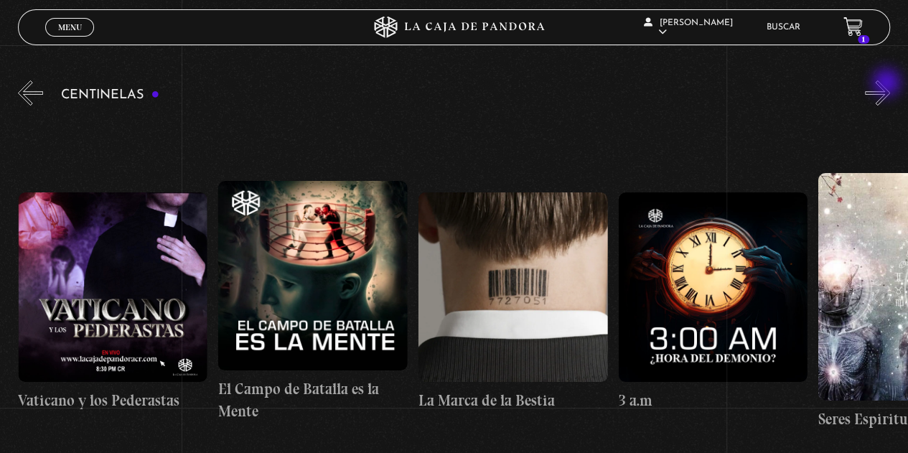
click at [888, 84] on button "»" at bounding box center [877, 92] width 25 height 25
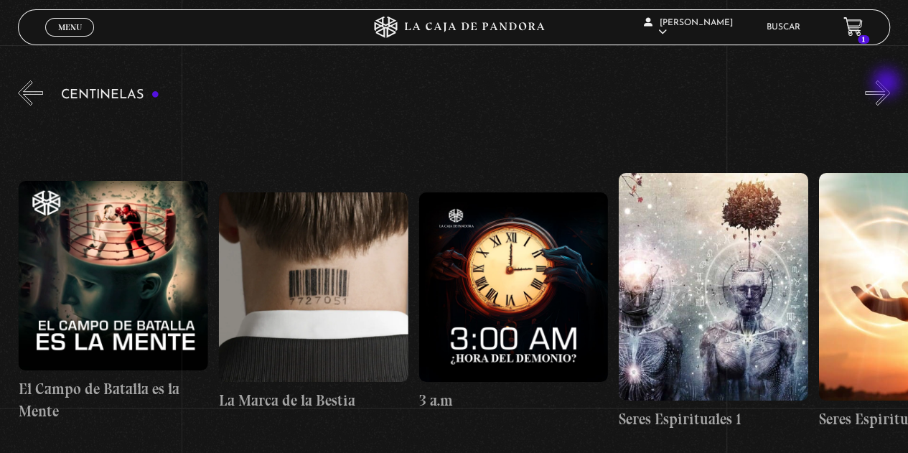
click at [888, 84] on button "»" at bounding box center [877, 92] width 25 height 25
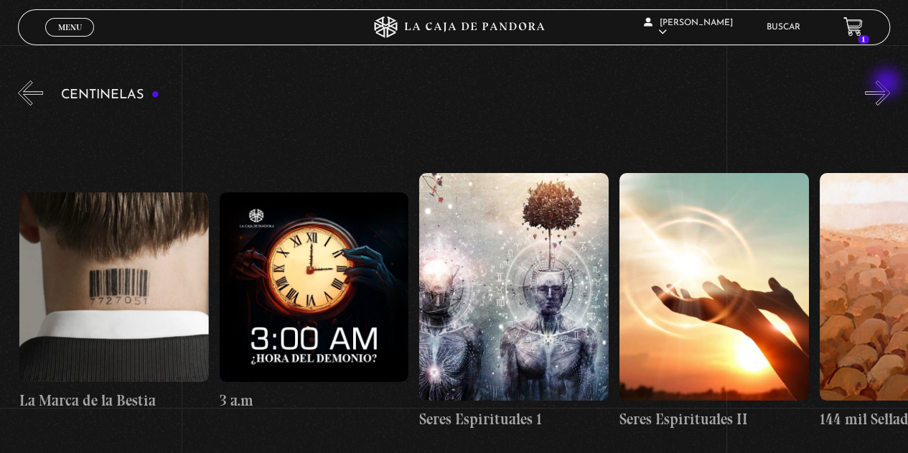
scroll to position [0, 18409]
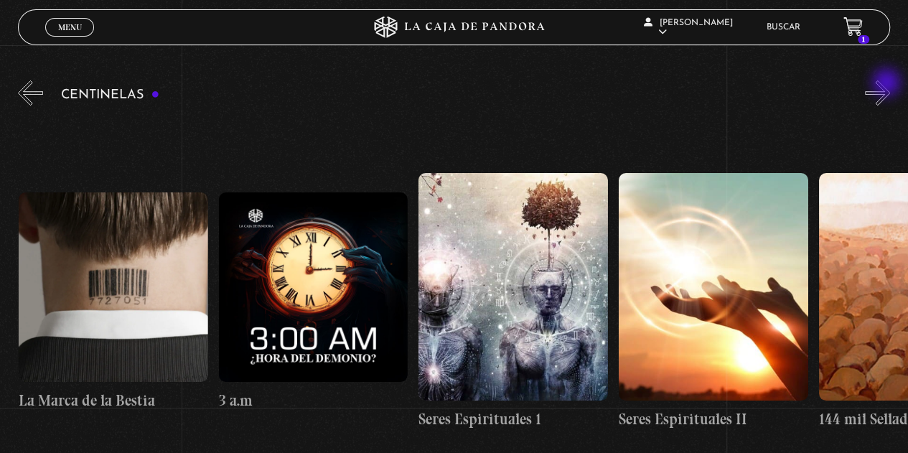
click at [888, 84] on button "»" at bounding box center [877, 92] width 25 height 25
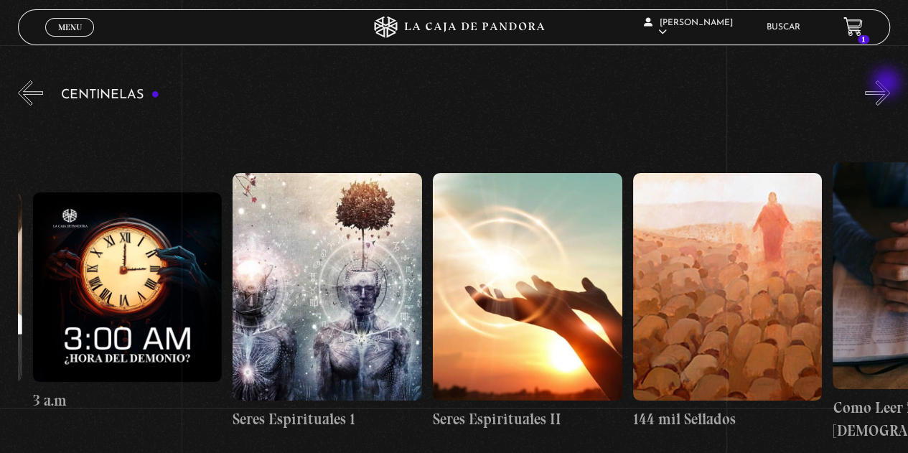
click at [888, 84] on button "»" at bounding box center [877, 92] width 25 height 25
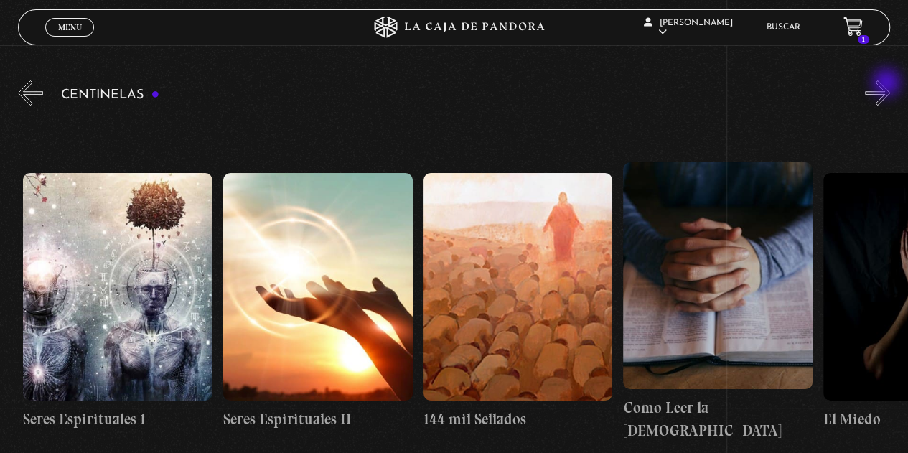
click at [888, 84] on button "»" at bounding box center [877, 92] width 25 height 25
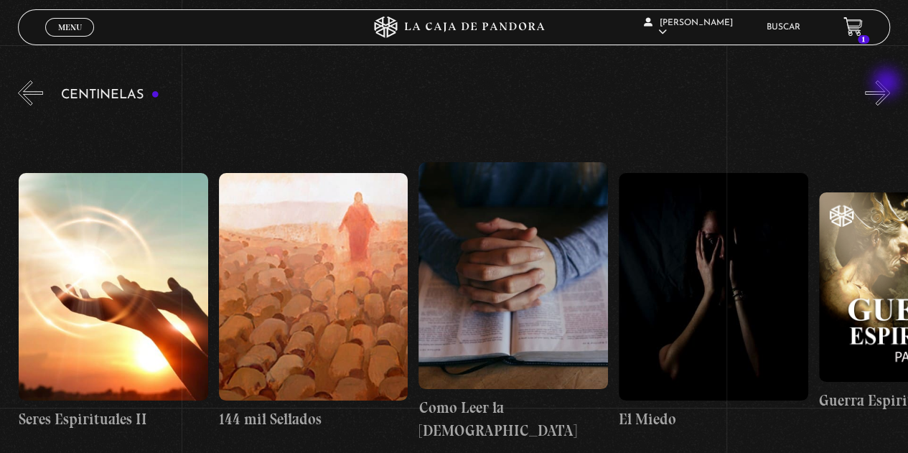
click at [888, 84] on button "»" at bounding box center [877, 92] width 25 height 25
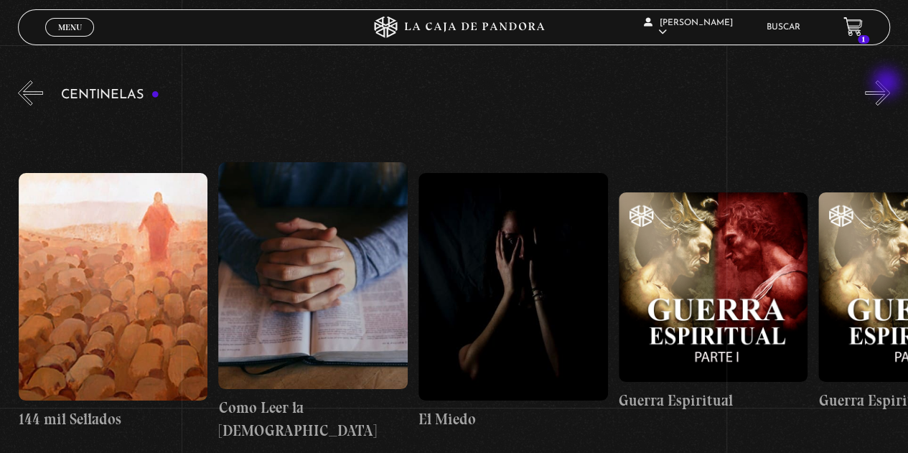
click at [888, 84] on button "»" at bounding box center [877, 92] width 25 height 25
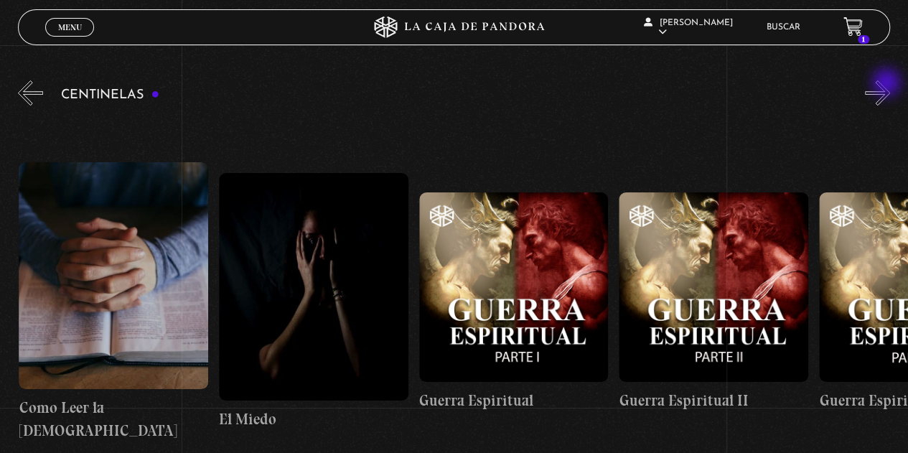
click at [888, 84] on button "»" at bounding box center [877, 92] width 25 height 25
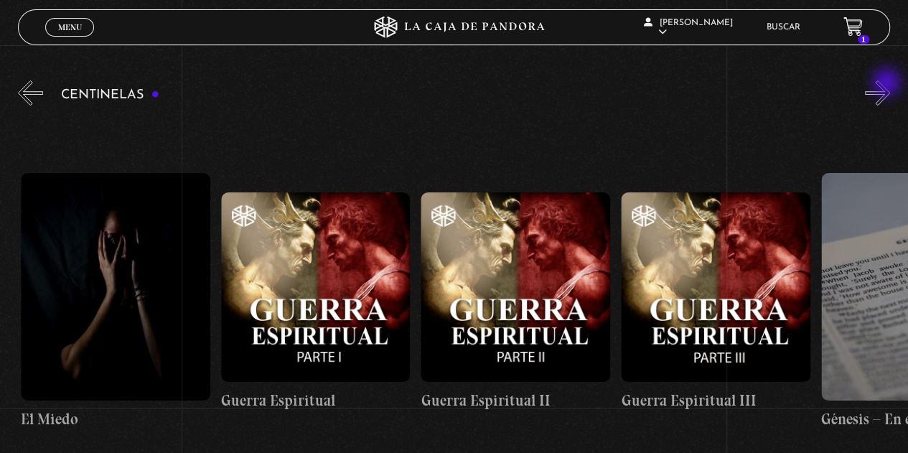
click at [888, 84] on button "»" at bounding box center [877, 92] width 25 height 25
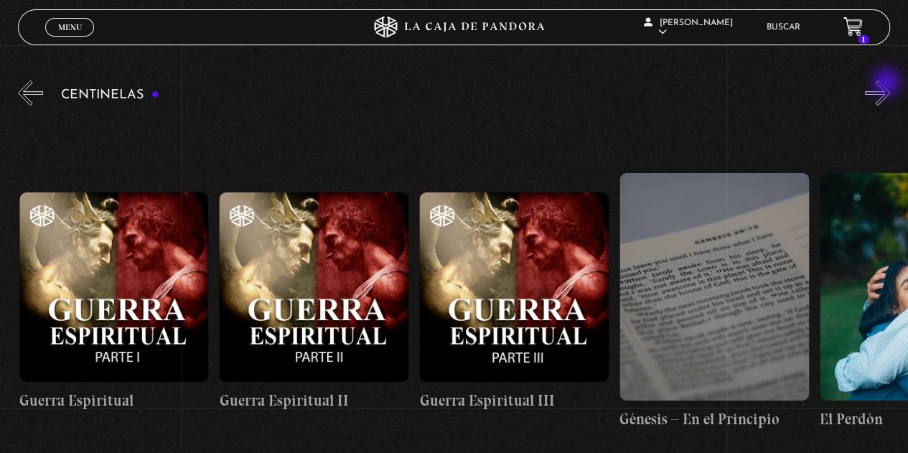
click at [888, 84] on button "»" at bounding box center [877, 92] width 25 height 25
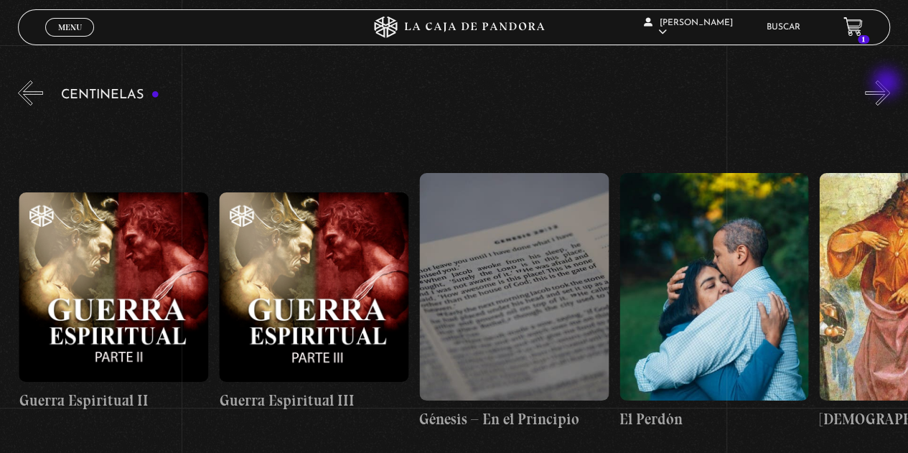
click at [888, 84] on button "»" at bounding box center [877, 92] width 25 height 25
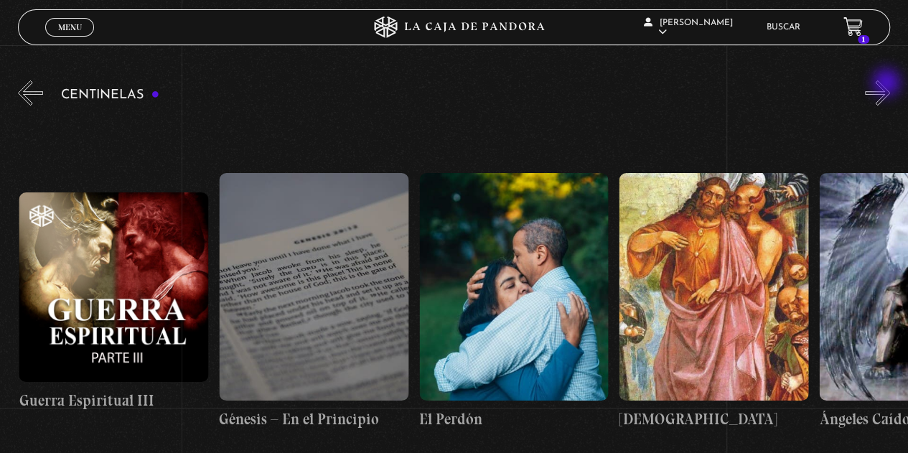
click at [888, 84] on button "»" at bounding box center [877, 92] width 25 height 25
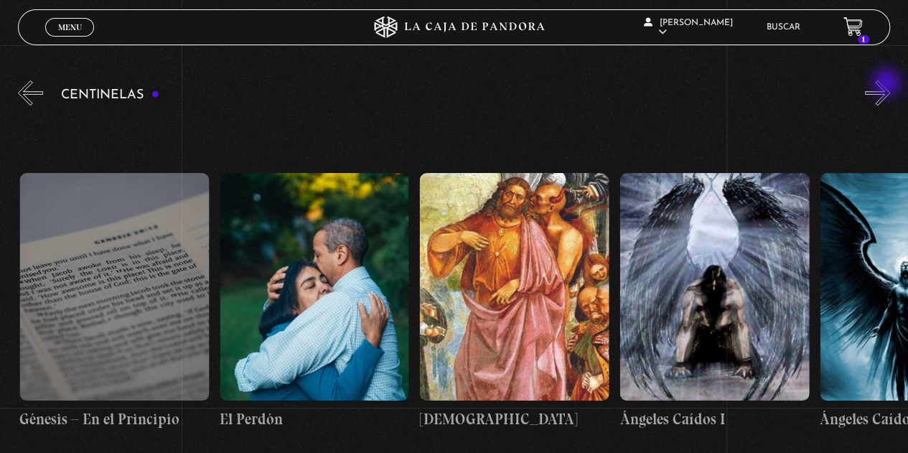
click at [888, 84] on button "»" at bounding box center [877, 92] width 25 height 25
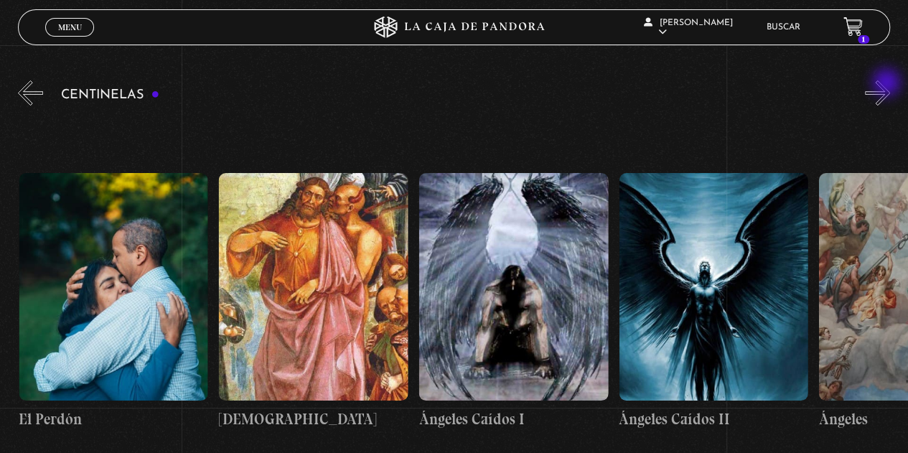
click at [888, 84] on button "»" at bounding box center [877, 92] width 25 height 25
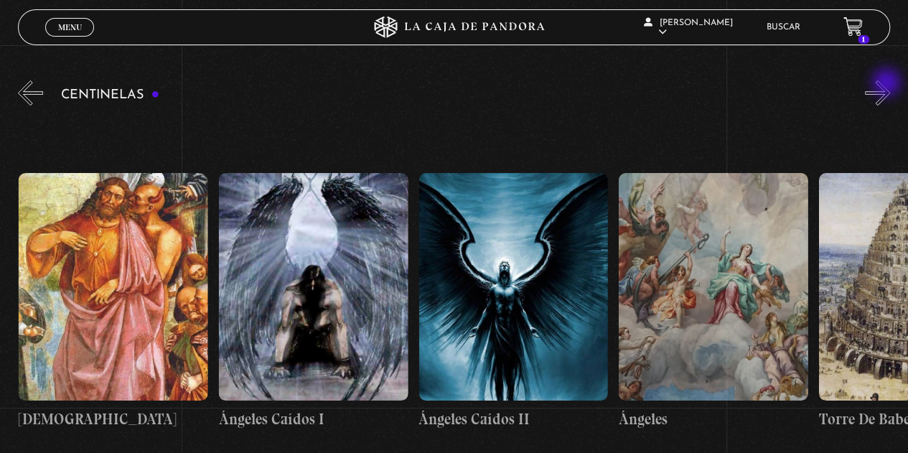
click at [888, 84] on button "»" at bounding box center [877, 92] width 25 height 25
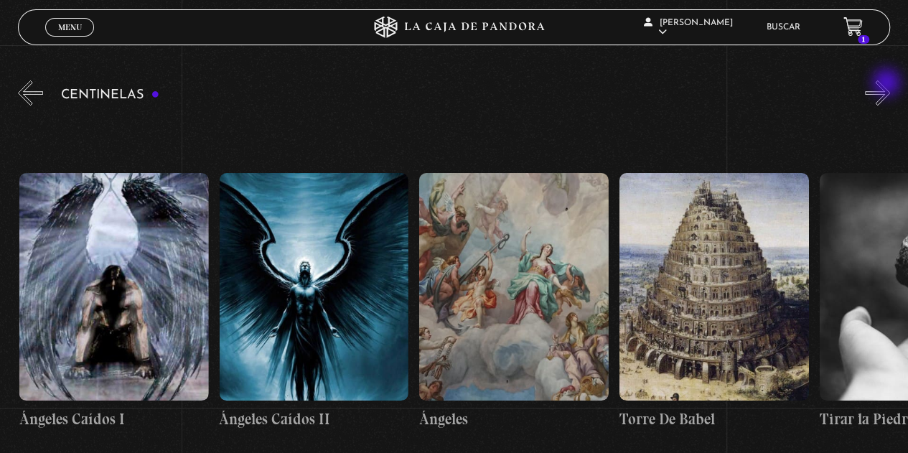
click at [888, 84] on button "»" at bounding box center [877, 92] width 25 height 25
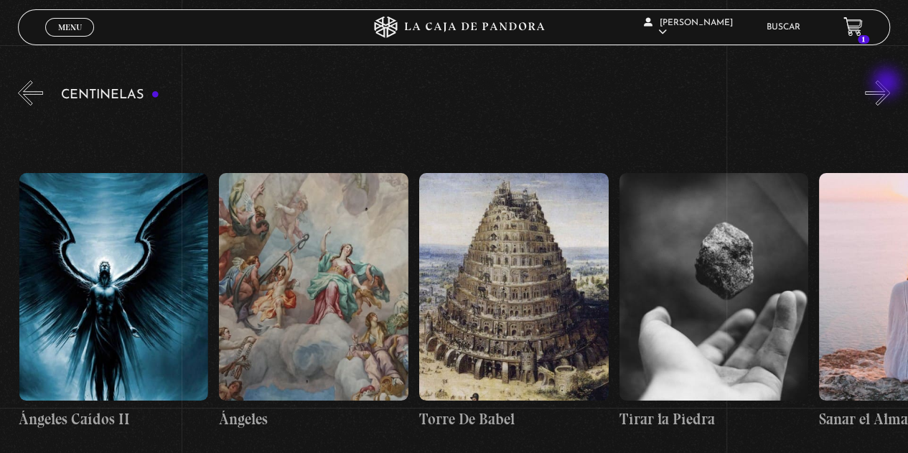
click at [888, 84] on button "»" at bounding box center [877, 92] width 25 height 25
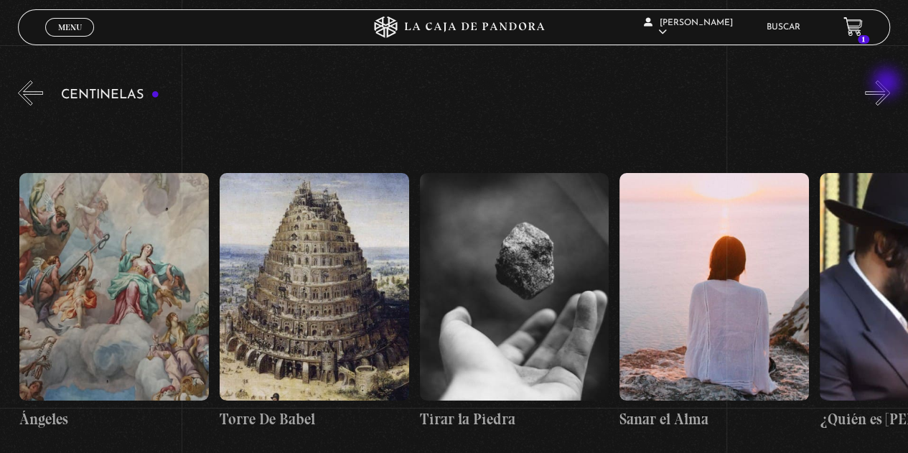
click at [888, 84] on button "»" at bounding box center [877, 92] width 25 height 25
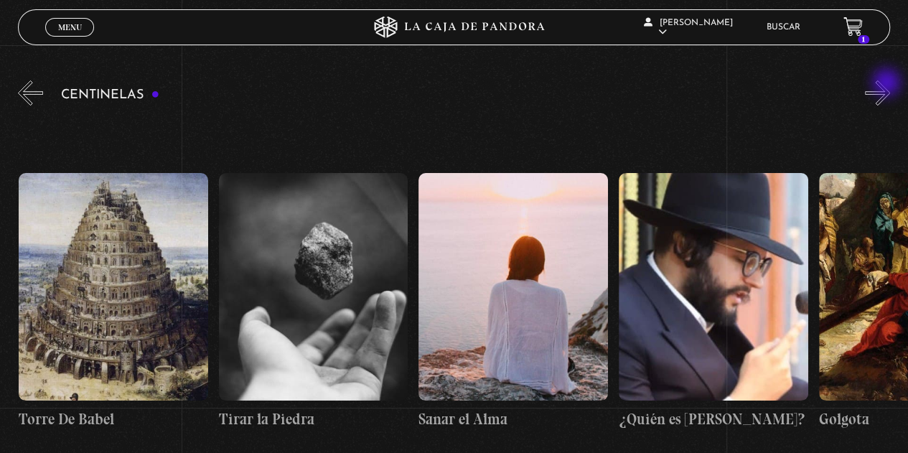
click at [888, 84] on button "»" at bounding box center [877, 92] width 25 height 25
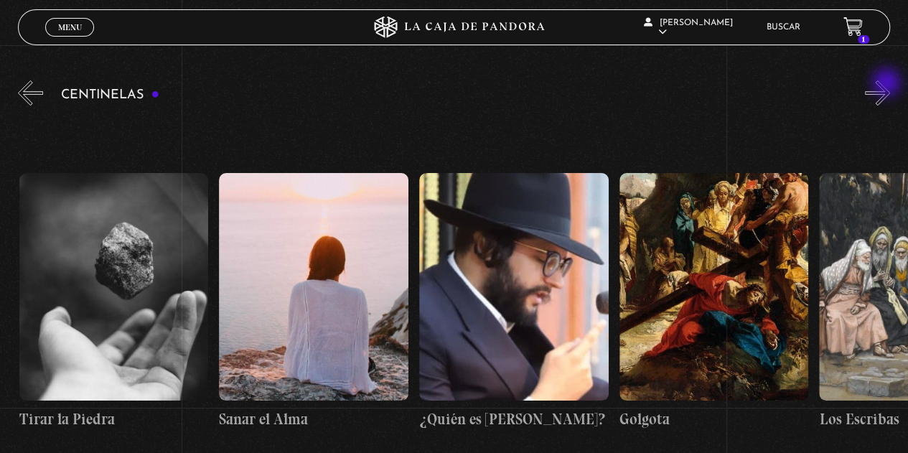
scroll to position [0, 21810]
click at [888, 84] on button "»" at bounding box center [877, 92] width 25 height 25
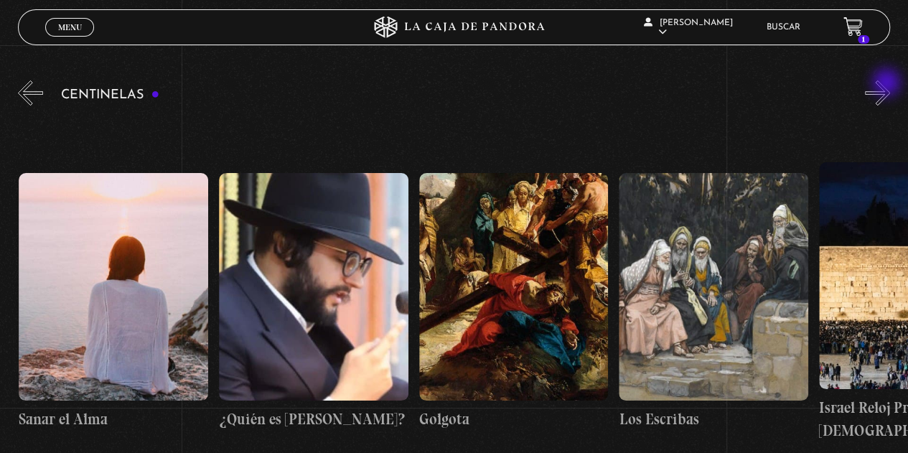
click at [888, 84] on button "»" at bounding box center [877, 92] width 25 height 25
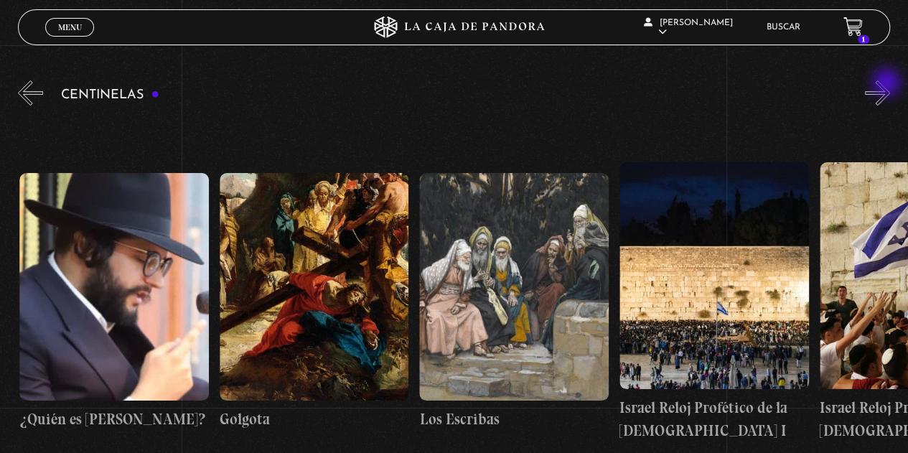
click at [888, 84] on button "»" at bounding box center [877, 92] width 25 height 25
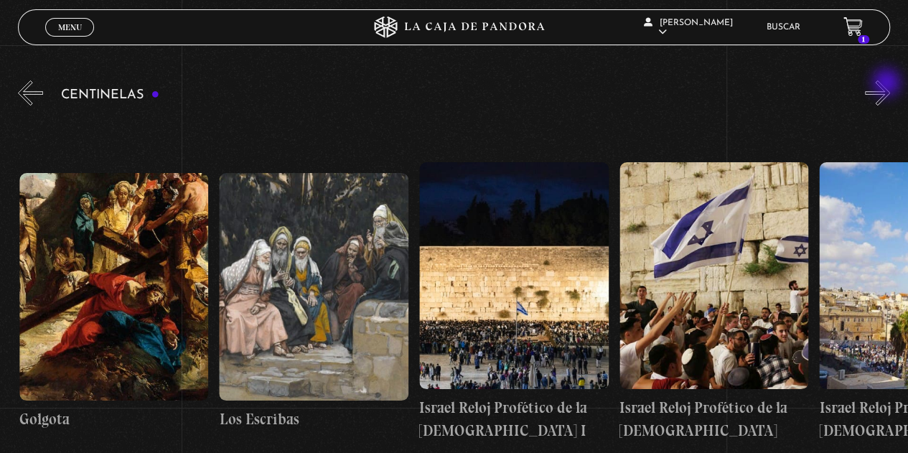
click at [888, 84] on button "»" at bounding box center [877, 92] width 25 height 25
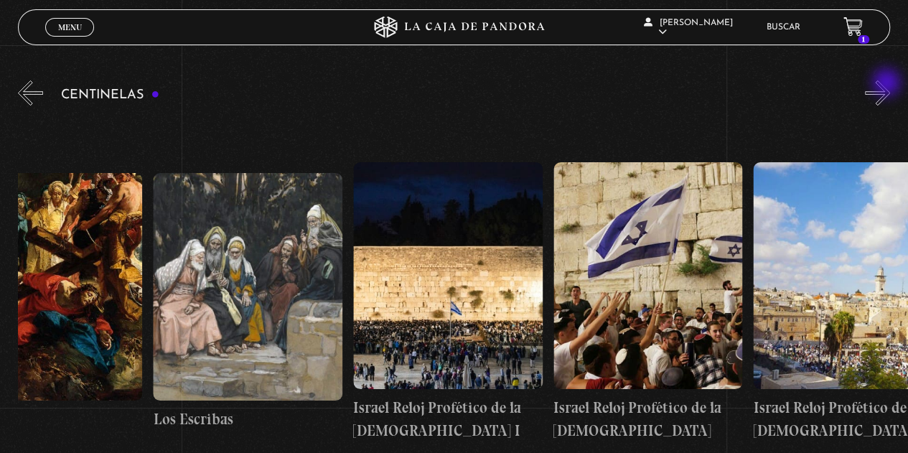
scroll to position [0, 22511]
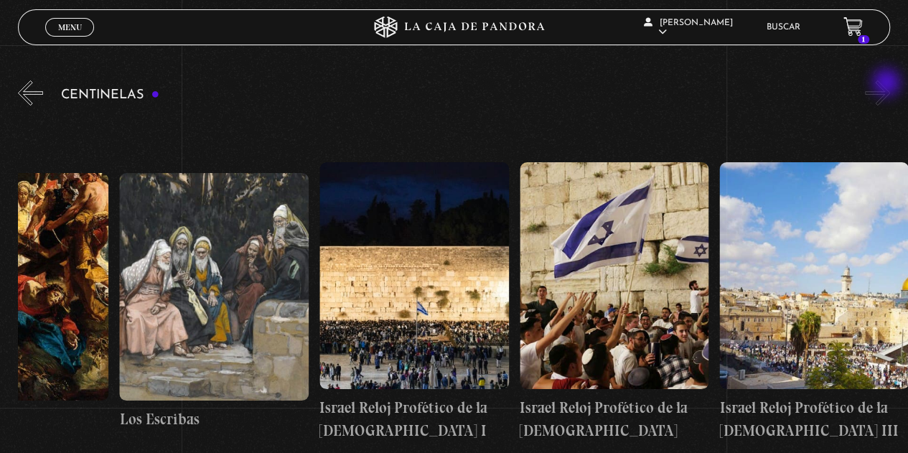
click at [888, 84] on button "»" at bounding box center [877, 92] width 25 height 25
click at [69, 27] on span "Menu" at bounding box center [70, 27] width 24 height 9
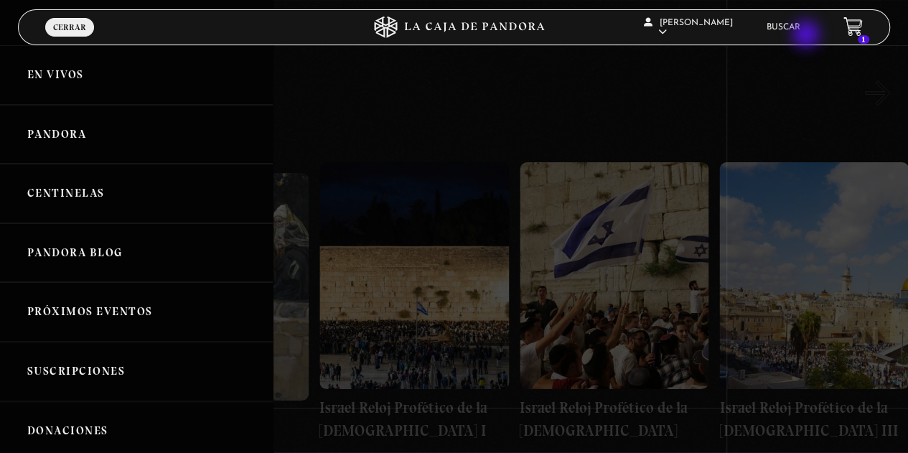
click at [801, 36] on li "Buscar" at bounding box center [784, 27] width 34 height 22
click at [798, 28] on link "Buscar" at bounding box center [784, 27] width 34 height 9
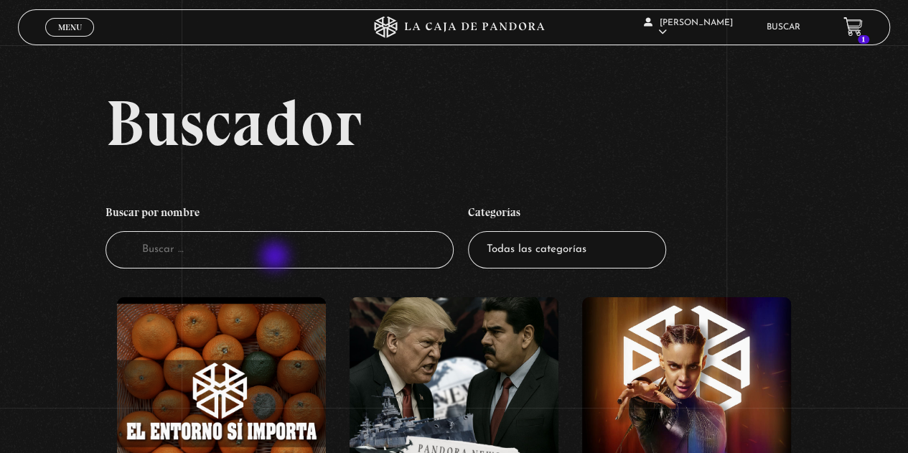
click at [276, 258] on input "Buscador" at bounding box center [280, 250] width 349 height 38
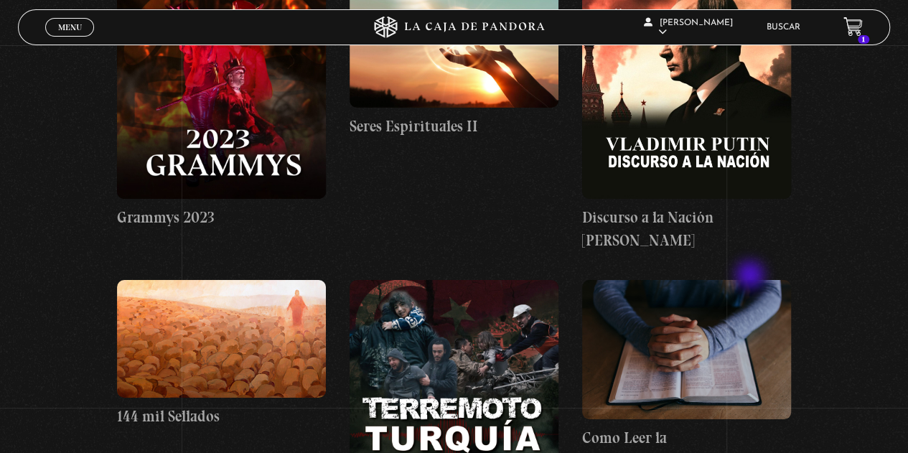
scroll to position [18813, 0]
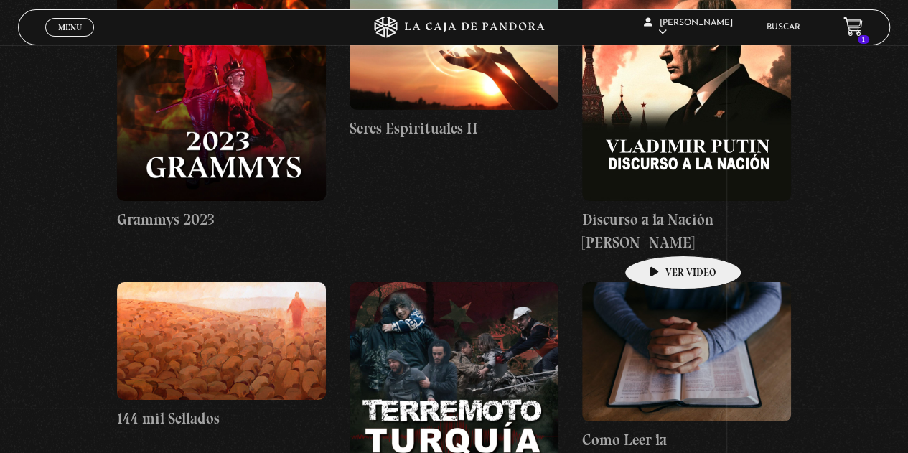
click at [661, 282] on figure at bounding box center [686, 351] width 209 height 139
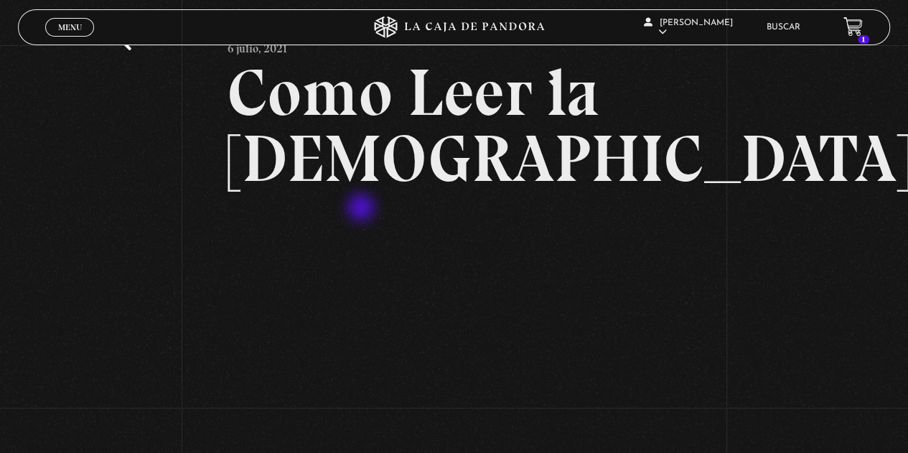
scroll to position [215, 0]
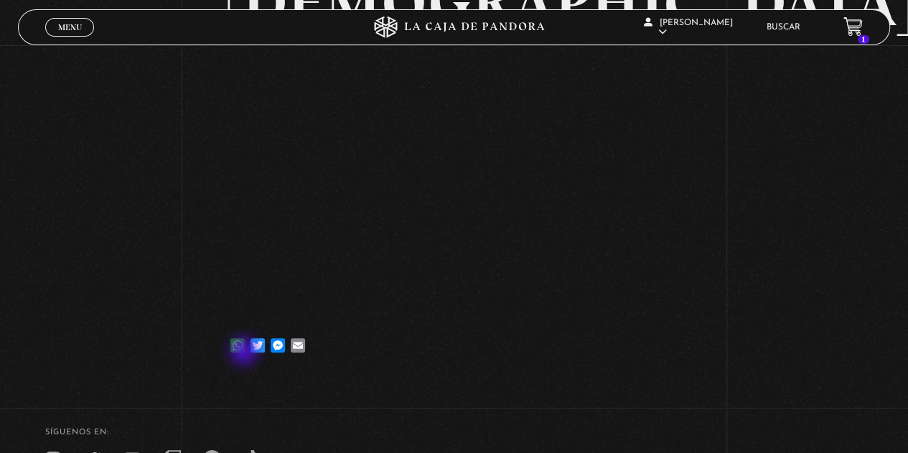
click at [246, 353] on link "WhatsApp" at bounding box center [238, 338] width 20 height 29
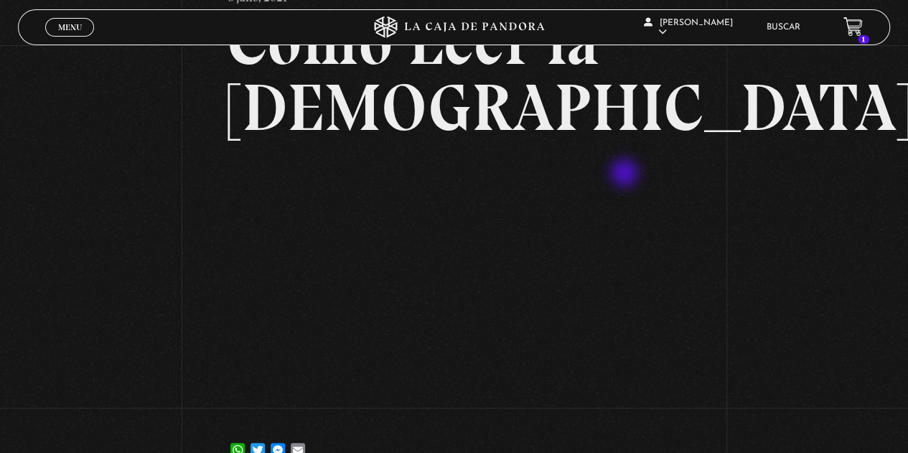
scroll to position [144, 0]
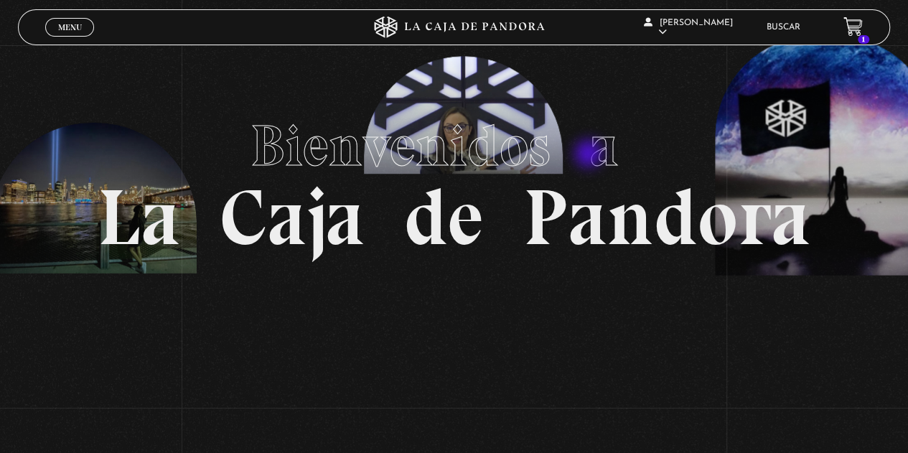
scroll to position [72, 0]
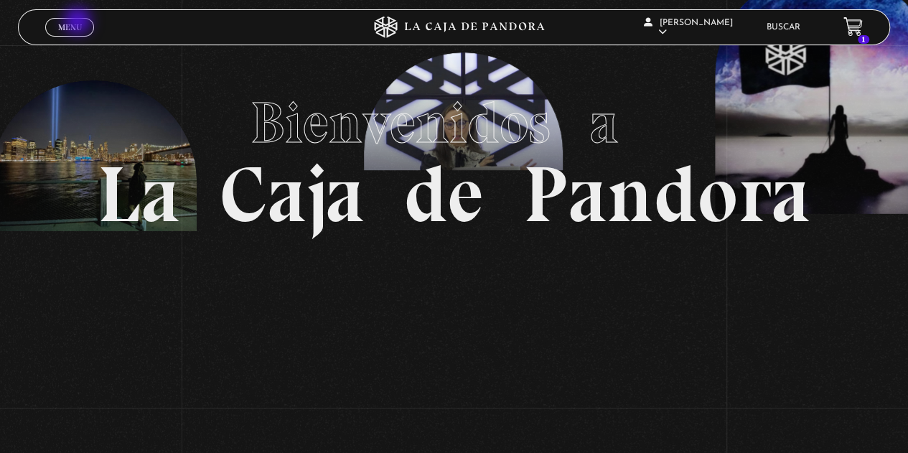
click at [79, 23] on span "Menu" at bounding box center [70, 27] width 24 height 9
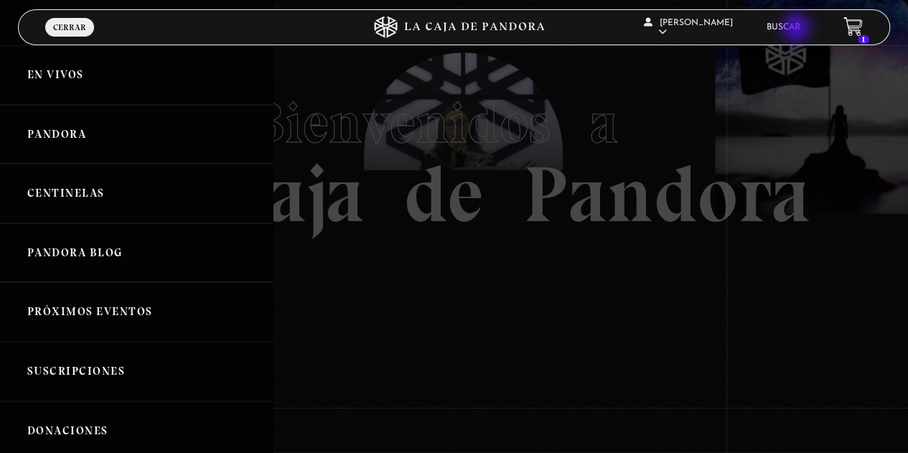
click at [798, 29] on link "Buscar" at bounding box center [784, 27] width 34 height 9
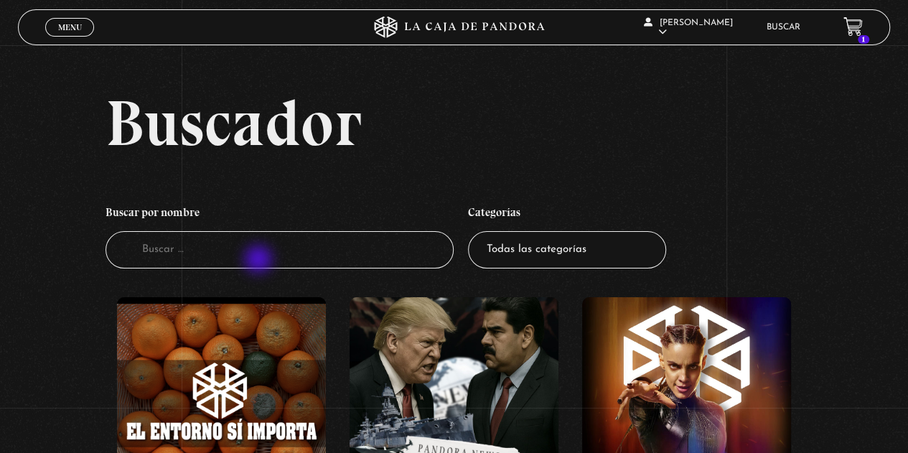
click at [260, 261] on input "Buscador" at bounding box center [280, 250] width 349 height 38
type input "como leer"
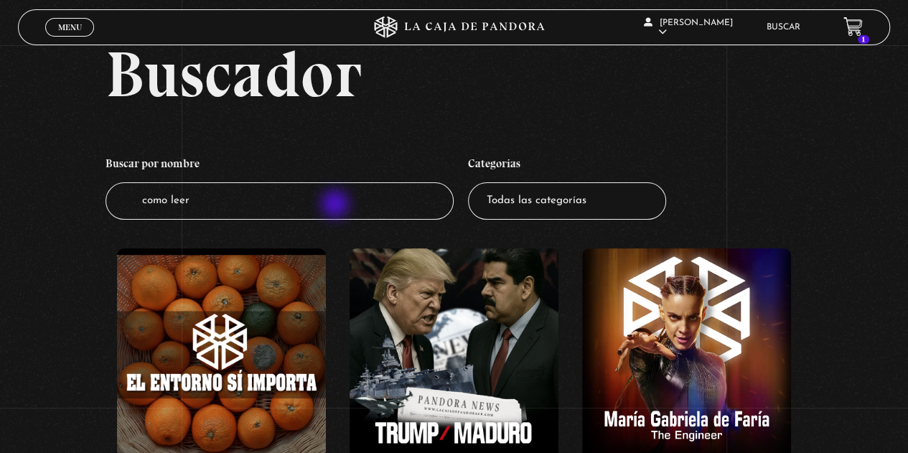
scroll to position [72, 0]
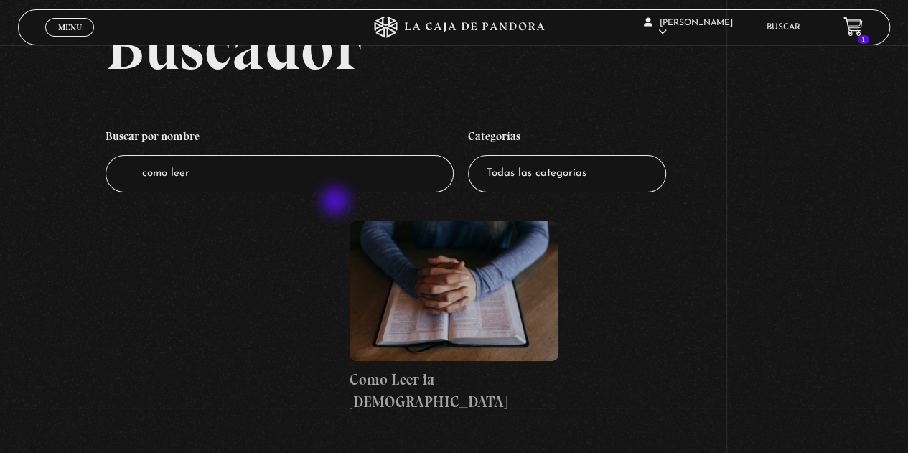
scroll to position [215, 0]
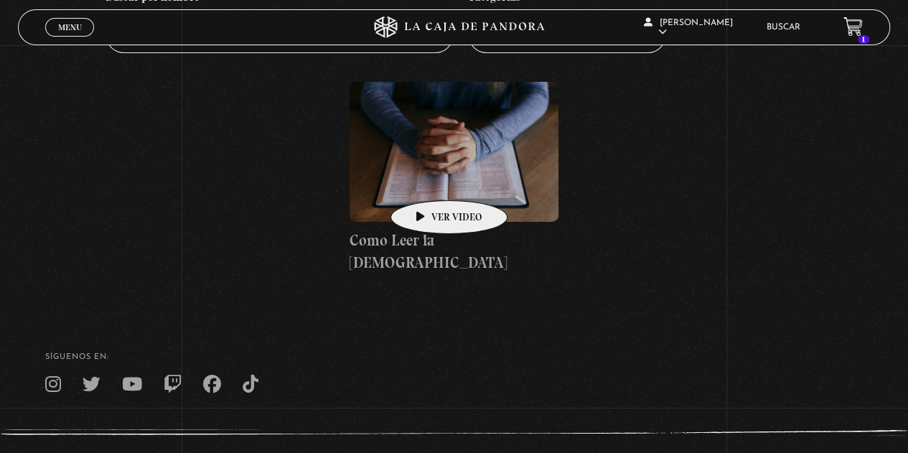
click at [427, 179] on figure at bounding box center [454, 151] width 209 height 139
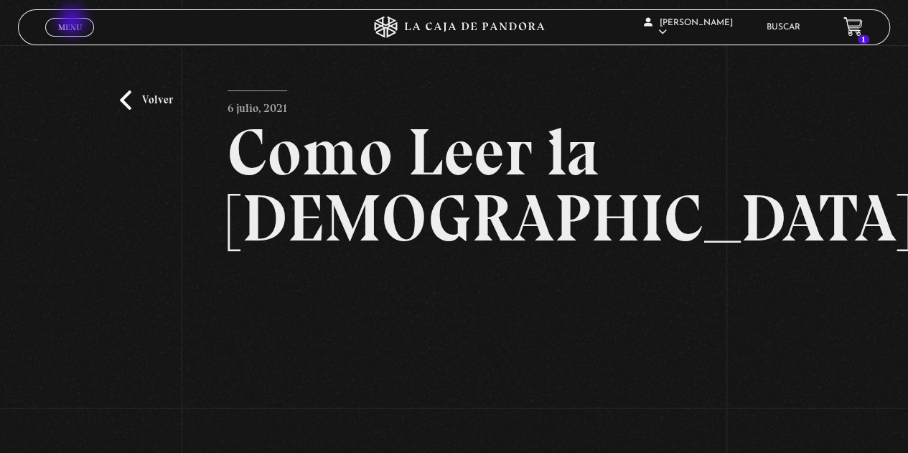
click at [73, 23] on span "Menu" at bounding box center [70, 27] width 24 height 9
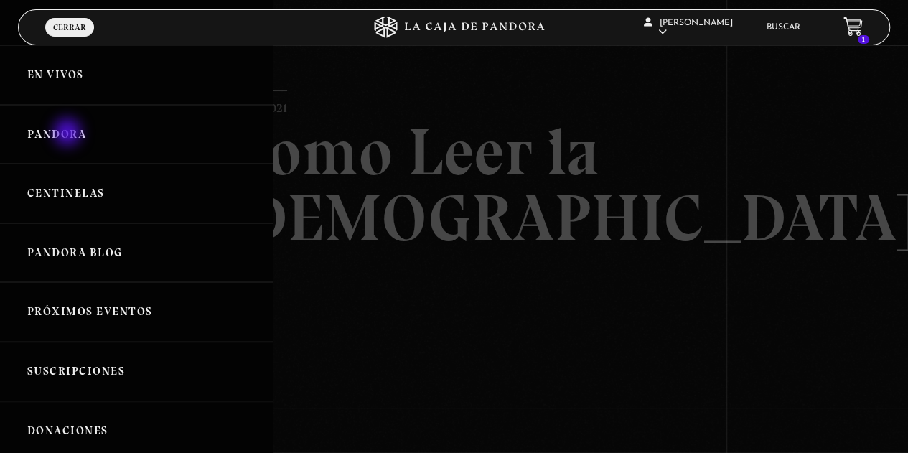
click at [69, 134] on link "Pandora" at bounding box center [136, 135] width 273 height 60
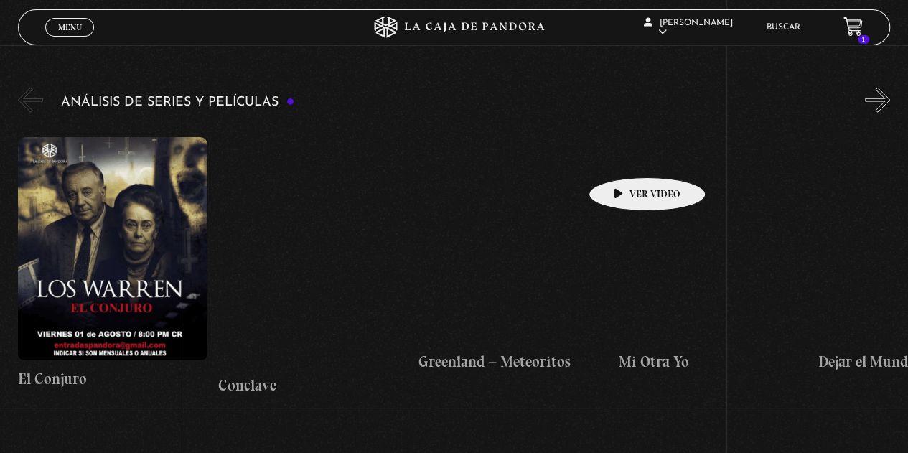
scroll to position [1795, 0]
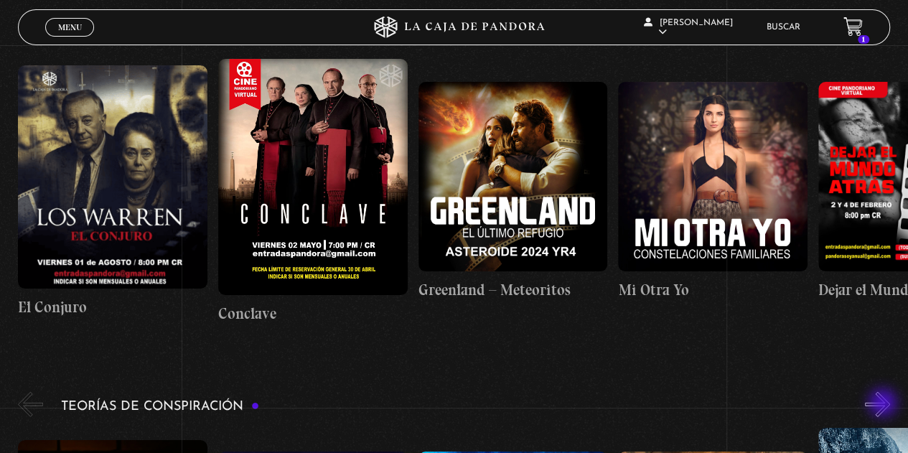
click at [885, 404] on button "»" at bounding box center [877, 404] width 25 height 25
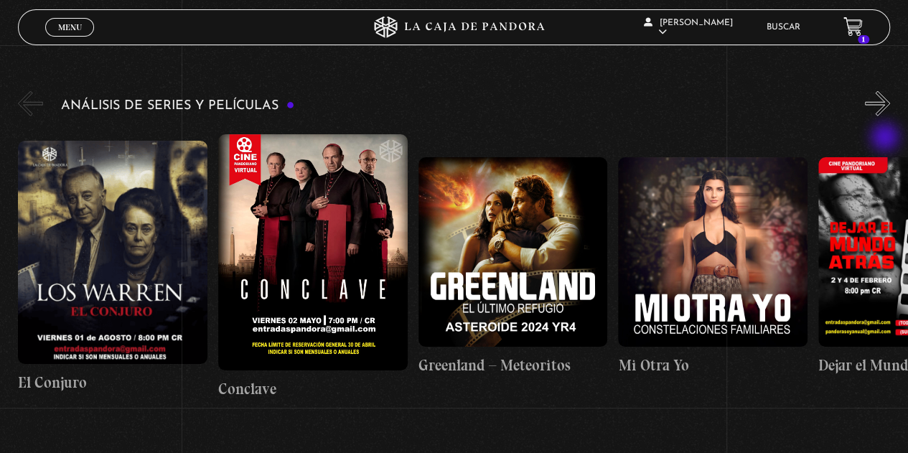
scroll to position [1652, 0]
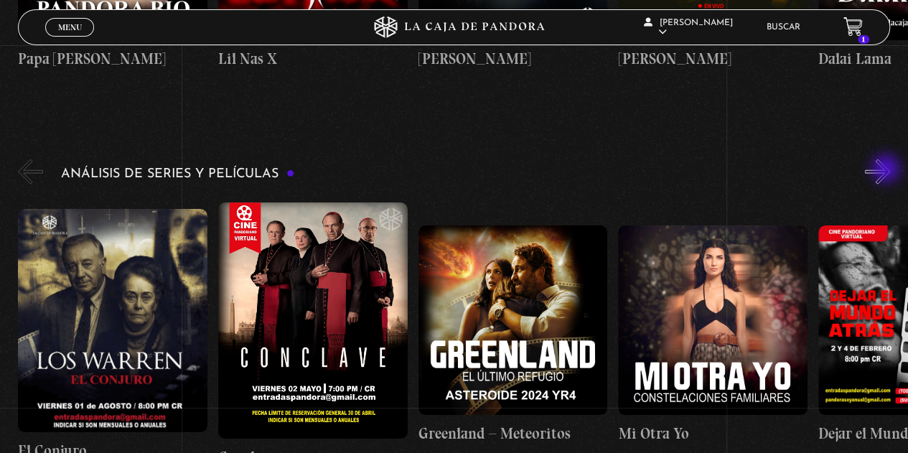
click at [888, 169] on button "»" at bounding box center [877, 171] width 25 height 25
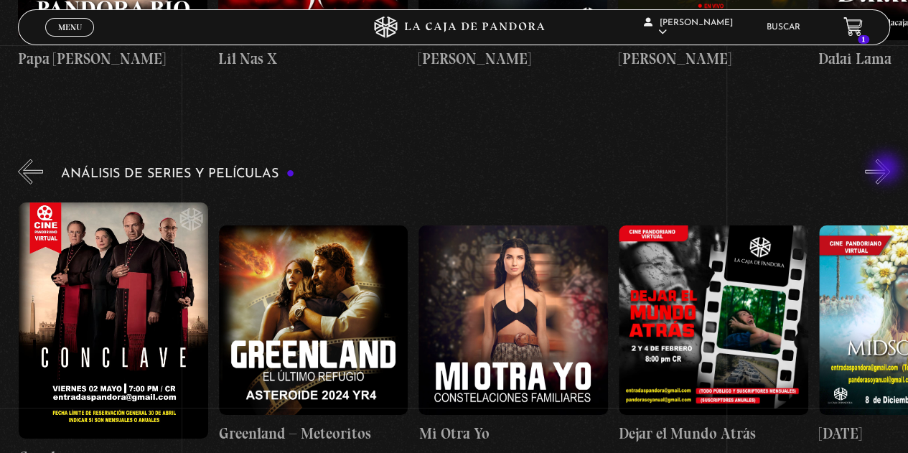
click at [888, 169] on button "»" at bounding box center [877, 171] width 25 height 25
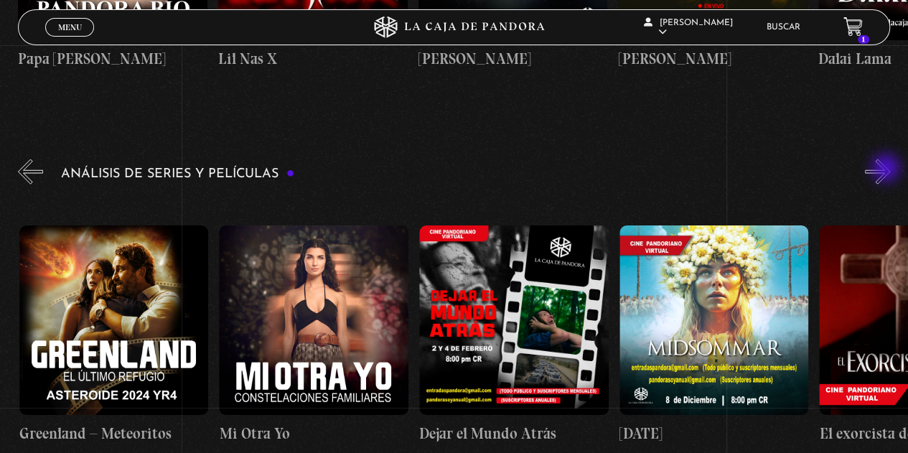
click at [888, 169] on button "»" at bounding box center [877, 171] width 25 height 25
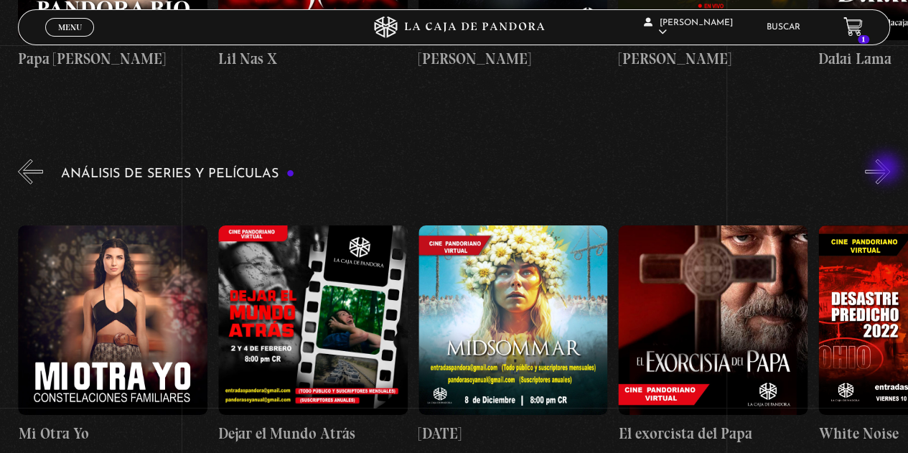
click at [888, 169] on button "»" at bounding box center [877, 171] width 25 height 25
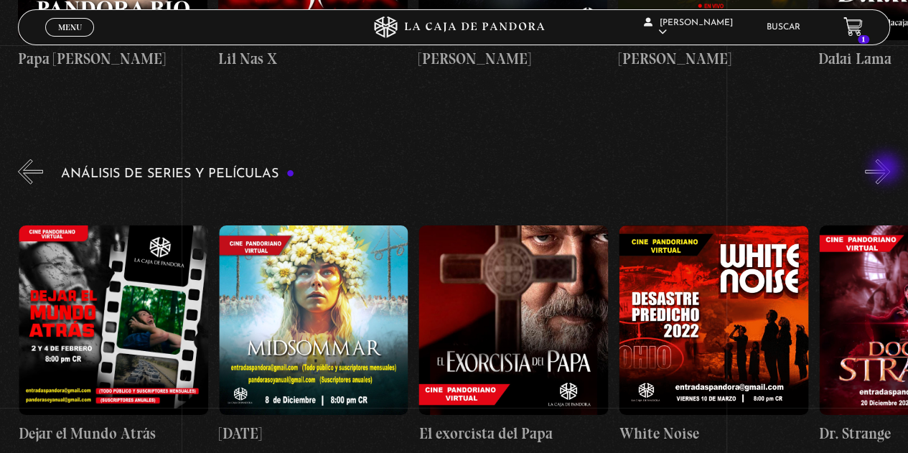
click at [888, 169] on button "»" at bounding box center [877, 171] width 25 height 25
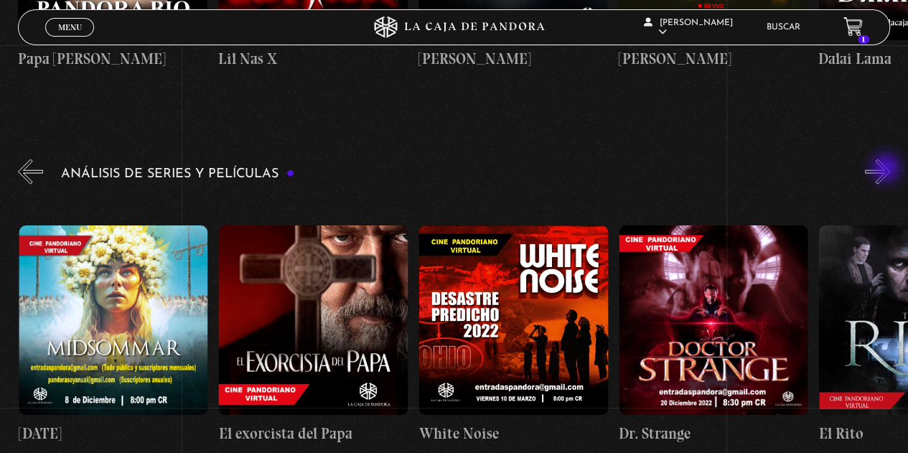
click at [888, 169] on button "»" at bounding box center [877, 171] width 25 height 25
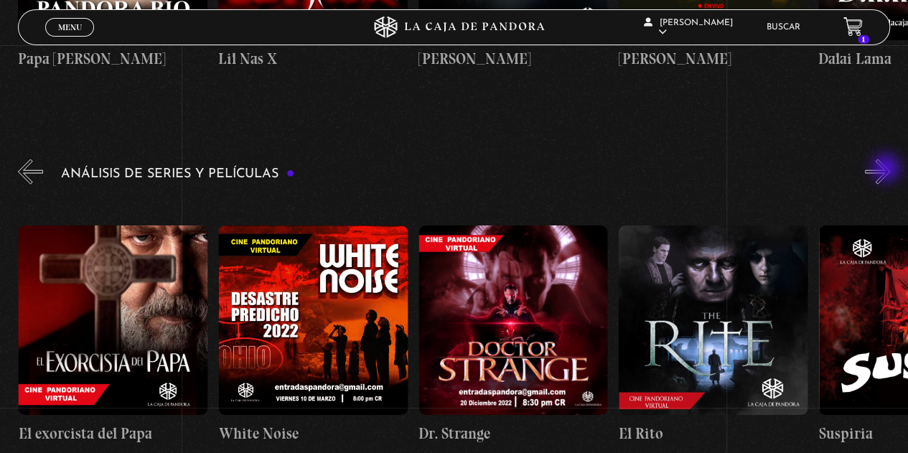
click at [888, 169] on button "»" at bounding box center [877, 171] width 25 height 25
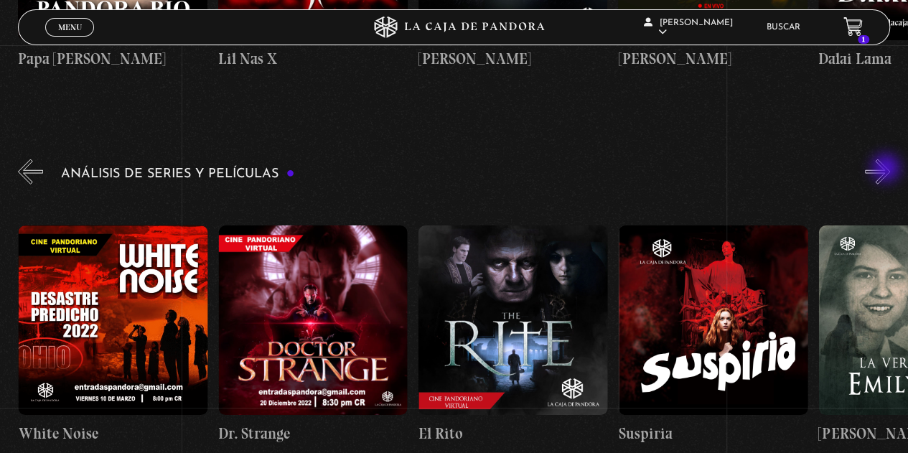
click at [888, 169] on button "»" at bounding box center [877, 171] width 25 height 25
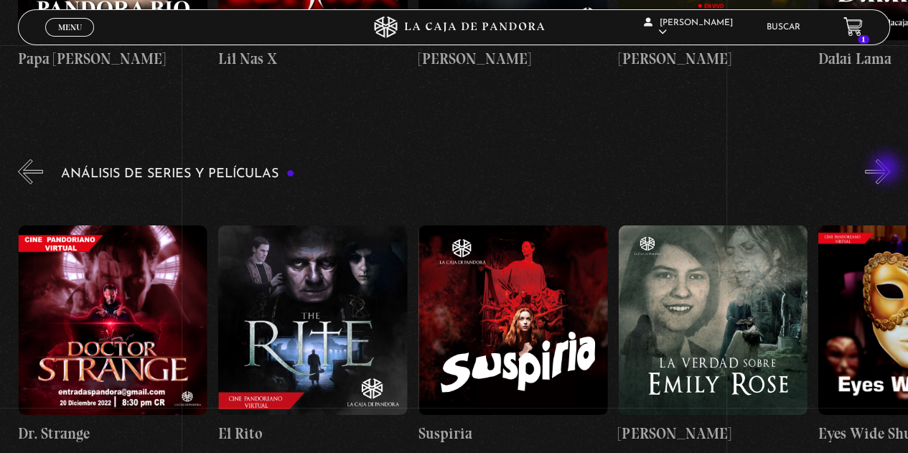
click at [888, 169] on button "»" at bounding box center [877, 171] width 25 height 25
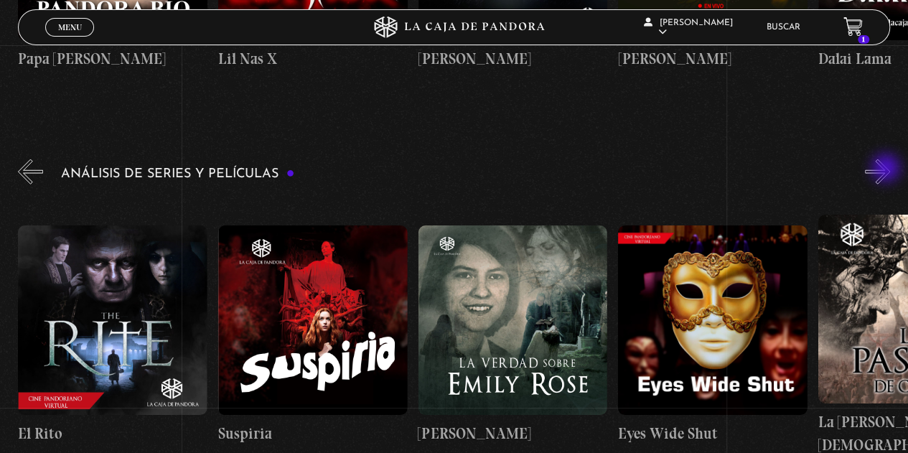
click at [888, 169] on button "»" at bounding box center [877, 171] width 25 height 25
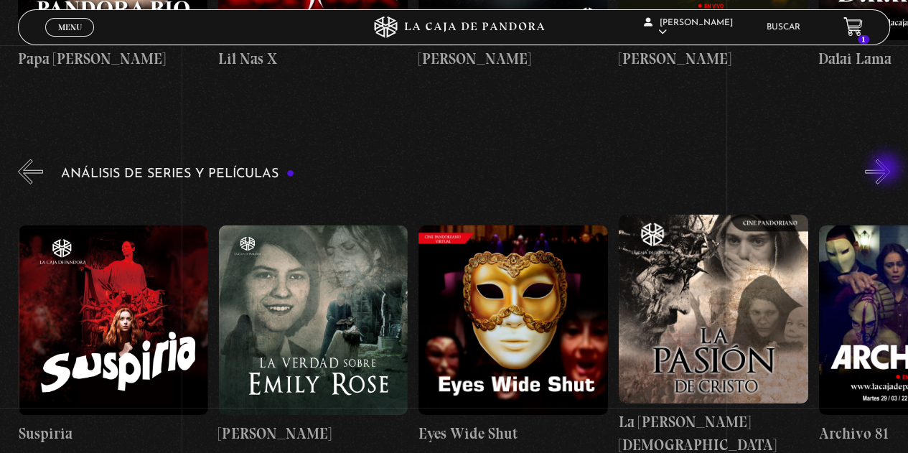
click at [888, 169] on button "»" at bounding box center [877, 171] width 25 height 25
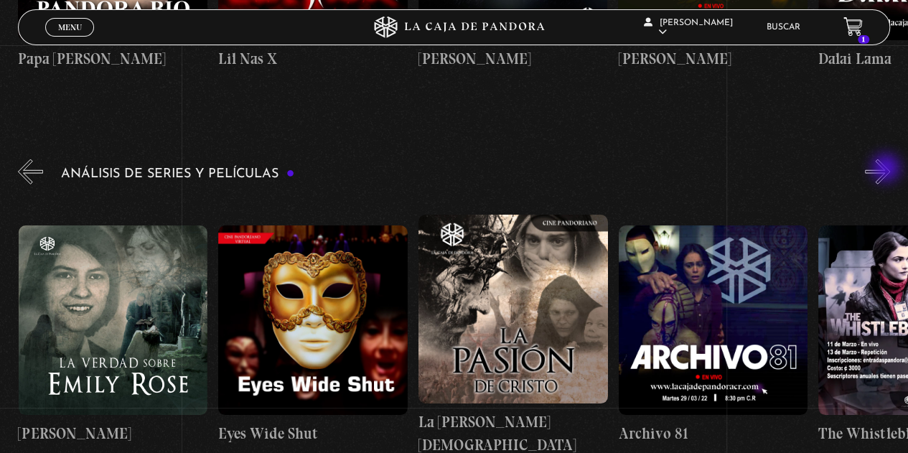
click at [888, 169] on button "»" at bounding box center [877, 171] width 25 height 25
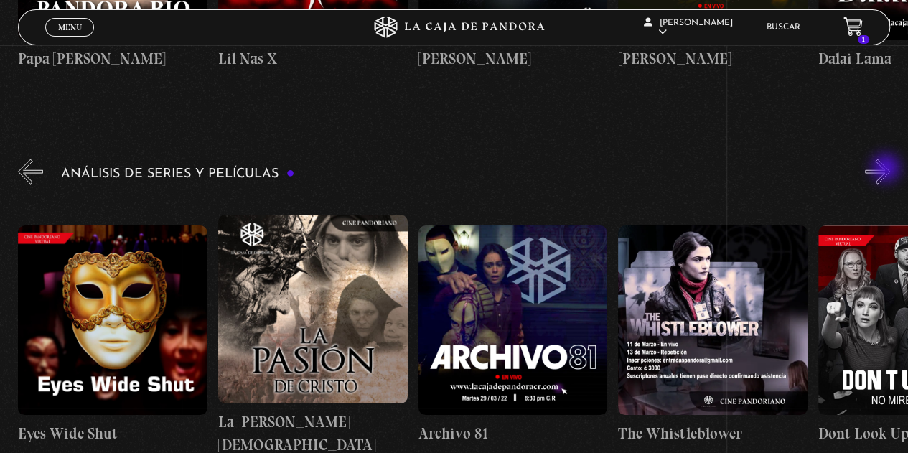
click at [888, 169] on button "»" at bounding box center [877, 171] width 25 height 25
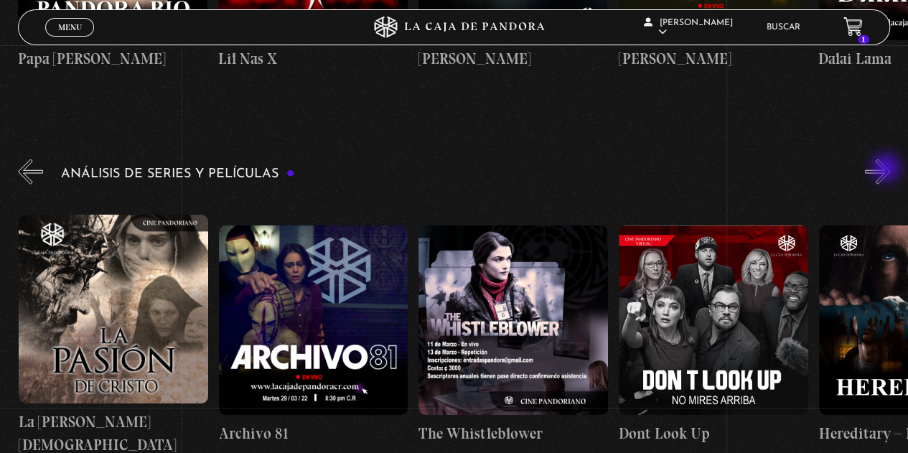
click at [888, 169] on button "»" at bounding box center [877, 171] width 25 height 25
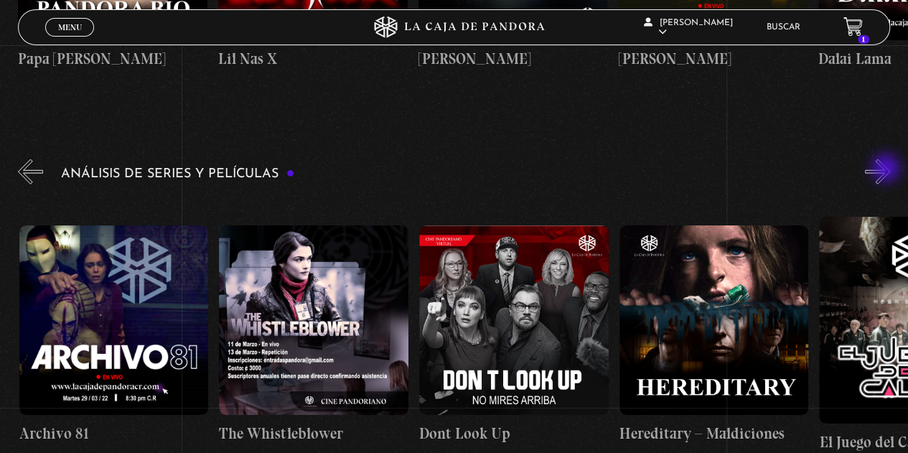
scroll to position [0, 2801]
click at [888, 169] on button "»" at bounding box center [877, 171] width 25 height 25
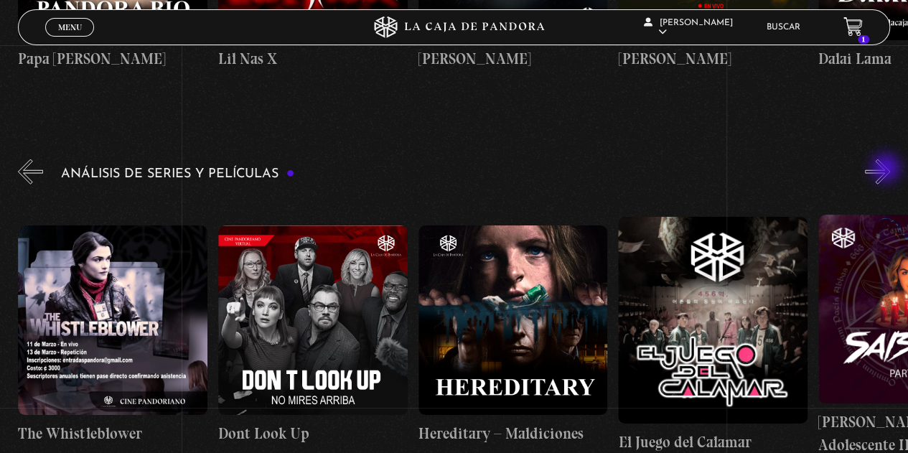
click at [888, 169] on button "»" at bounding box center [877, 171] width 25 height 25
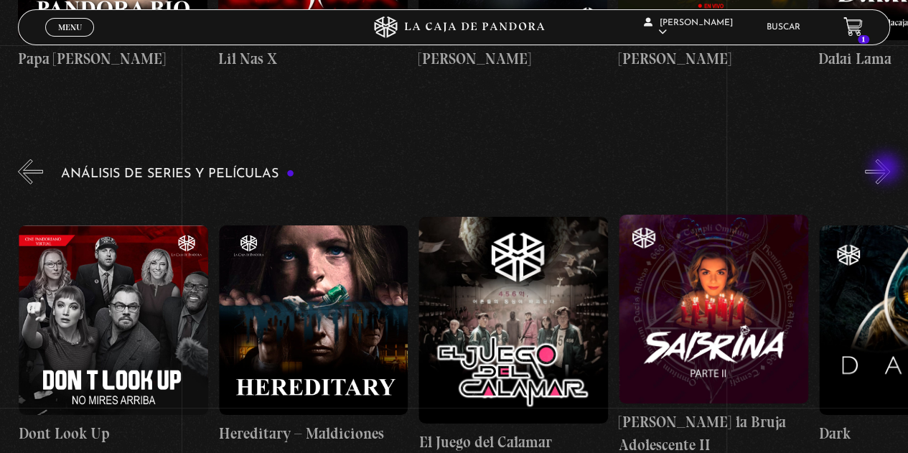
click at [888, 169] on button "»" at bounding box center [877, 171] width 25 height 25
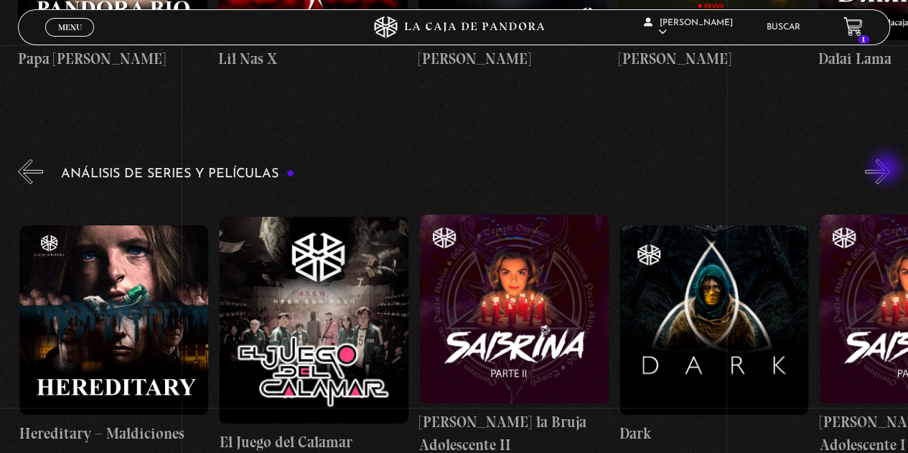
scroll to position [0, 3401]
click at [888, 169] on button "»" at bounding box center [877, 171] width 25 height 25
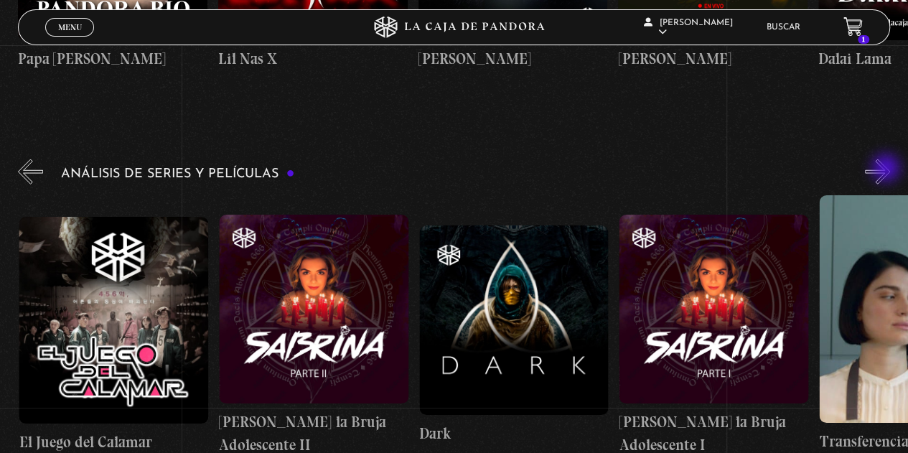
click at [888, 169] on button "»" at bounding box center [877, 171] width 25 height 25
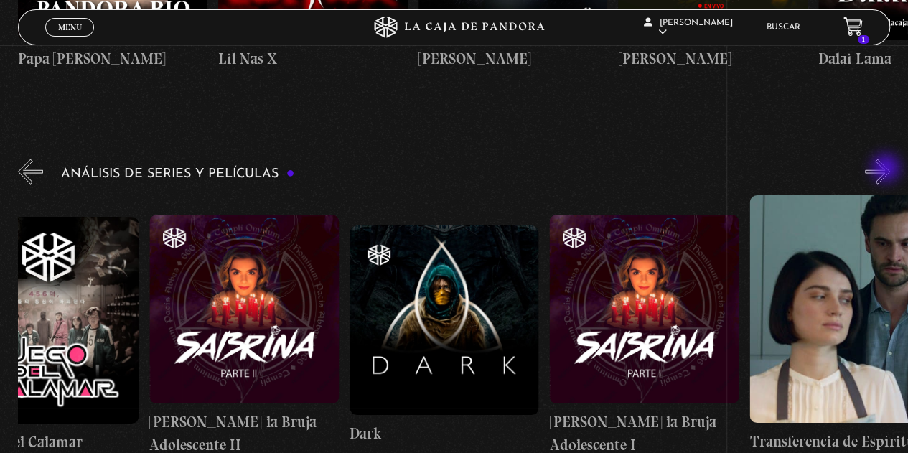
scroll to position [0, 3701]
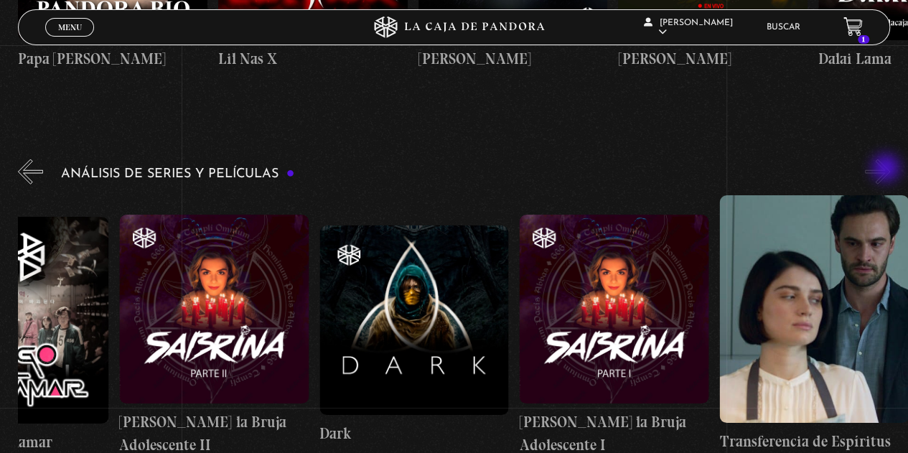
click at [888, 169] on button "»" at bounding box center [877, 171] width 25 height 25
click at [27, 174] on button "«" at bounding box center [30, 171] width 25 height 25
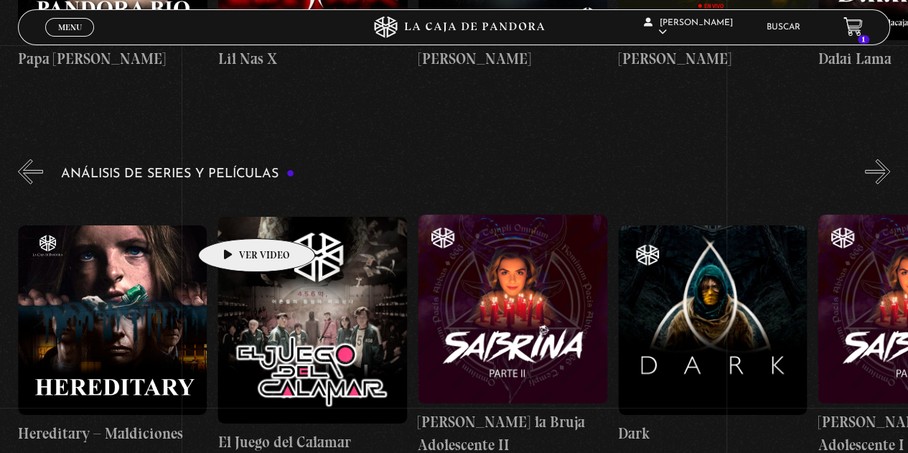
scroll to position [0, 3401]
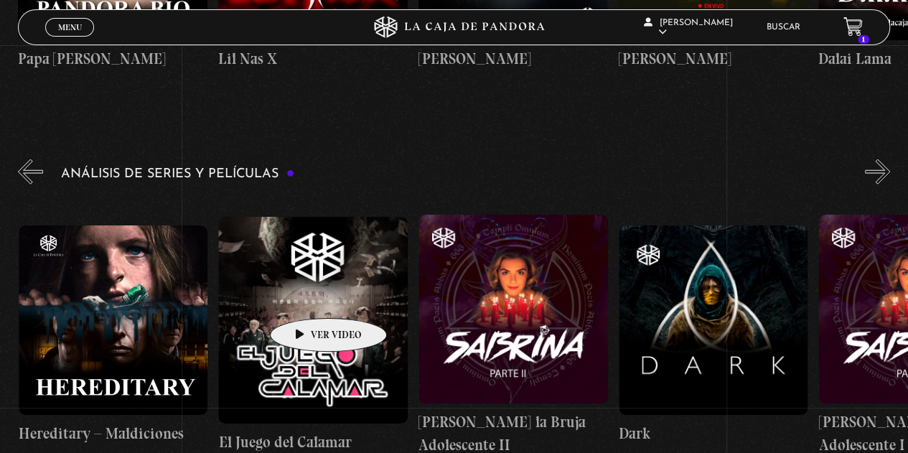
click at [306, 297] on figure at bounding box center [313, 320] width 190 height 207
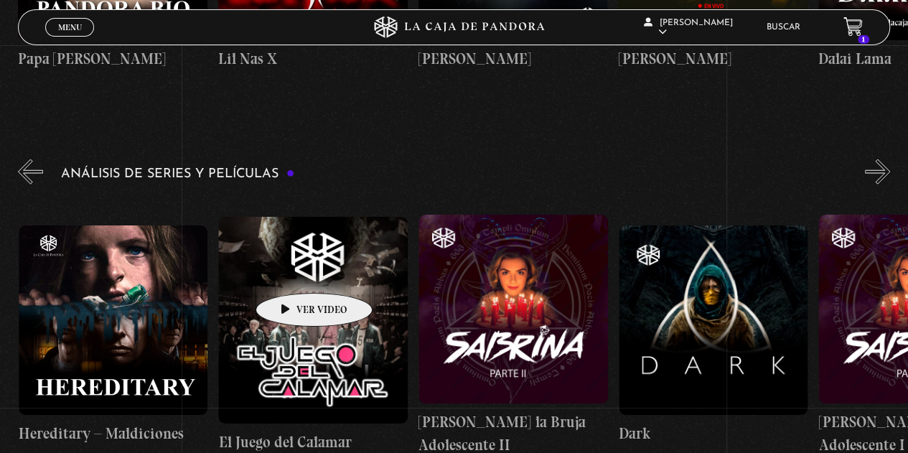
click at [296, 269] on figure at bounding box center [313, 320] width 190 height 207
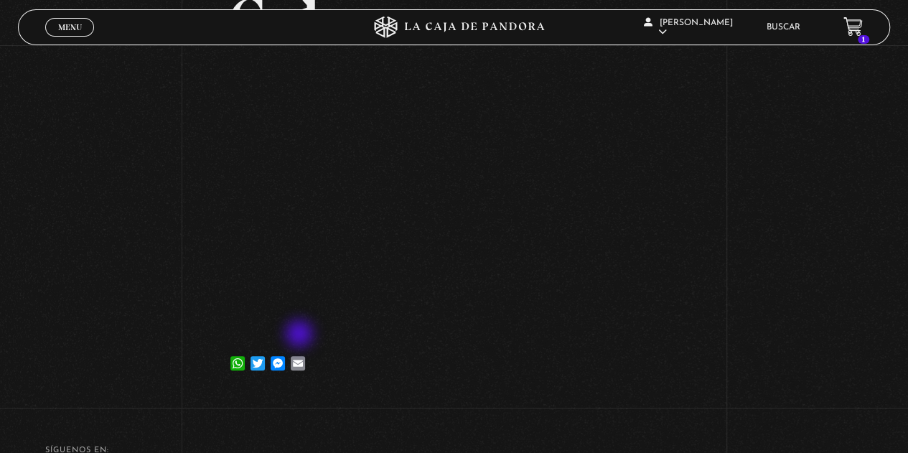
scroll to position [215, 0]
